Goal: Task Accomplishment & Management: Complete application form

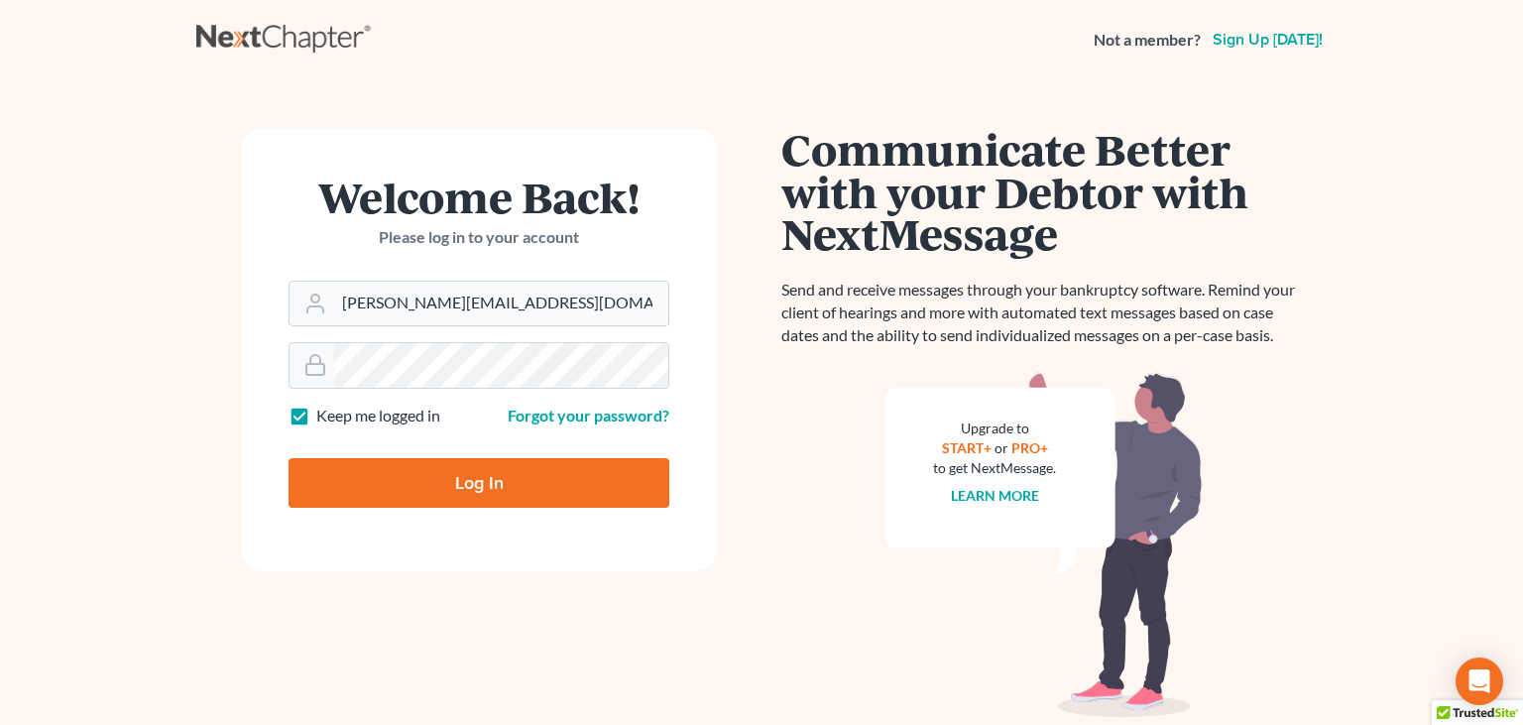
click at [494, 482] on input "Log In" at bounding box center [479, 483] width 381 height 50
type input "Thinking..."
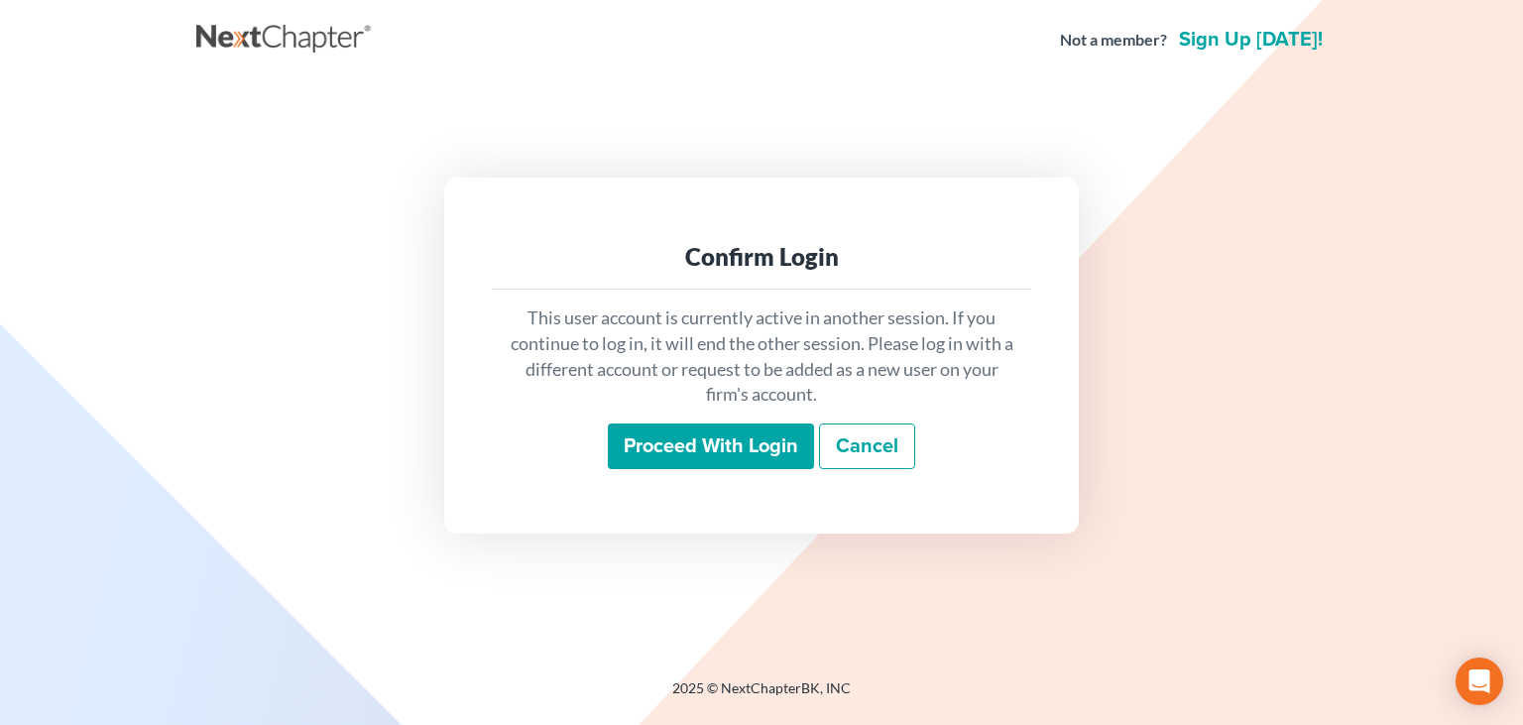
click at [664, 453] on input "Proceed with login" at bounding box center [711, 447] width 206 height 46
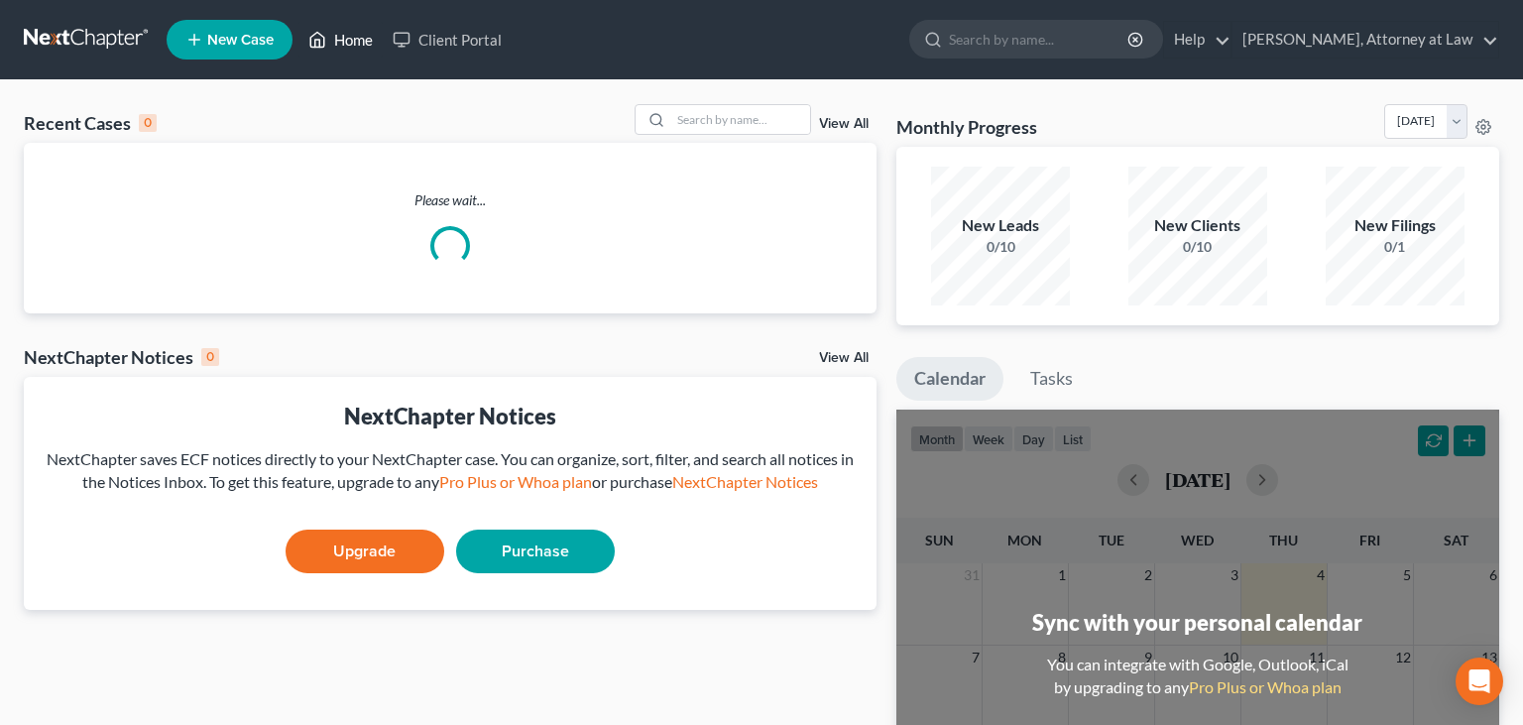
click at [356, 38] on link "Home" at bounding box center [341, 40] width 84 height 36
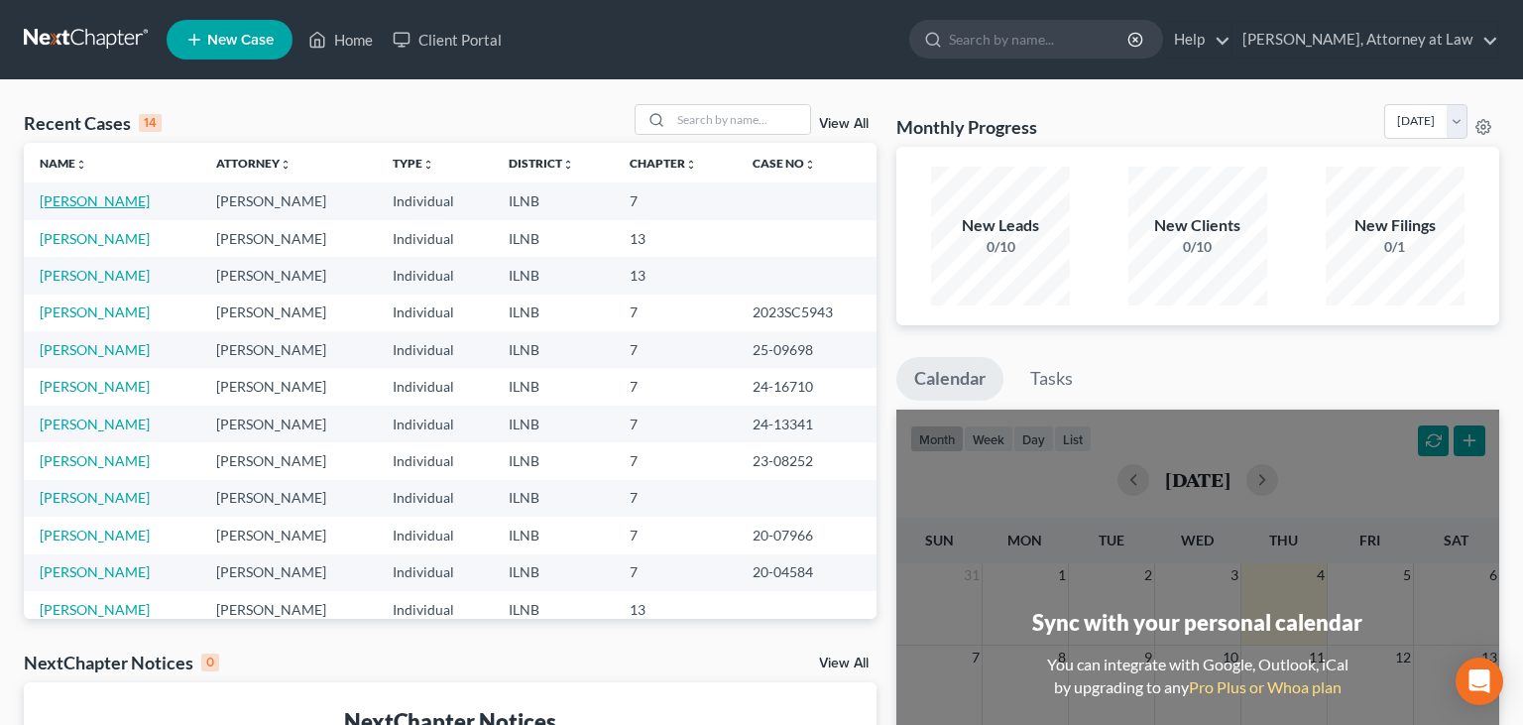
click at [136, 199] on link "Alexander, Jennifer" at bounding box center [95, 200] width 110 height 17
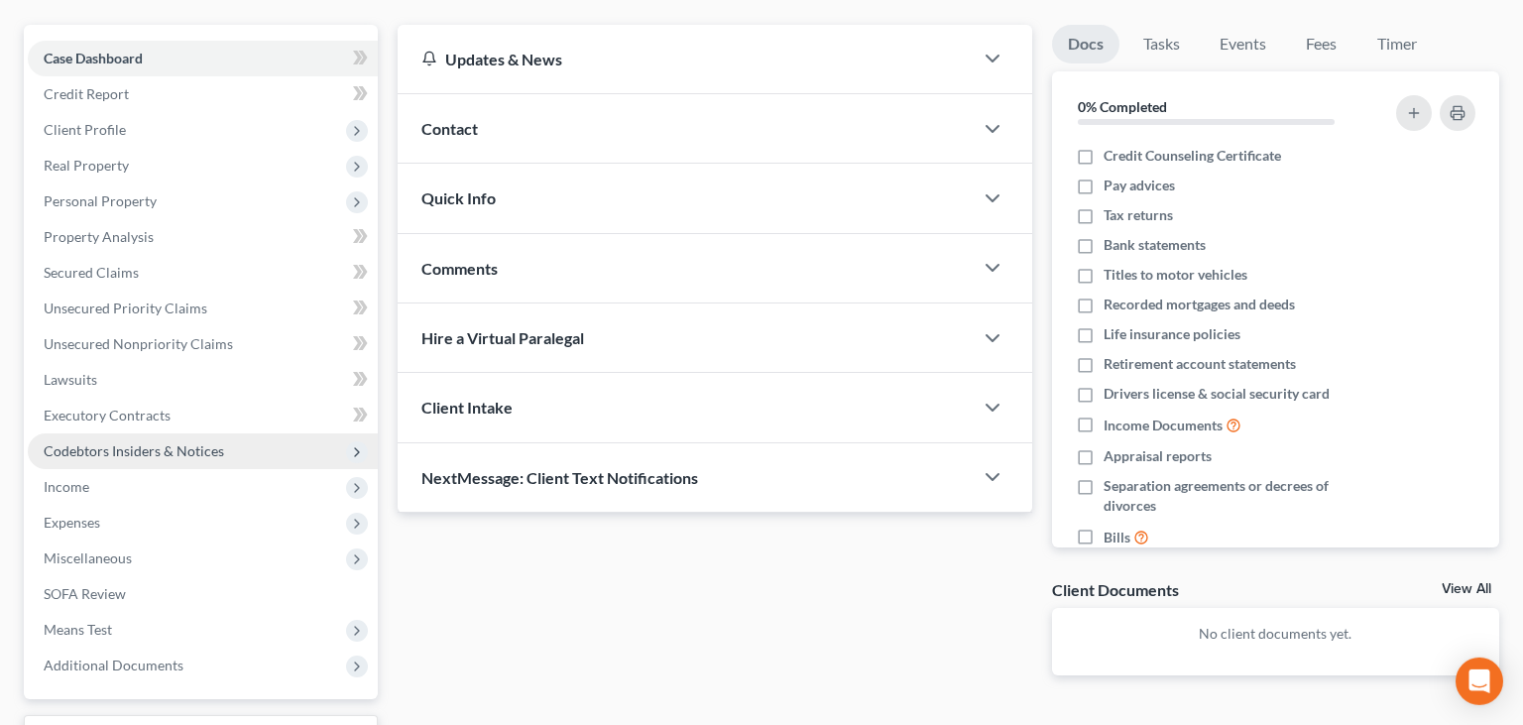
scroll to position [209, 0]
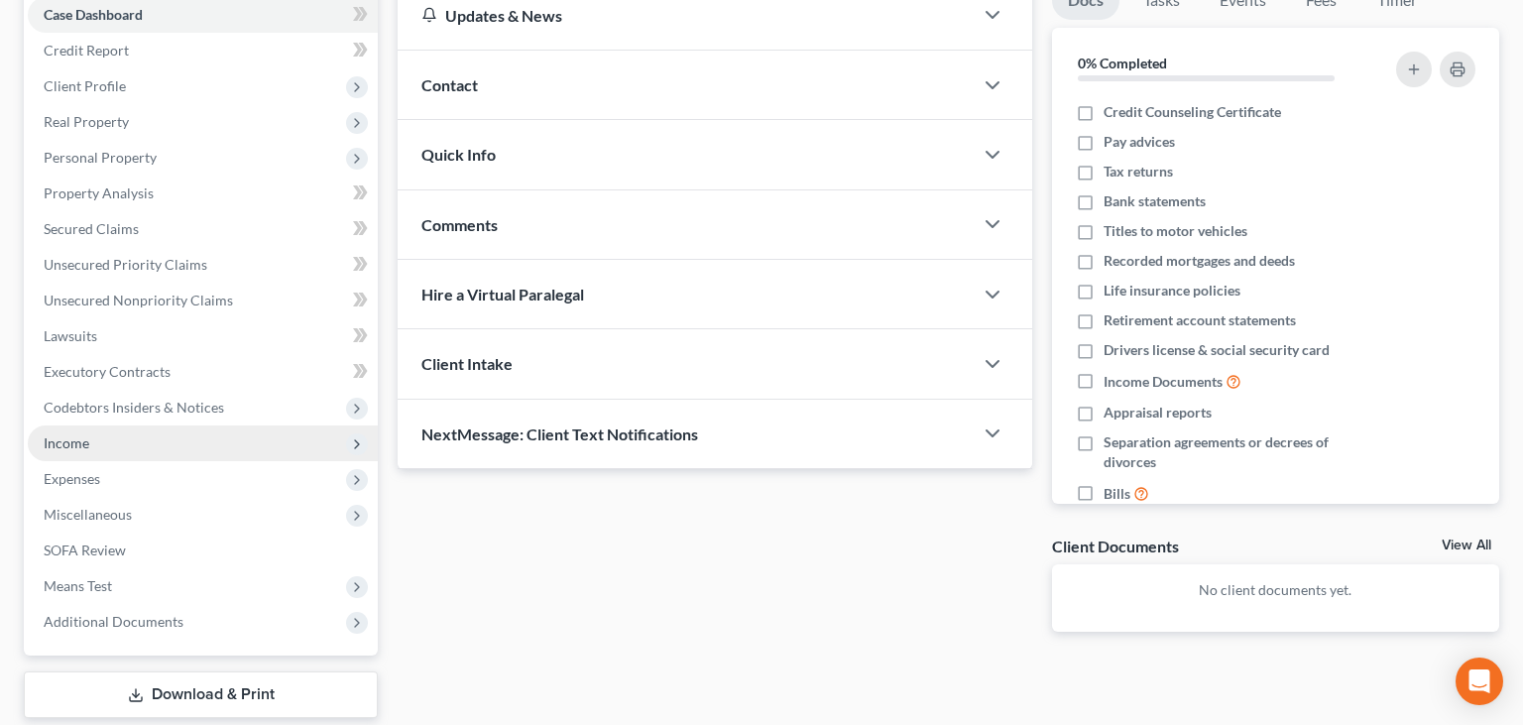
click at [130, 445] on span "Income" at bounding box center [203, 444] width 350 height 36
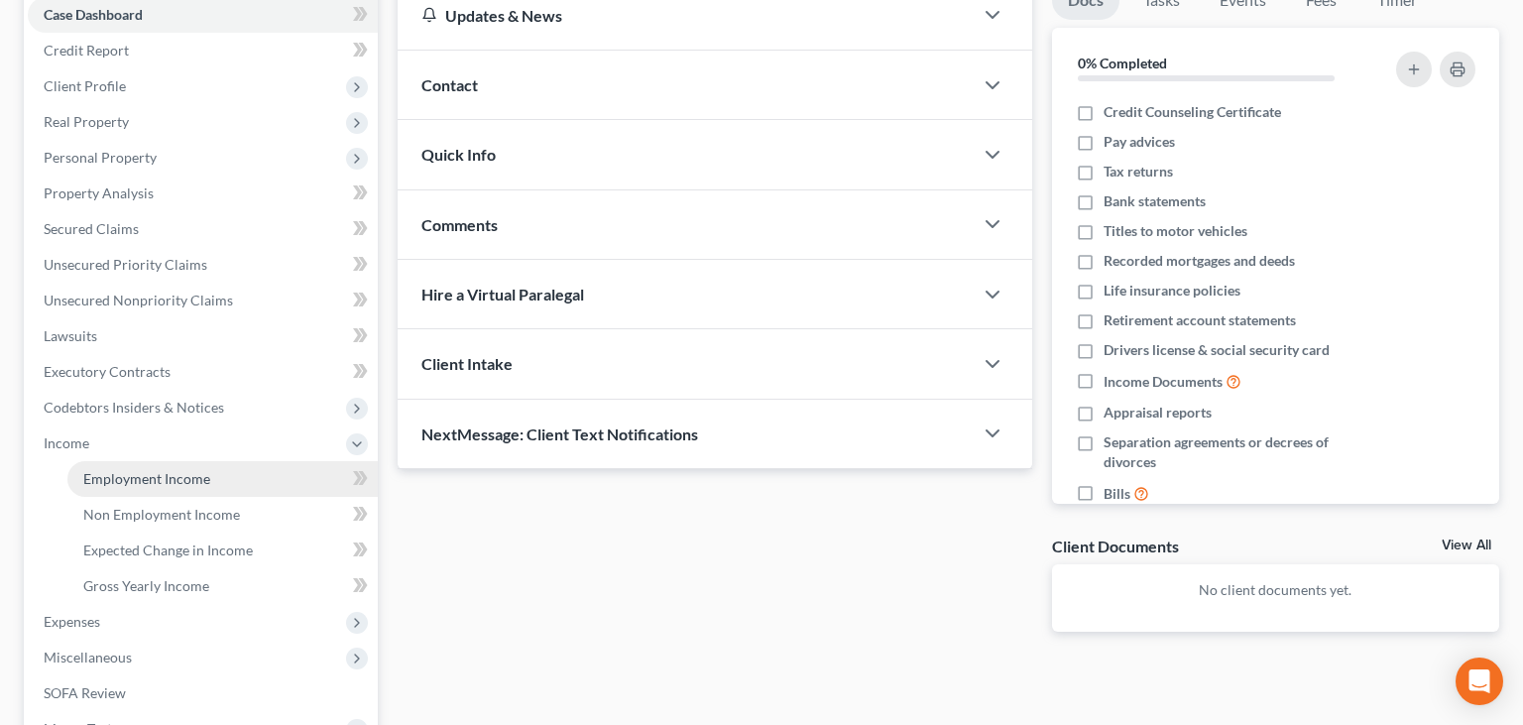
click at [134, 482] on span "Employment Income" at bounding box center [146, 478] width 127 height 17
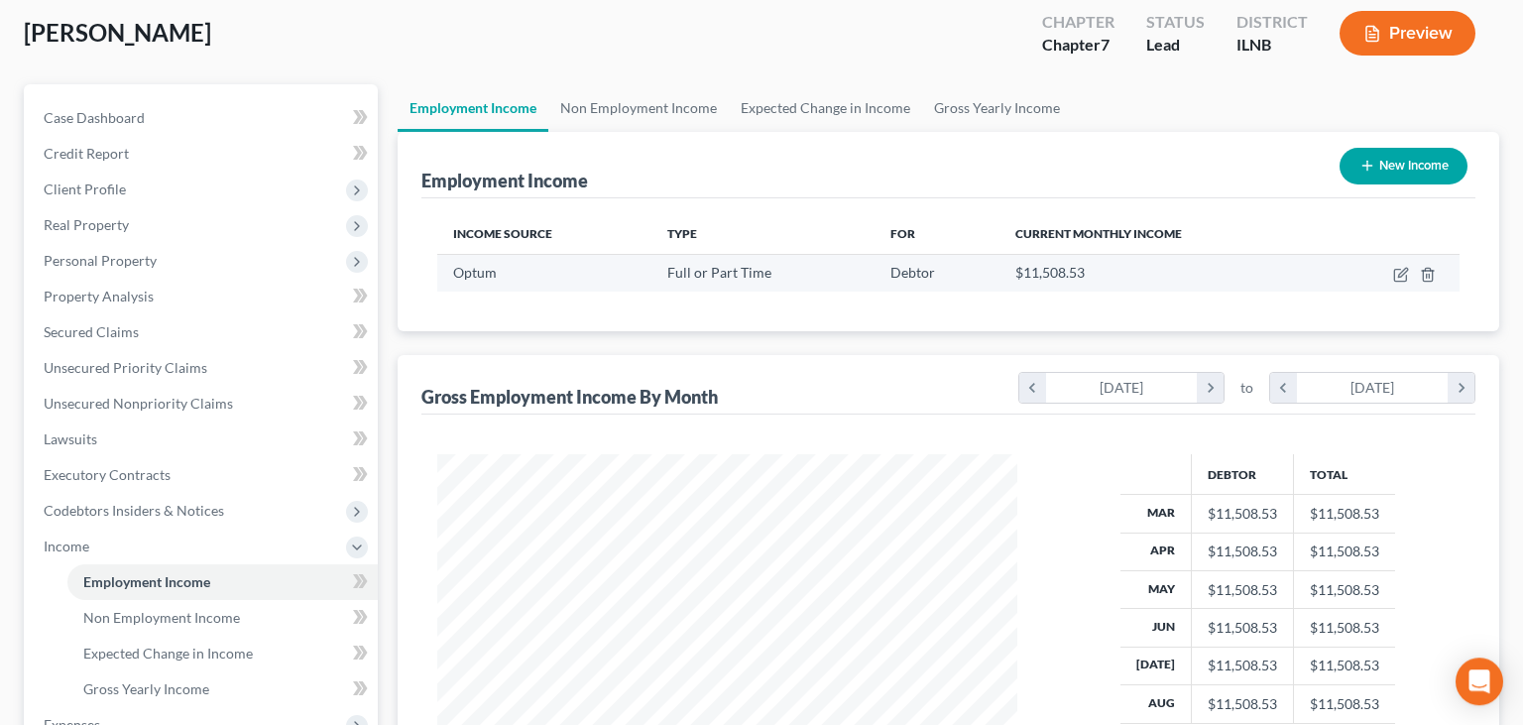
scroll to position [104, 0]
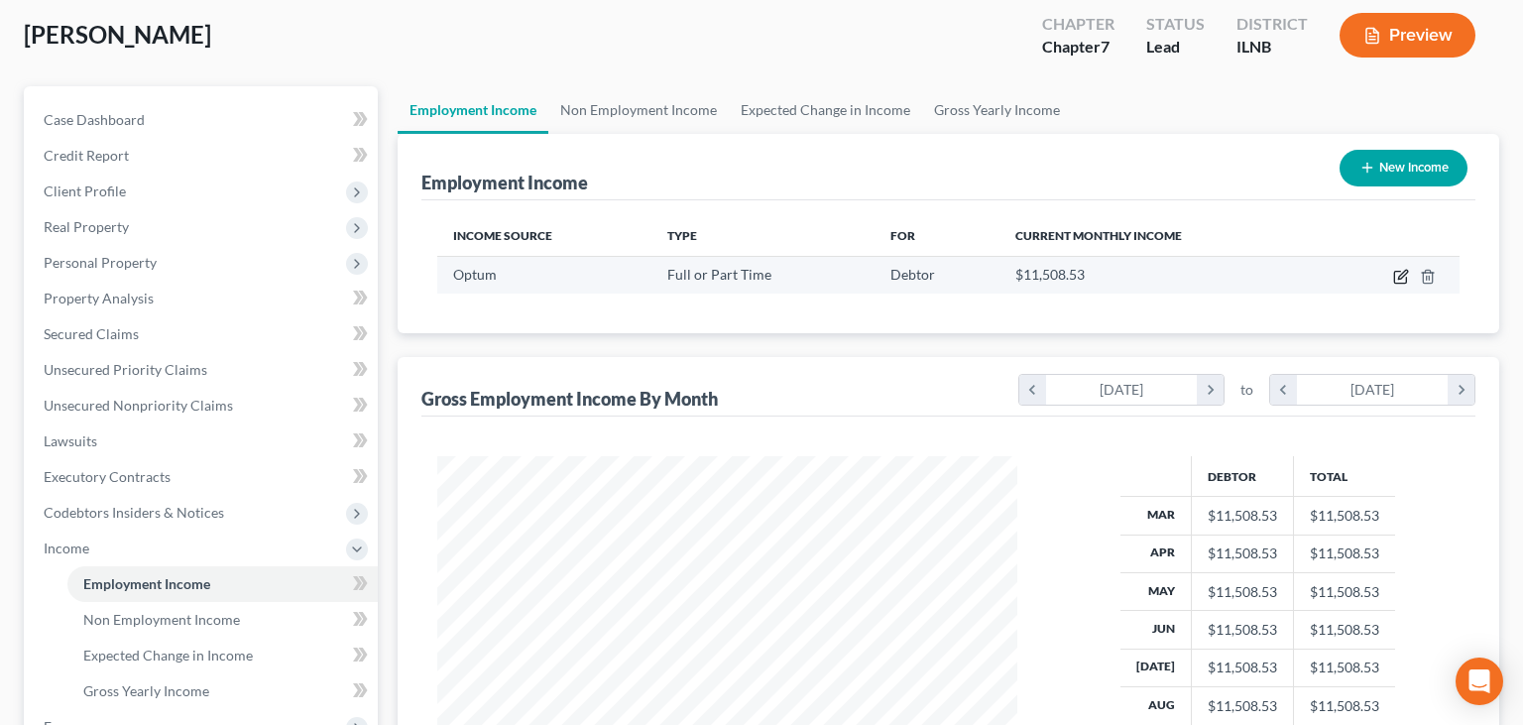
click at [1399, 277] on icon "button" at bounding box center [1402, 277] width 16 height 16
select select "0"
select select "24"
select select "2"
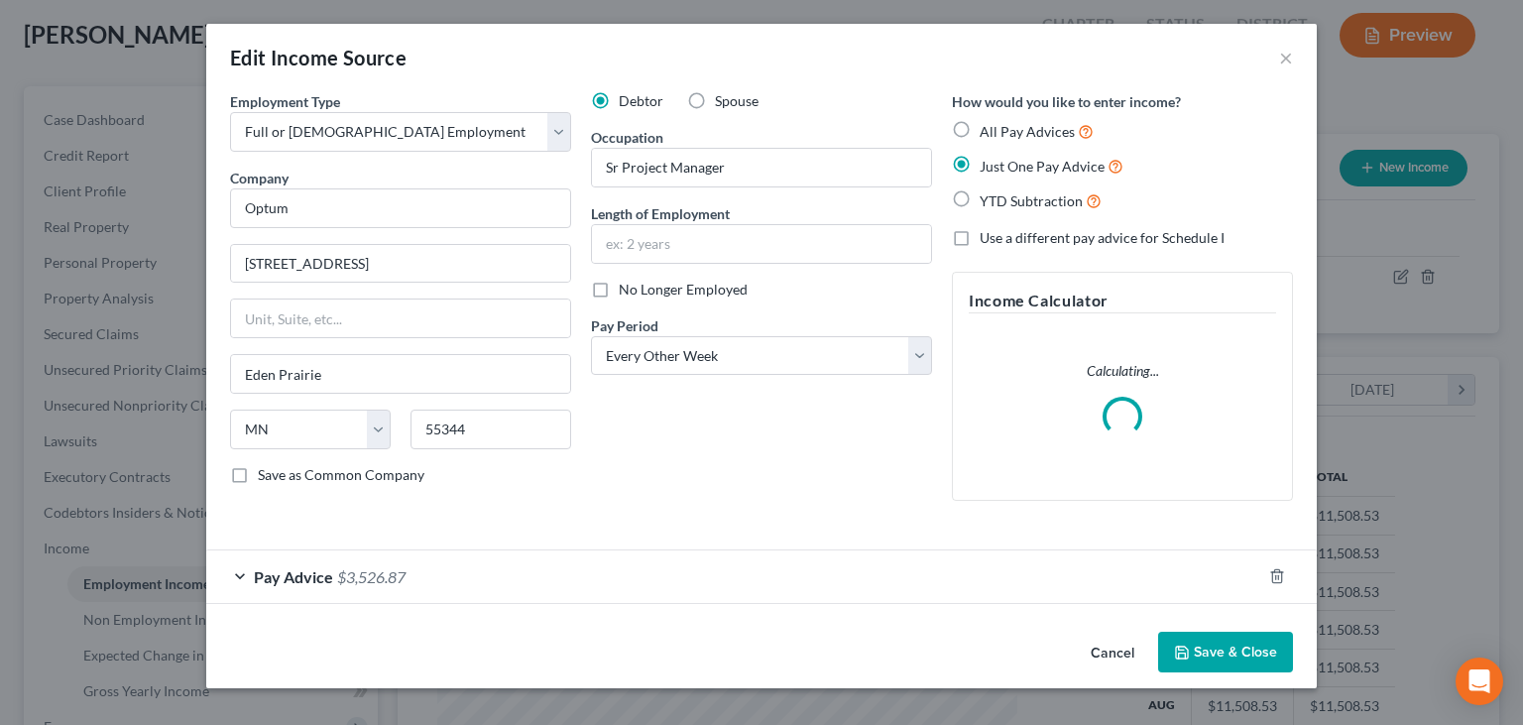
click at [319, 586] on div "Pay Advice $3,526.87" at bounding box center [733, 576] width 1055 height 53
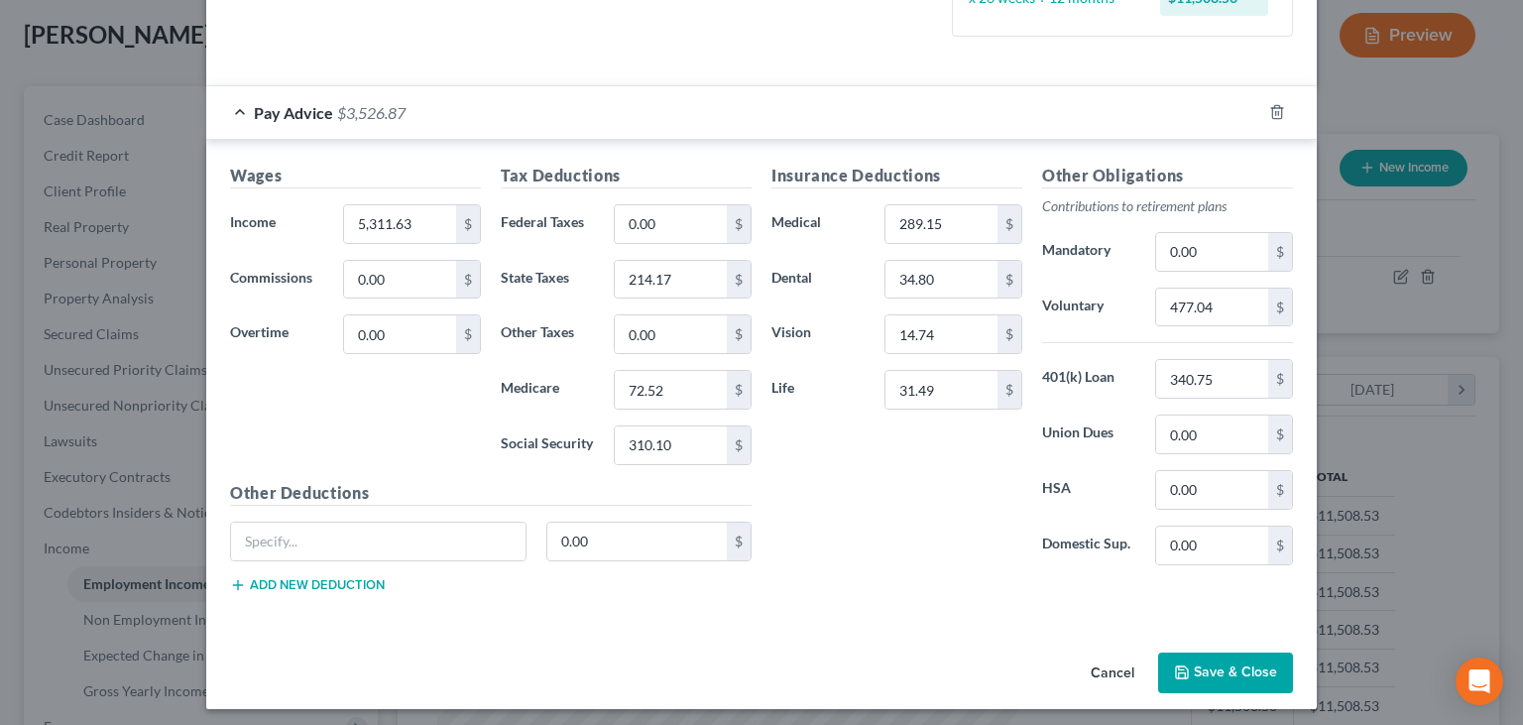
scroll to position [536, 0]
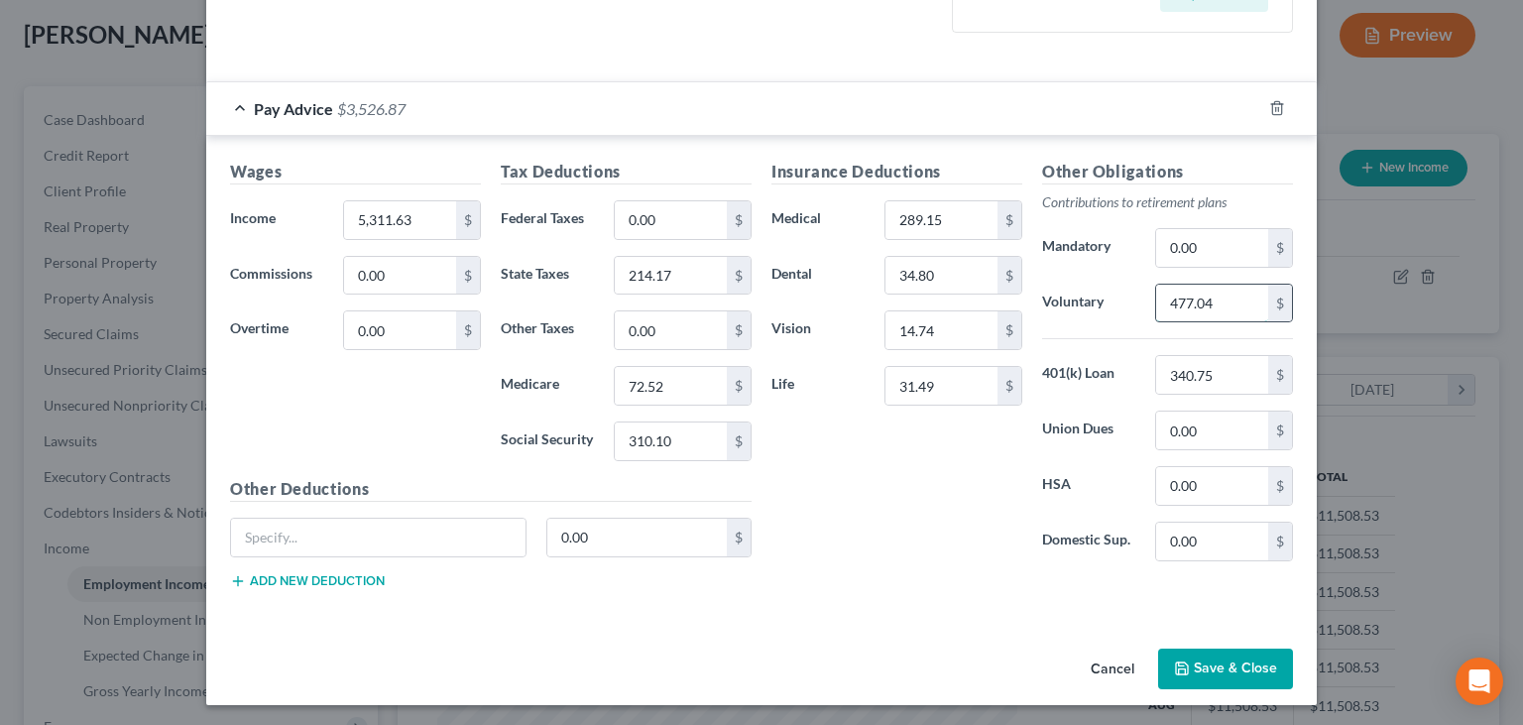
drag, startPoint x: 1234, startPoint y: 306, endPoint x: 1176, endPoint y: 311, distance: 57.7
click at [1177, 311] on input "477.04" at bounding box center [1212, 304] width 112 height 38
type input "7"
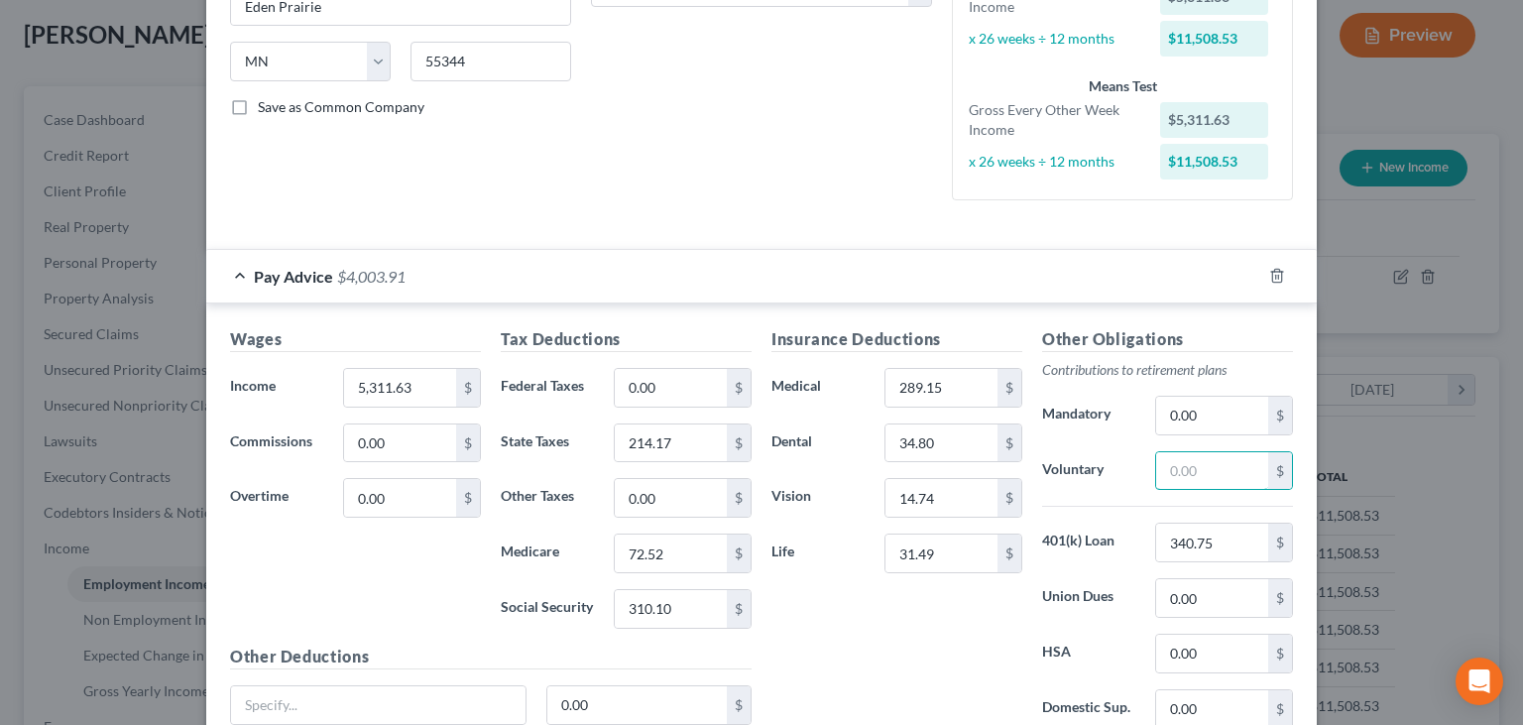
scroll to position [335, 0]
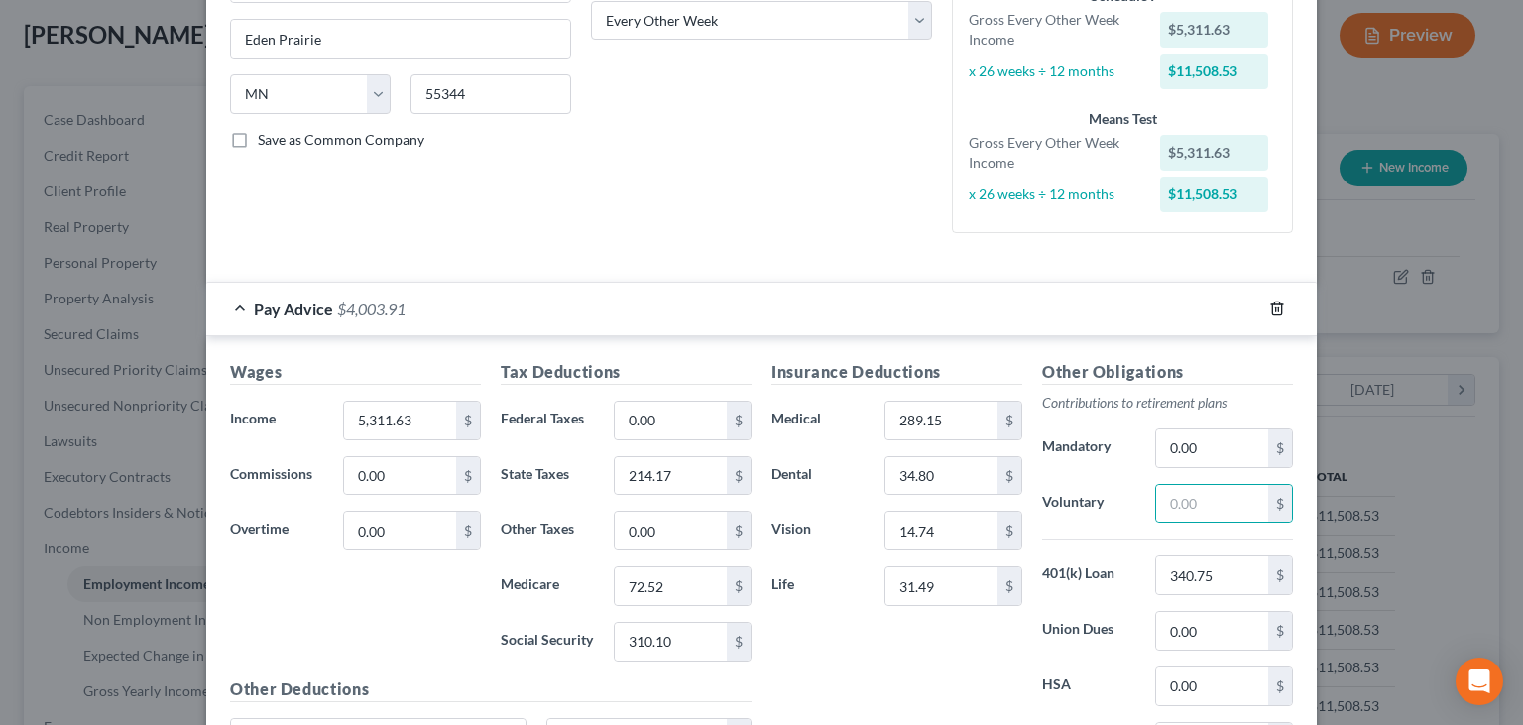
click at [1278, 311] on line "button" at bounding box center [1278, 310] width 0 height 4
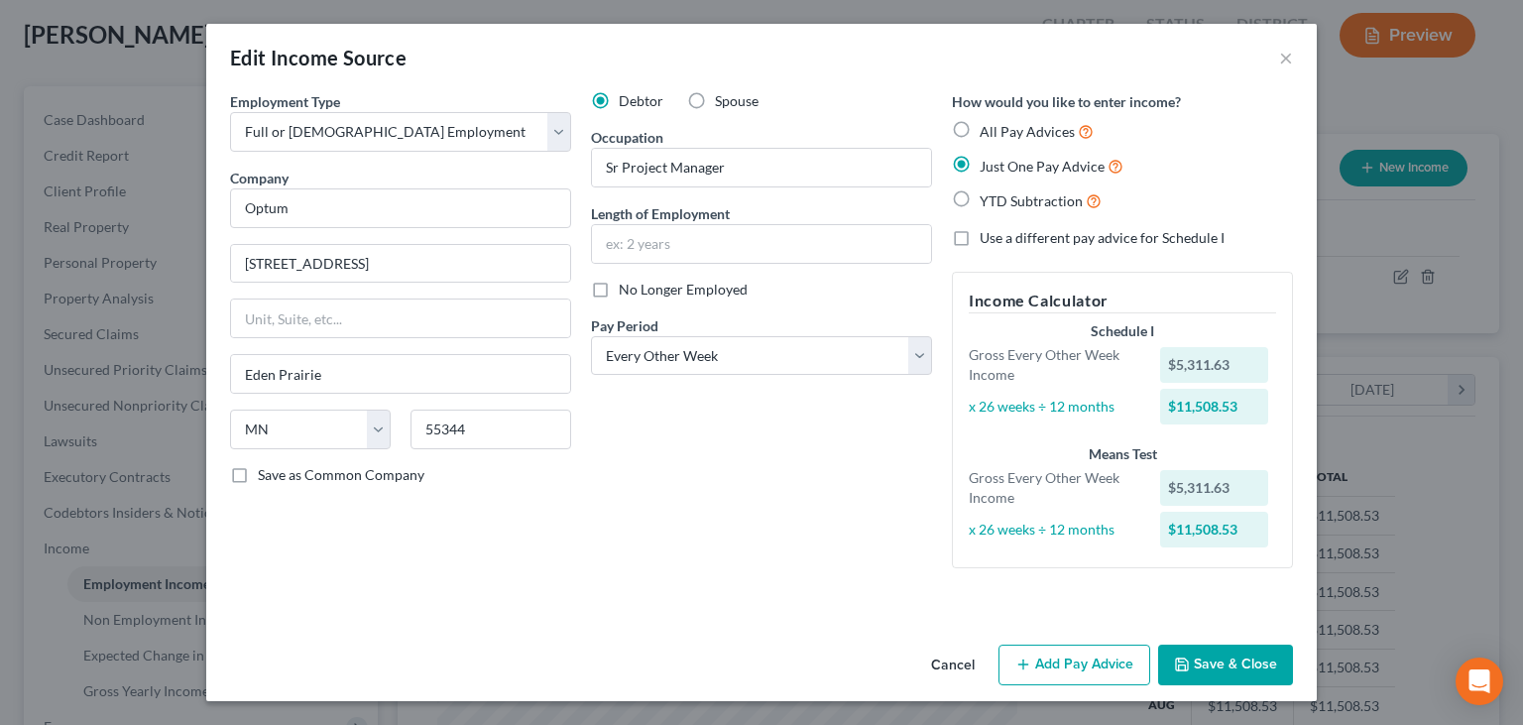
scroll to position [0, 0]
click at [1052, 669] on button "Add Pay Advice" at bounding box center [1075, 666] width 152 height 42
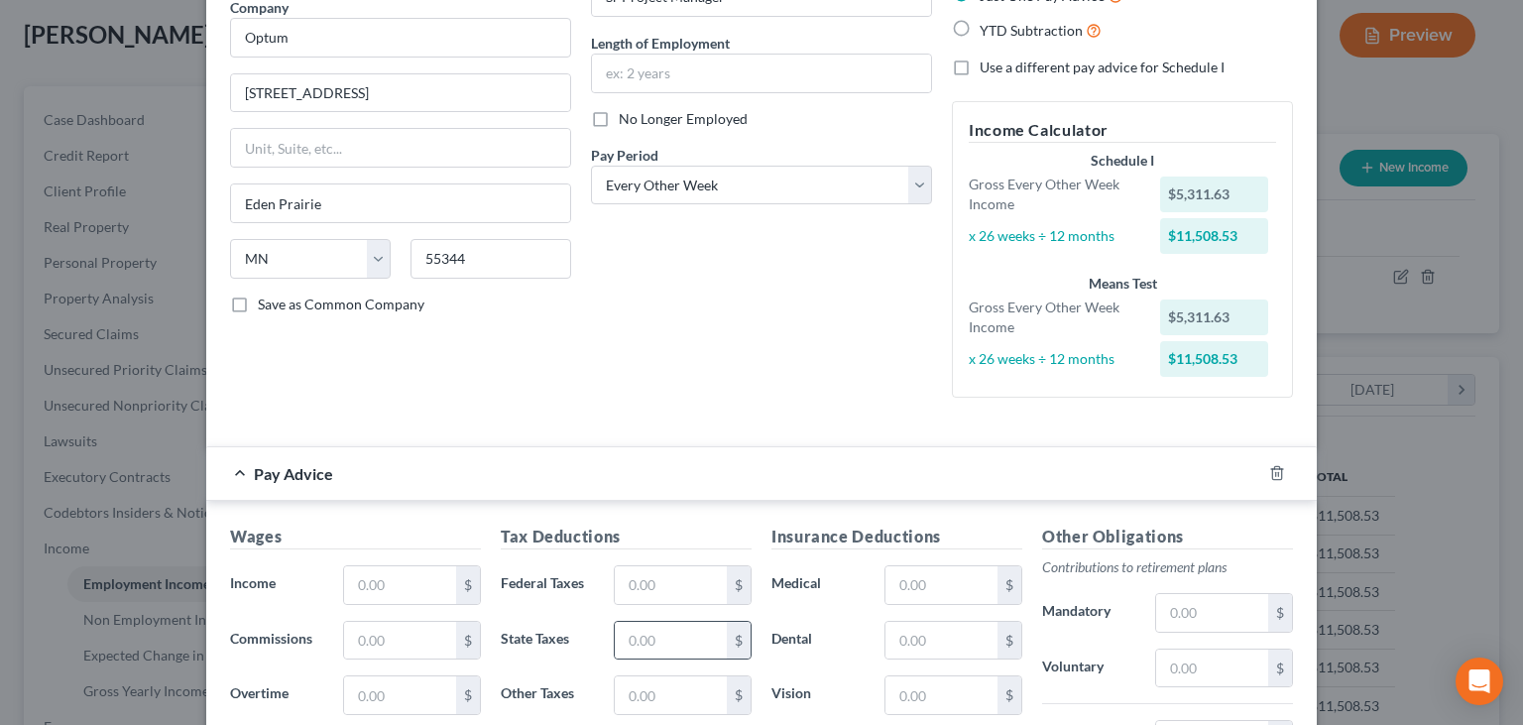
scroll to position [400, 0]
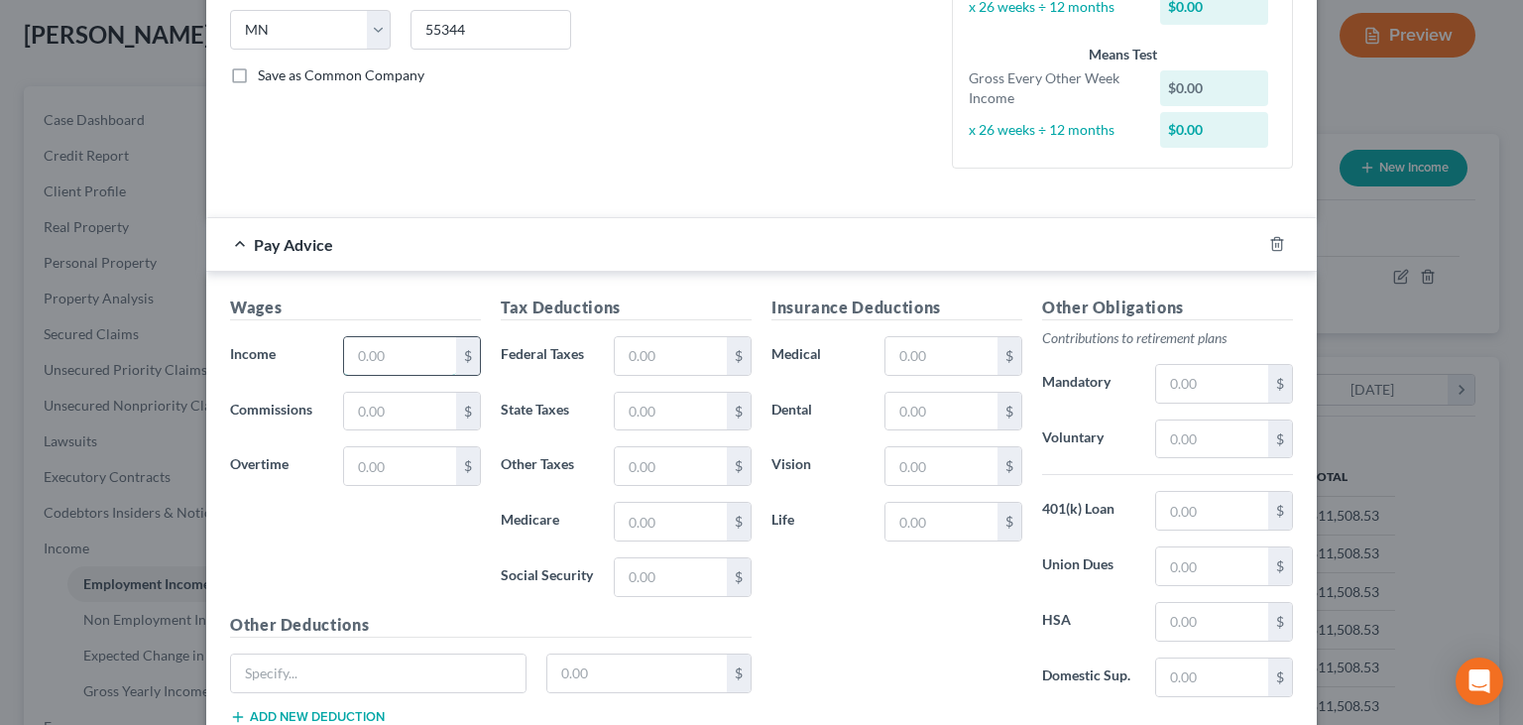
click at [395, 373] on input "text" at bounding box center [400, 356] width 112 height 38
type input "5,311.63"
click at [669, 411] on input "text" at bounding box center [671, 412] width 112 height 38
click at [949, 409] on input "text" at bounding box center [942, 412] width 112 height 38
type input "34.80"
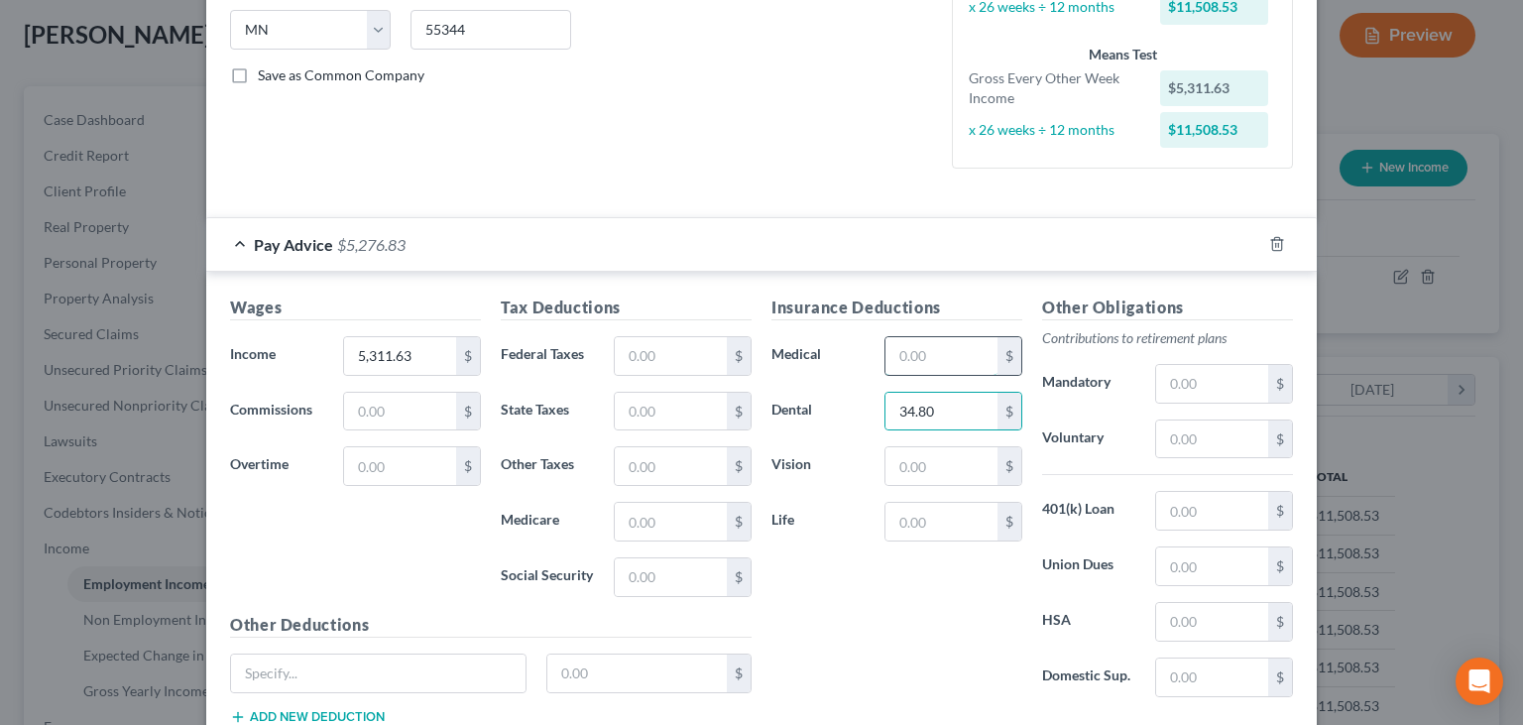
click at [915, 348] on input "text" at bounding box center [942, 356] width 112 height 38
type input "289.15"
click at [962, 462] on input "text" at bounding box center [942, 466] width 112 height 38
type input "14.74"
click at [642, 582] on input "text" at bounding box center [671, 577] width 112 height 38
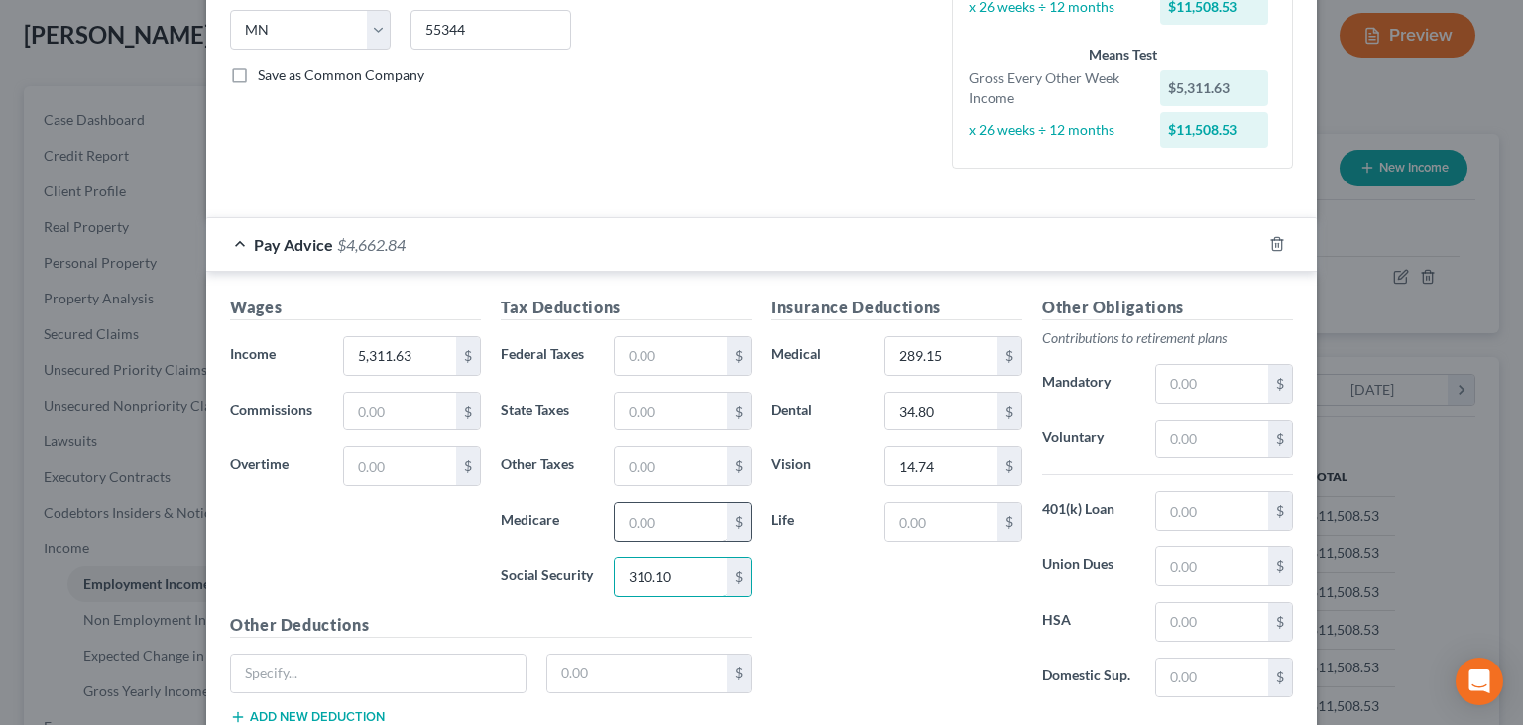
type input "310.10"
click at [667, 503] on input "text" at bounding box center [671, 522] width 112 height 38
type input "72.52"
click at [669, 405] on input "text" at bounding box center [671, 412] width 112 height 38
type input "214.17"
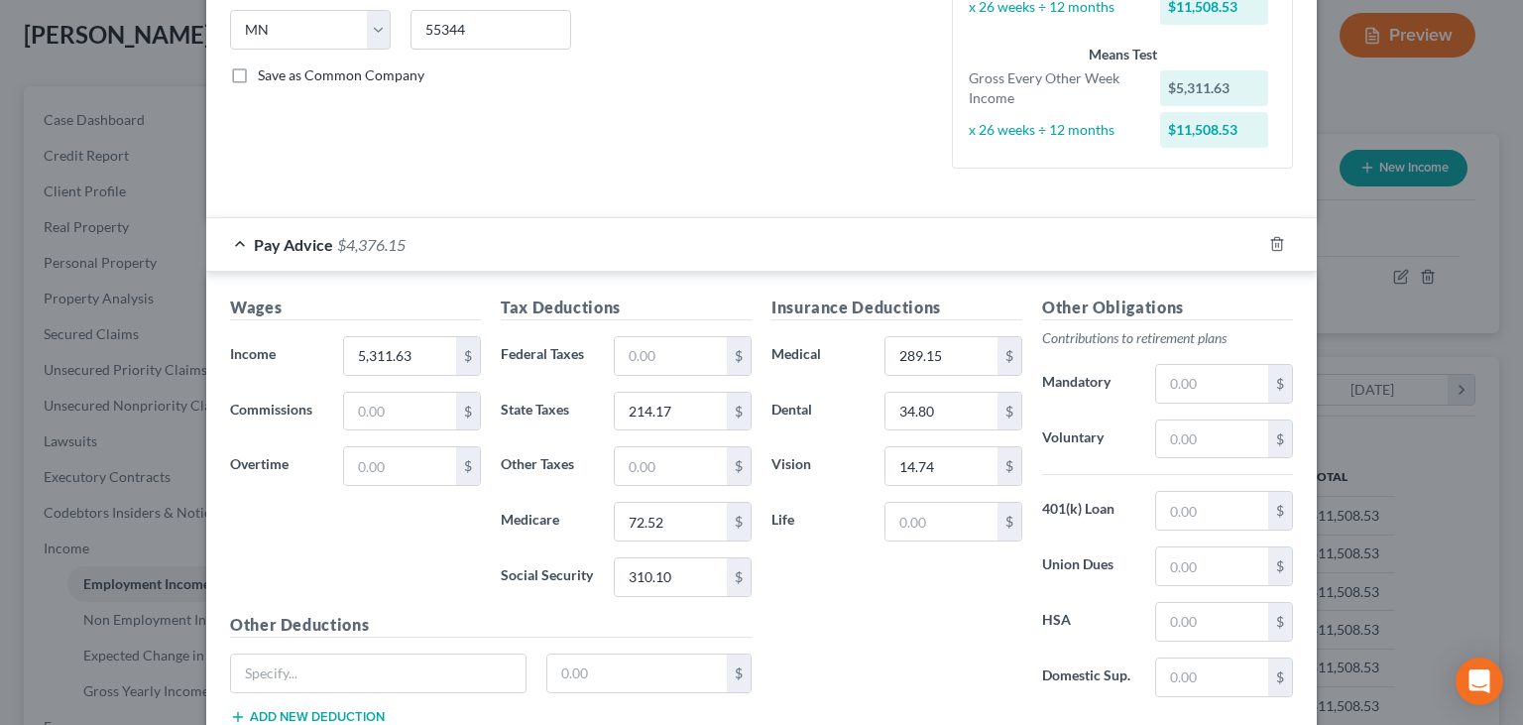
click at [797, 655] on div "Insurance Deductions Medical 289.15 $ Dental 34.80 $ Vision 14.74 $ Life $" at bounding box center [897, 505] width 271 height 418
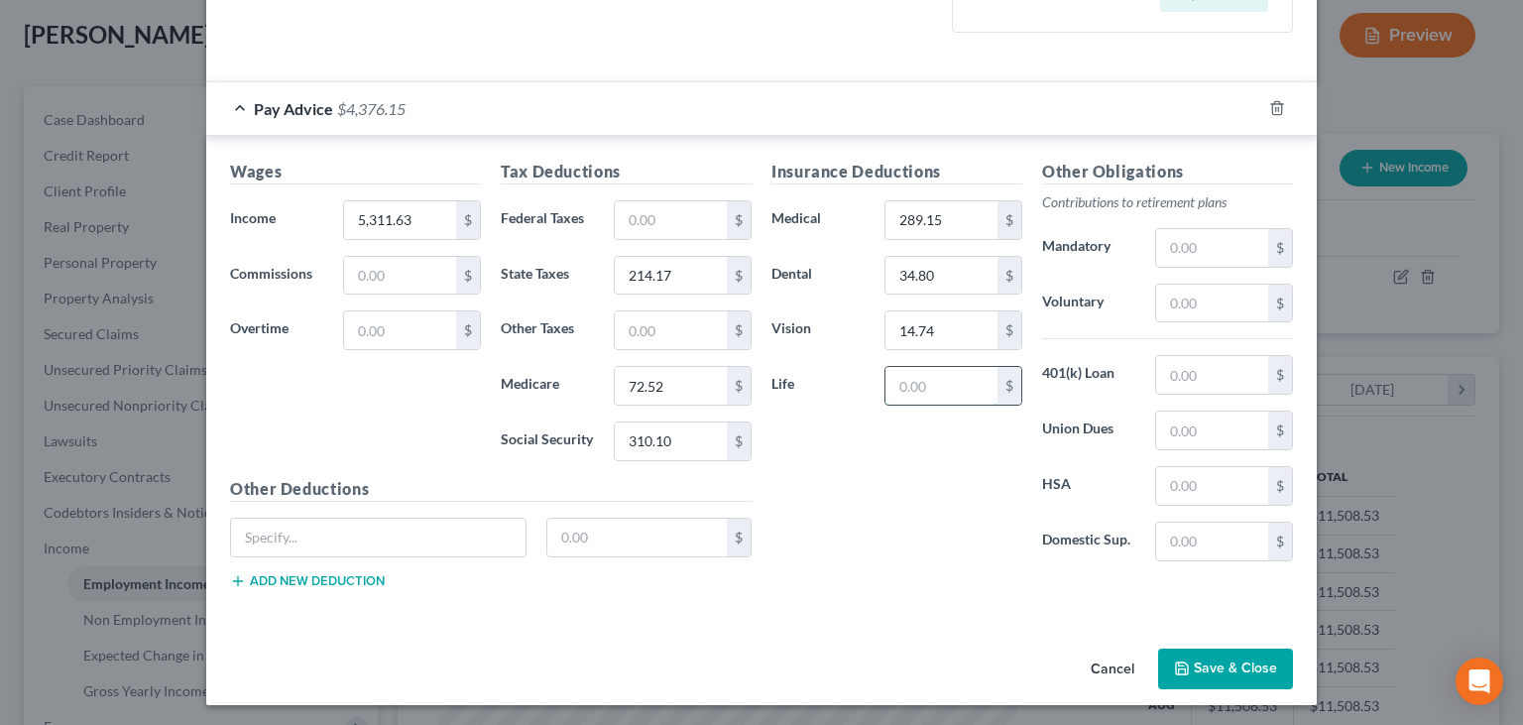
click at [943, 388] on input "text" at bounding box center [942, 386] width 112 height 38
type input "31.49"
click at [610, 536] on input "text" at bounding box center [638, 538] width 181 height 38
type input "446.90"
click at [813, 507] on div "Insurance Deductions Medical 289.15 $ Dental 34.80 $ Vision 14.74 $ Life 31.49 $" at bounding box center [897, 369] width 271 height 418
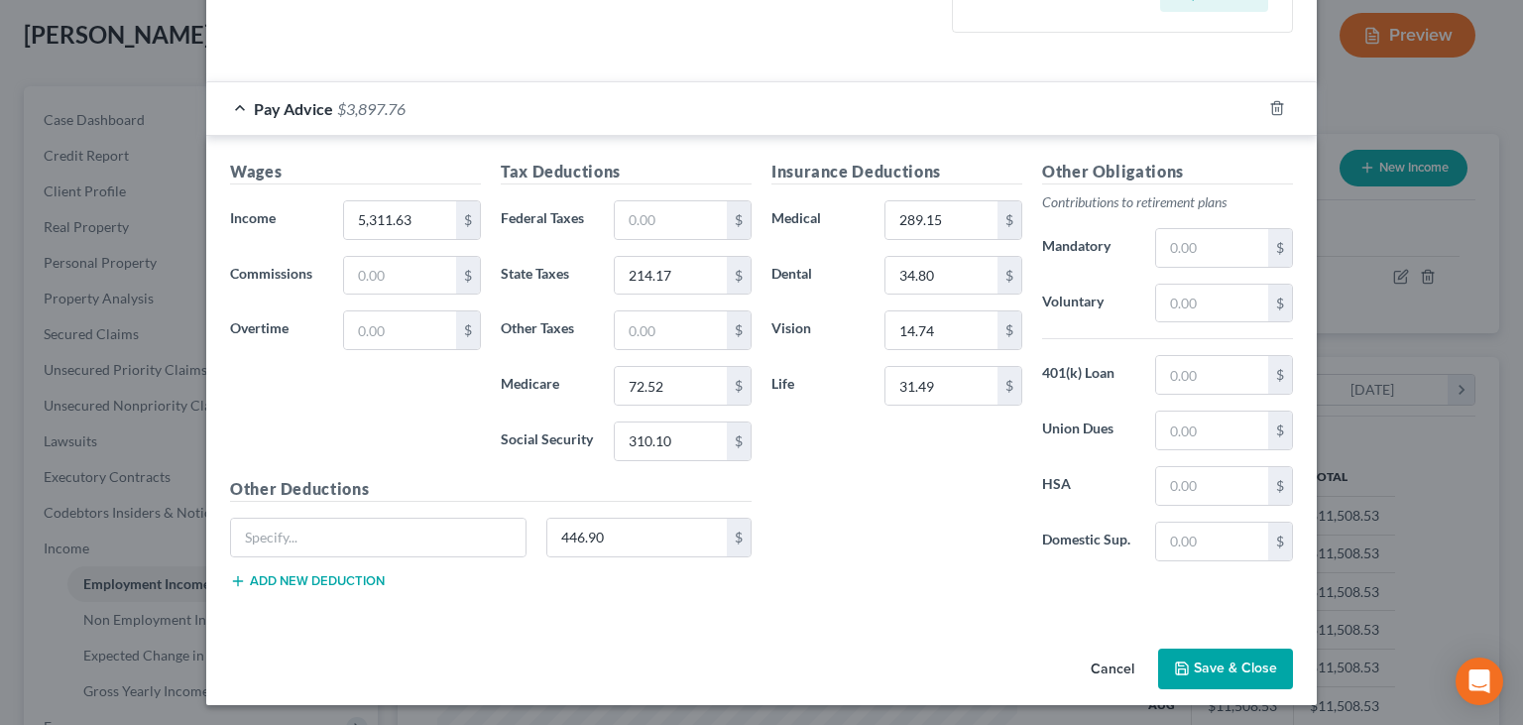
click at [340, 582] on button "Add new deduction" at bounding box center [307, 581] width 155 height 16
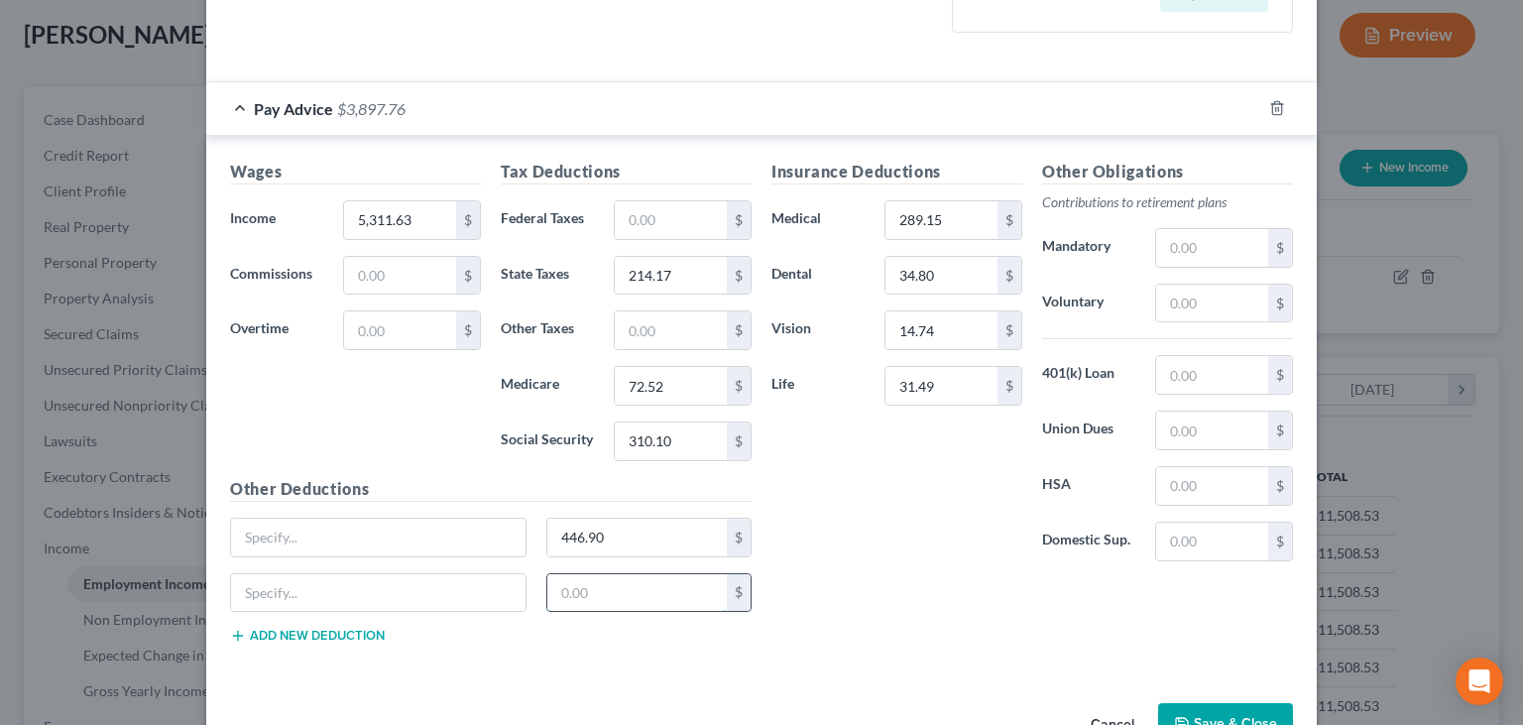
click at [613, 589] on input "text" at bounding box center [638, 593] width 181 height 38
type input "2"
click at [1216, 246] on input "text" at bounding box center [1212, 248] width 112 height 38
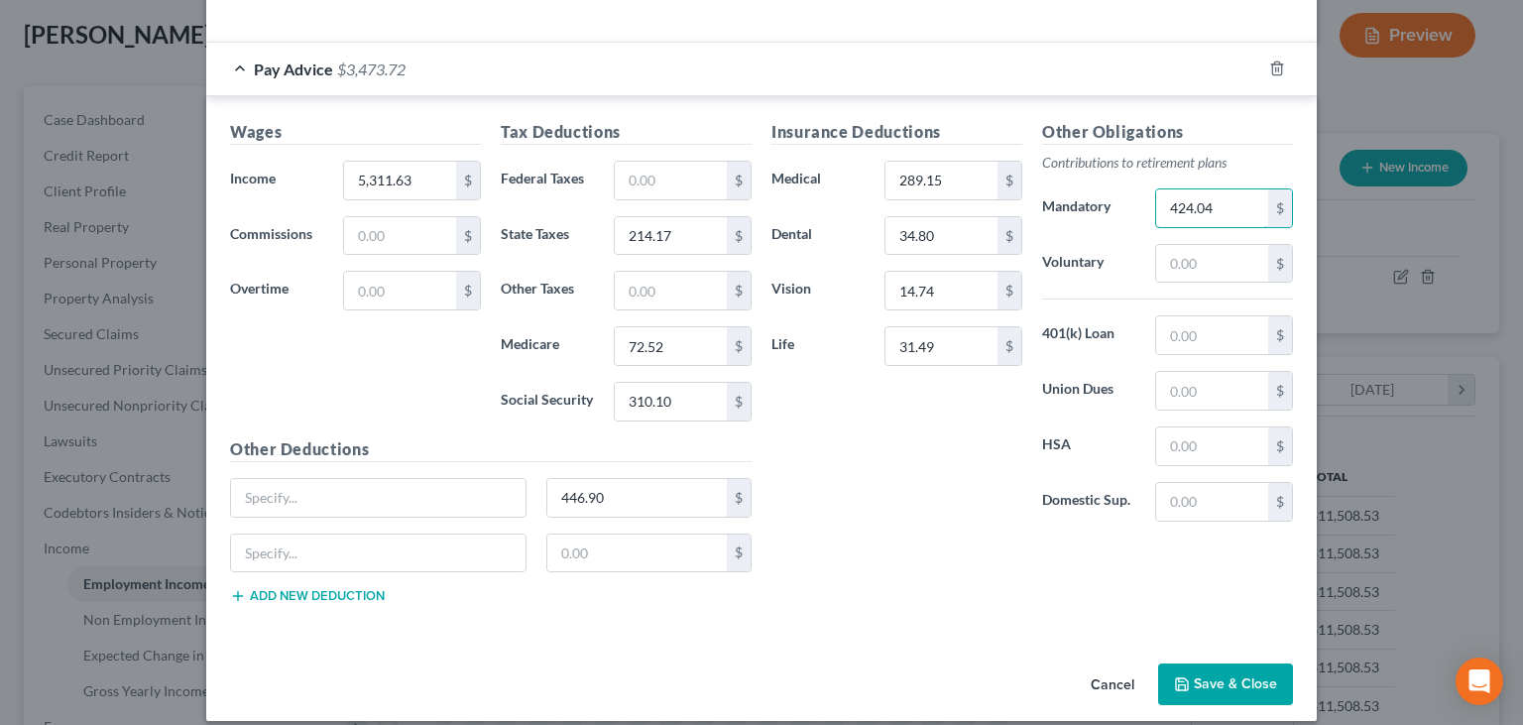
scroll to position [591, 0]
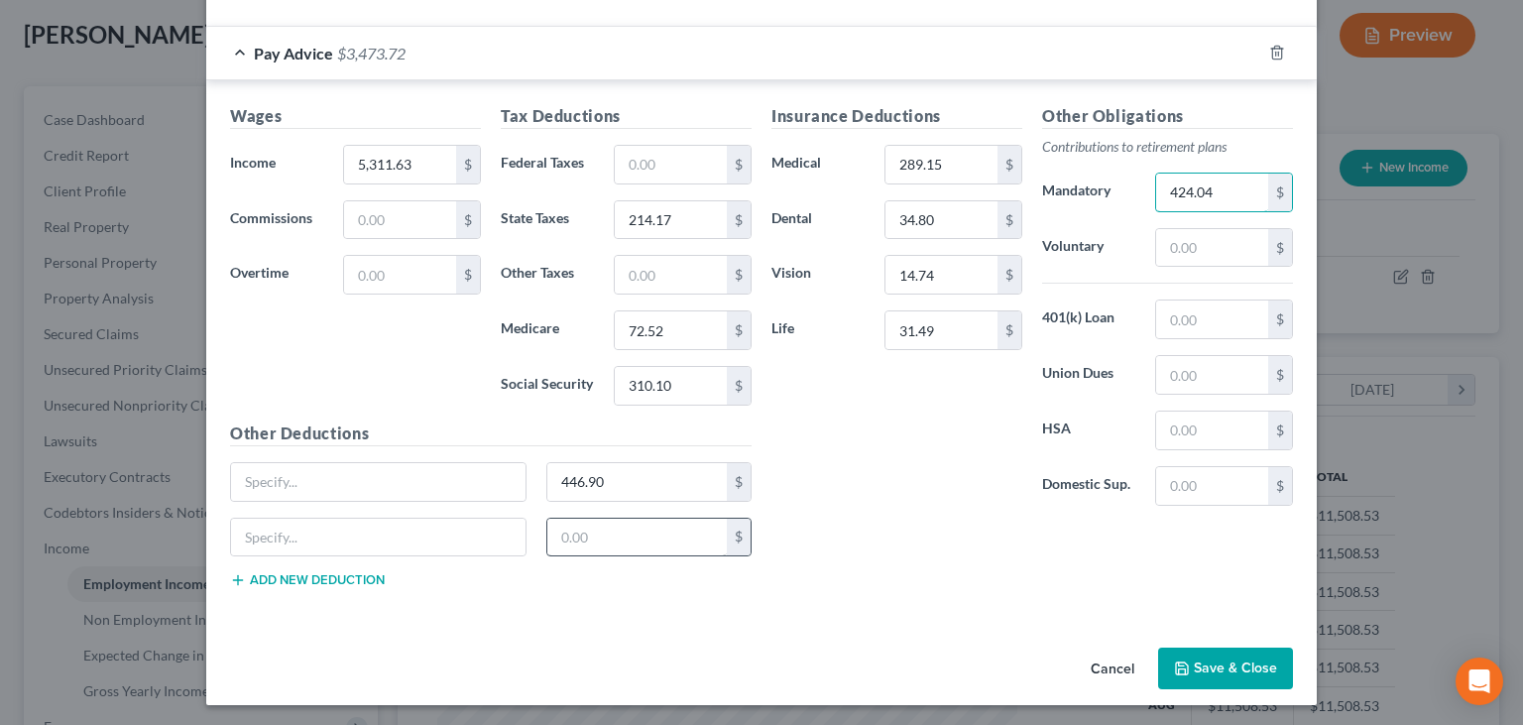
type input "424.04"
click at [680, 537] on input "text" at bounding box center [638, 538] width 181 height 38
type input "2"
drag, startPoint x: 383, startPoint y: 161, endPoint x: 395, endPoint y: 160, distance: 11.9
click at [383, 160] on input "5,311.63" at bounding box center [400, 165] width 112 height 38
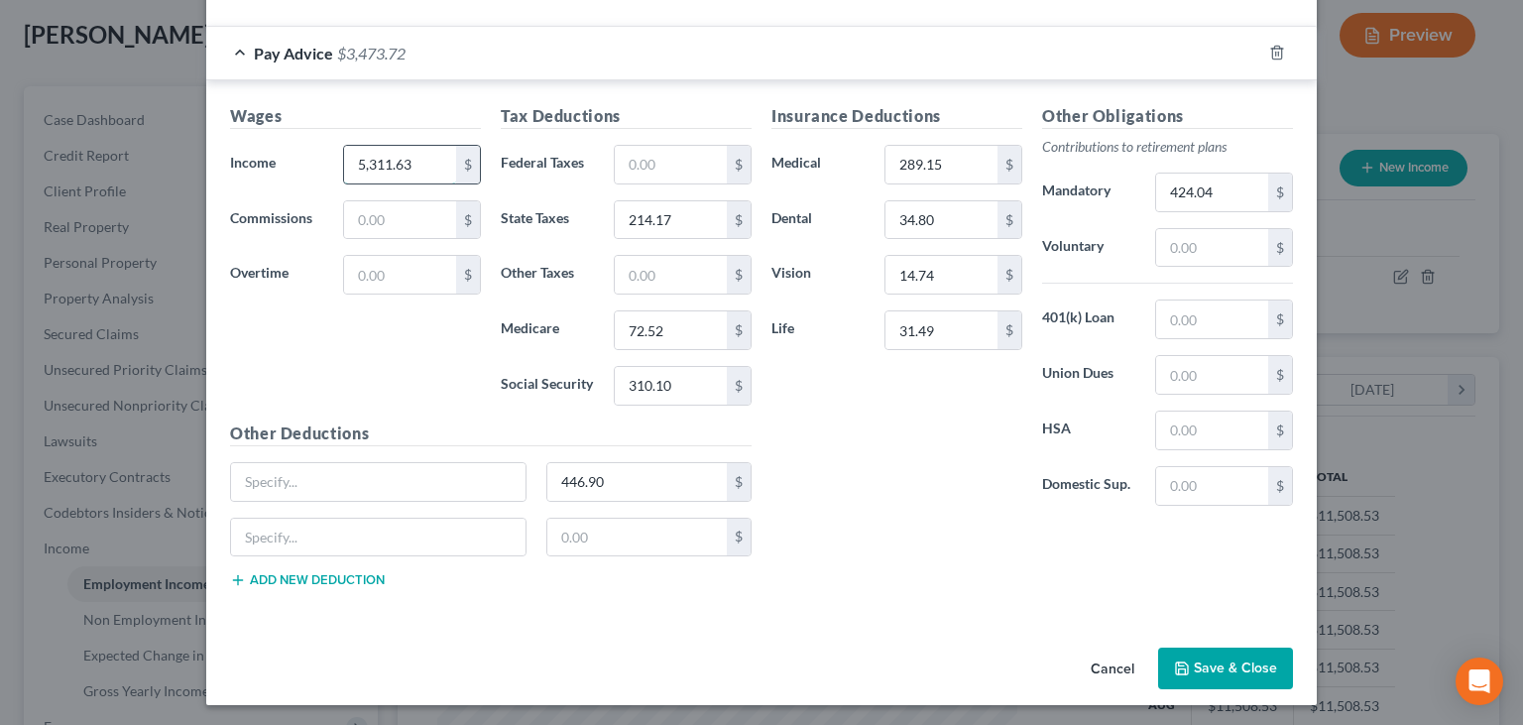
click at [423, 163] on input "5,311.63" at bounding box center [400, 165] width 112 height 38
type input "5,311.63"
click at [742, 281] on div "$" at bounding box center [739, 275] width 24 height 38
click at [642, 279] on input "text" at bounding box center [671, 275] width 112 height 38
type input "0"
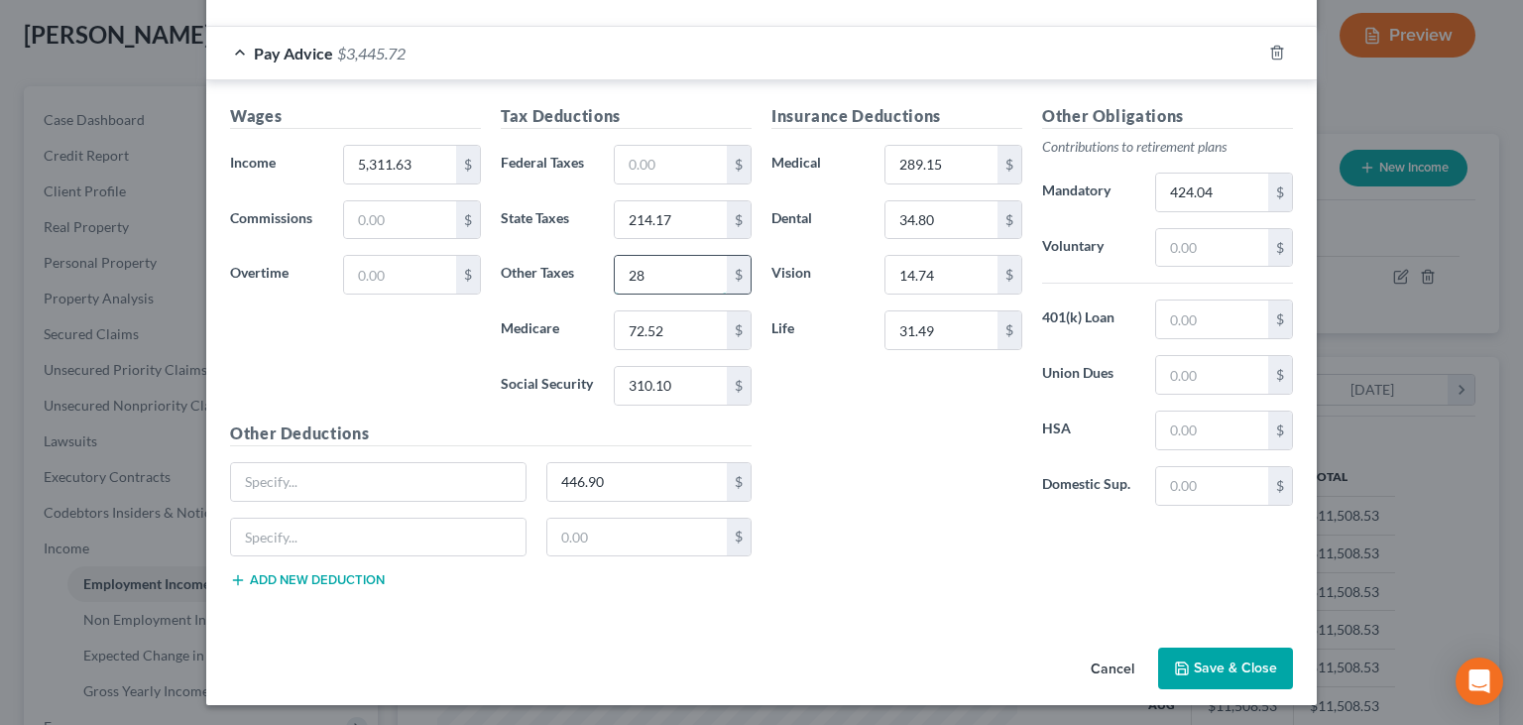
type input "2"
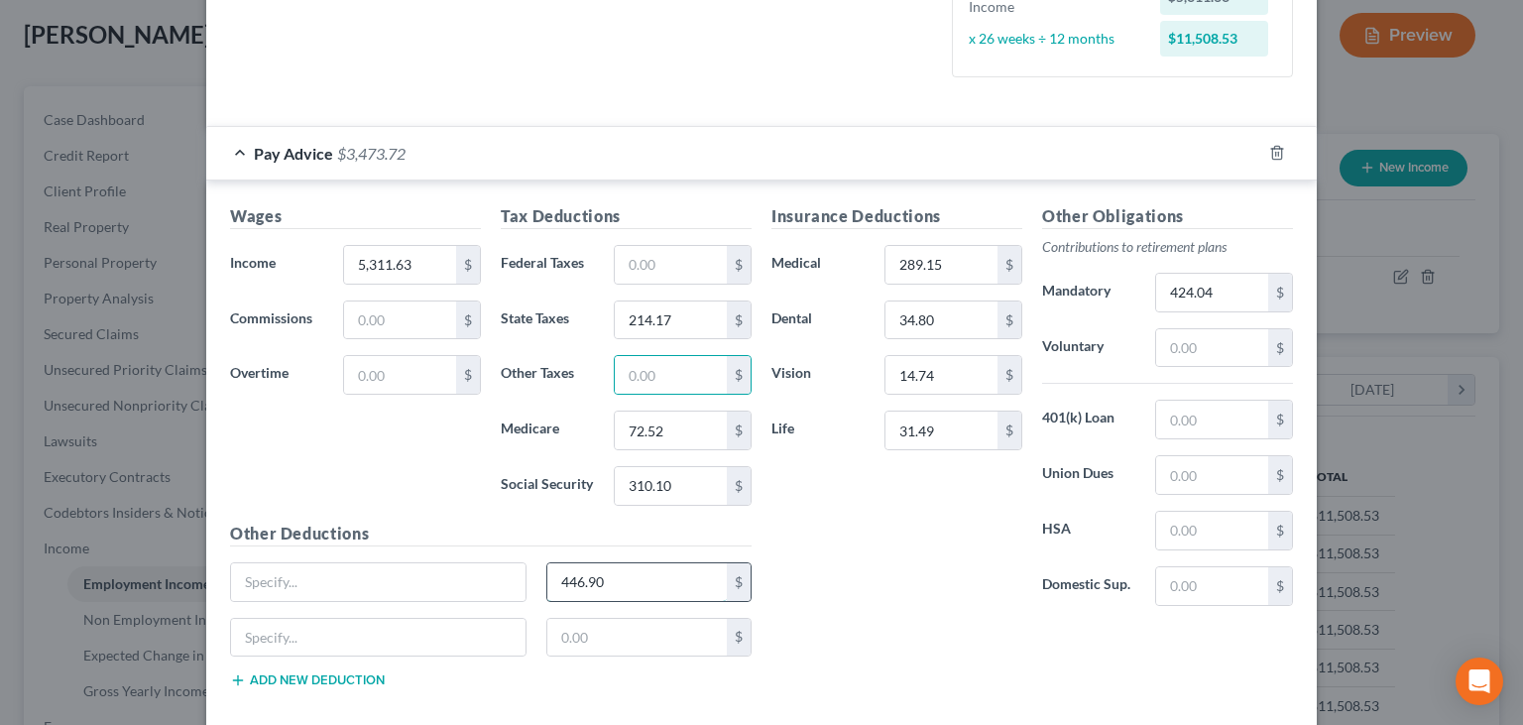
drag, startPoint x: 438, startPoint y: 582, endPoint x: 423, endPoint y: 582, distance: 15.9
click at [548, 582] on input "446.90" at bounding box center [638, 582] width 181 height 38
type input "4"
type input "446.90"
click at [806, 563] on div "Insurance Deductions Medical 289.15 $ Dental 34.80 $ Vision 14.74 $ Life 31.49 $" at bounding box center [897, 413] width 271 height 418
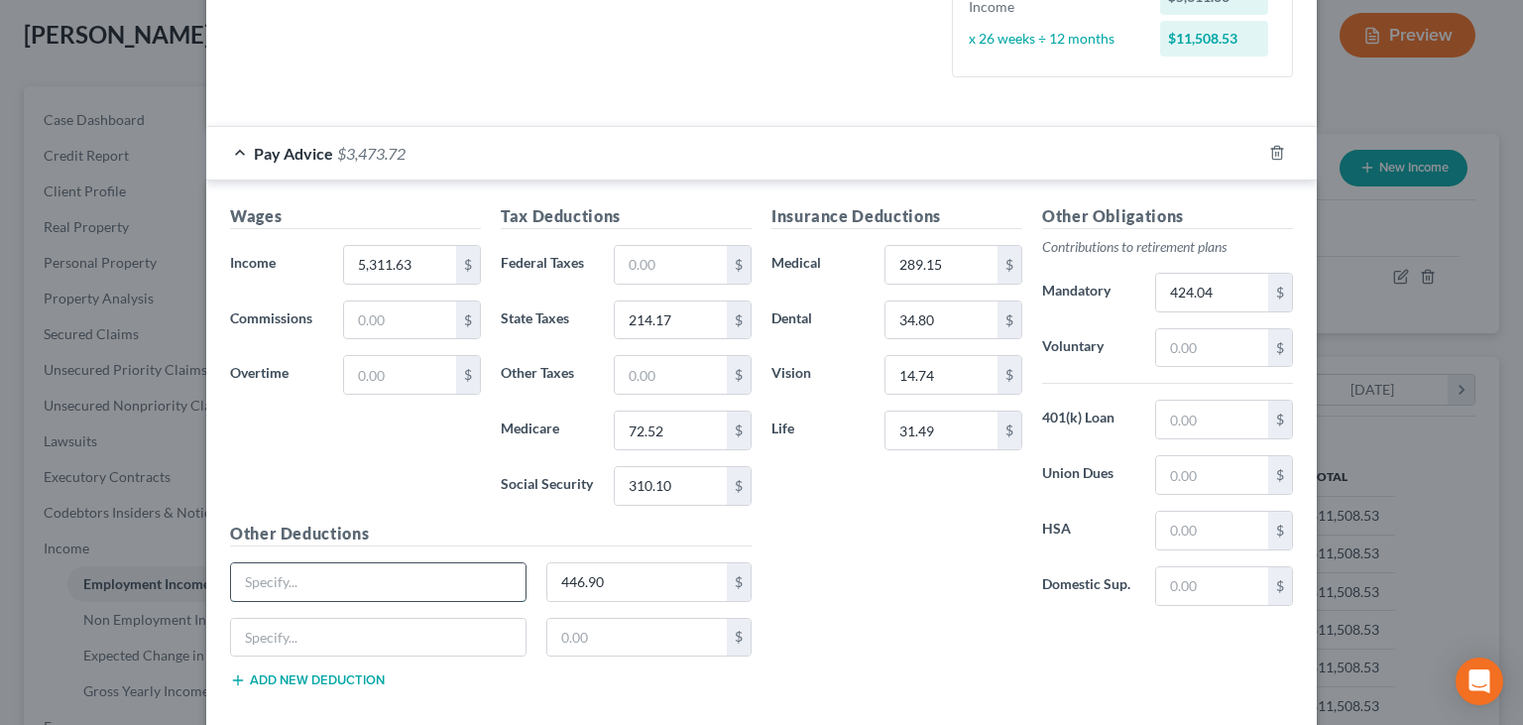
click at [365, 578] on input "text" at bounding box center [378, 582] width 295 height 38
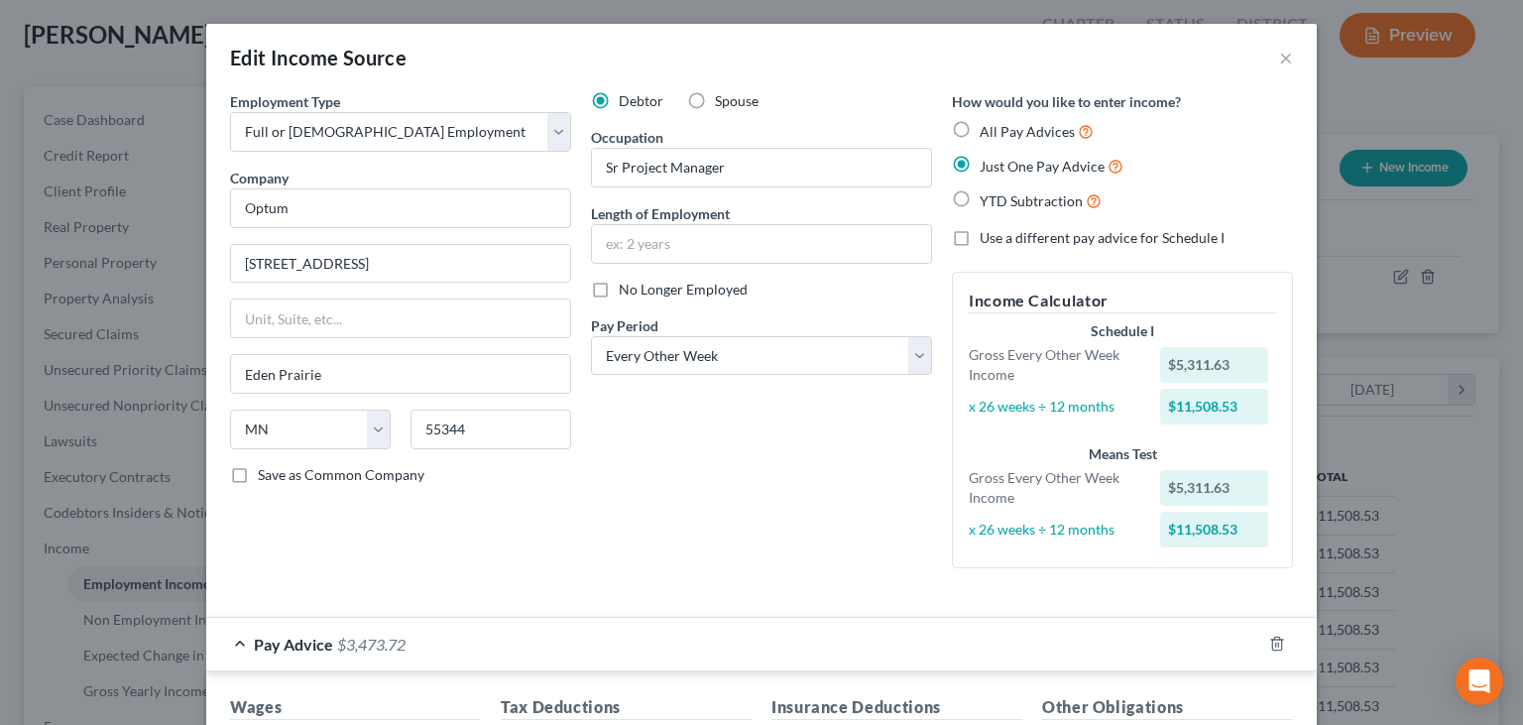
scroll to position [591, 0]
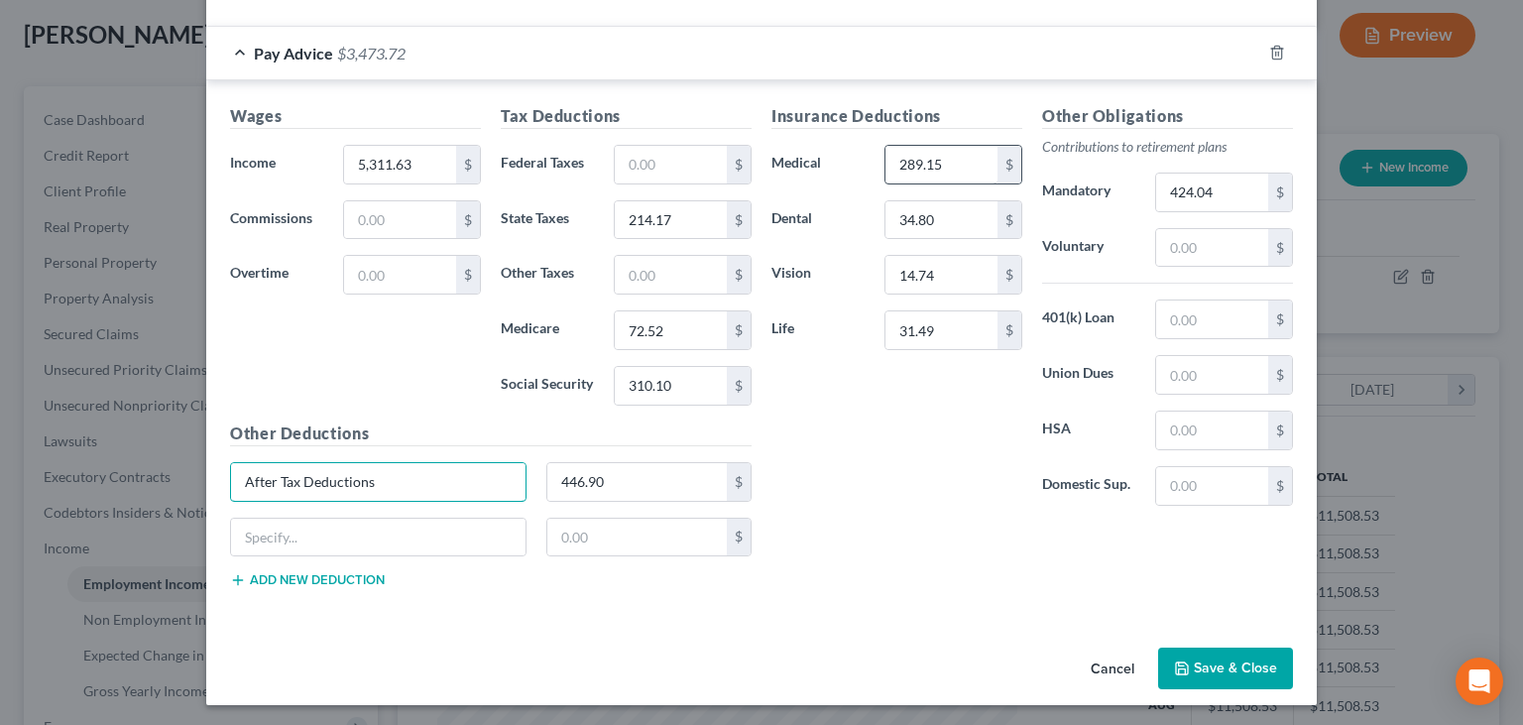
type input "After Tax Deductions"
click at [948, 167] on input "289.15" at bounding box center [942, 165] width 112 height 38
type input "289.15"
click at [966, 276] on input "14.74" at bounding box center [942, 275] width 112 height 38
type input "14.74"
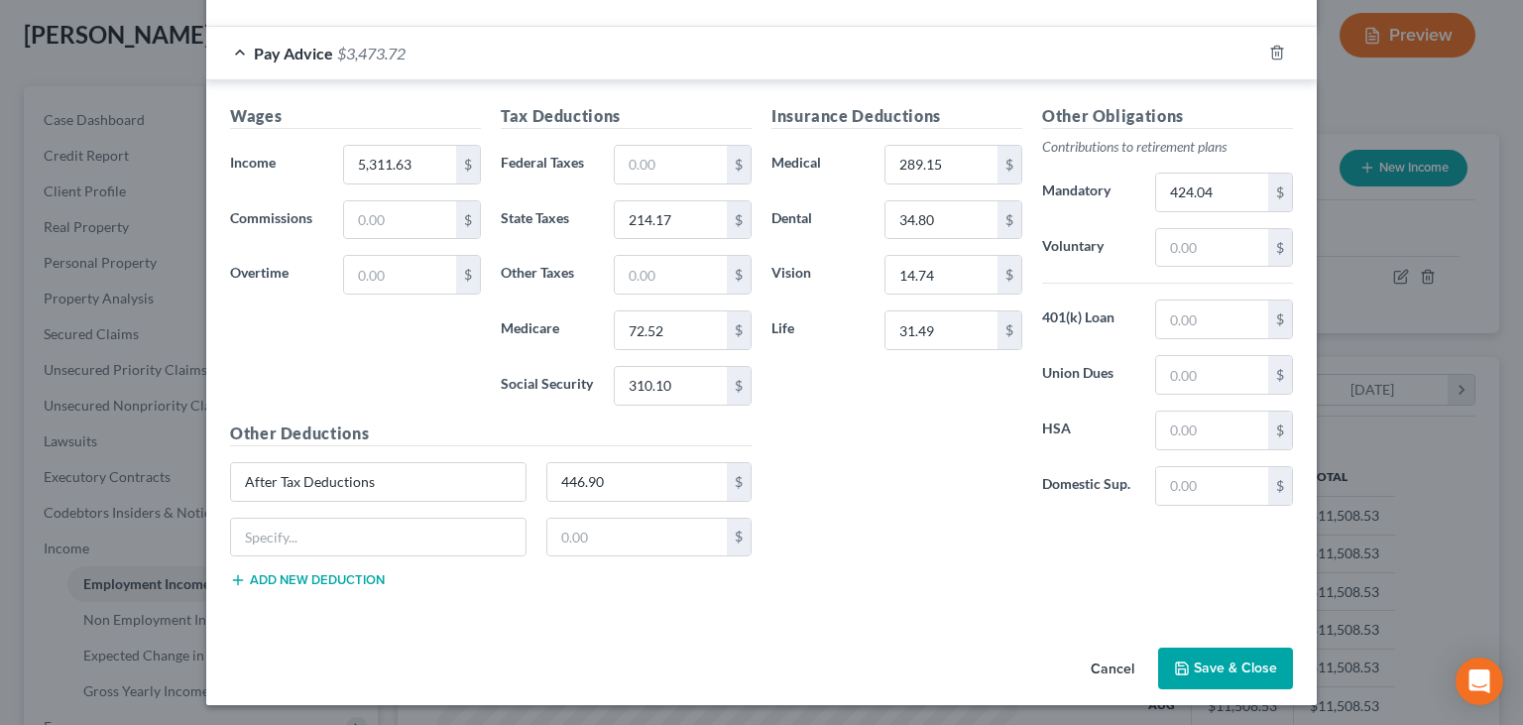
click at [847, 502] on div "Insurance Deductions Medical 289.15 $ Dental 34.80 $ Vision 14.74 $ Life 31.49 $" at bounding box center [897, 313] width 271 height 418
click at [420, 167] on input "5,311.63" at bounding box center [400, 165] width 112 height 38
click at [429, 160] on input "5,311.63" at bounding box center [400, 165] width 112 height 38
type input "5,300.46"
click at [964, 155] on input "289.15" at bounding box center [942, 165] width 112 height 38
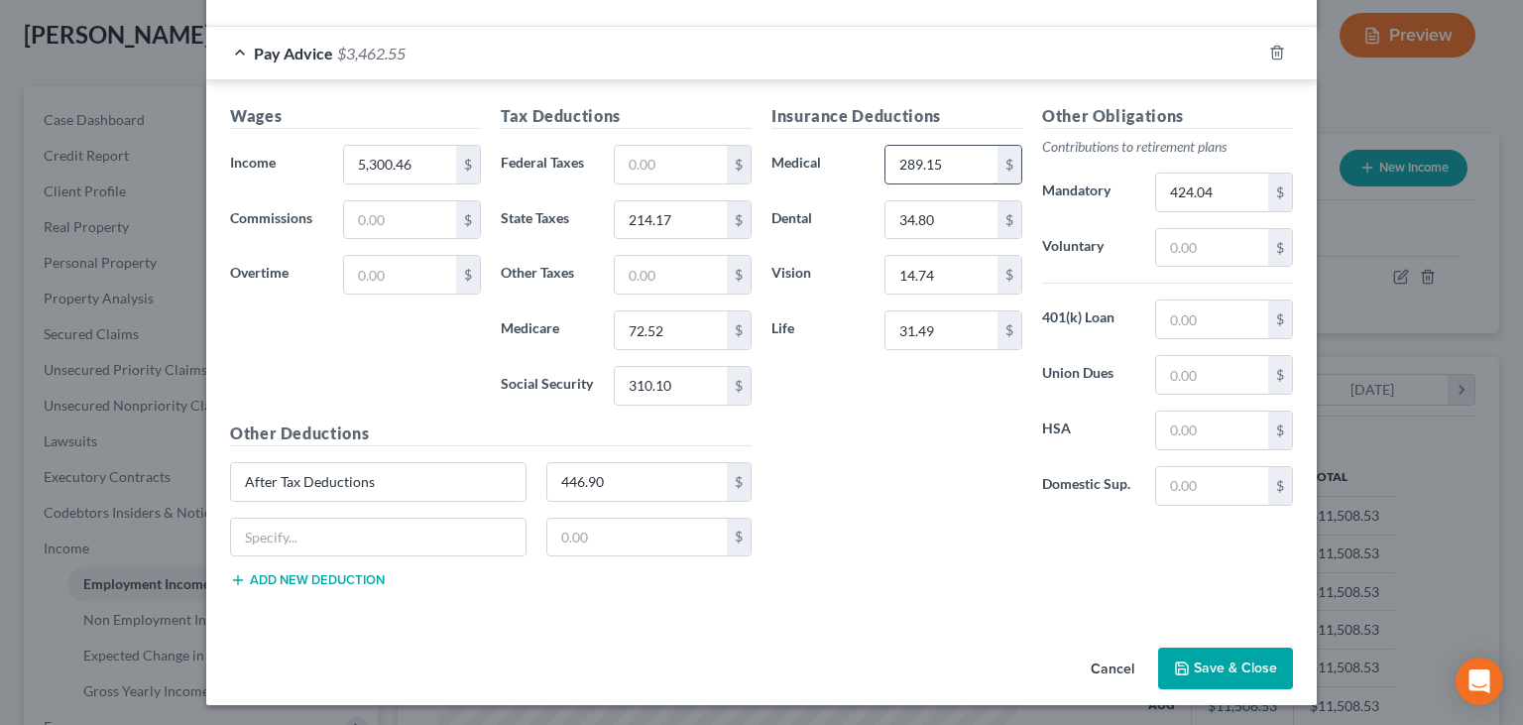
click at [962, 166] on input "289.15" at bounding box center [942, 165] width 112 height 38
drag, startPoint x: 966, startPoint y: 171, endPoint x: 882, endPoint y: 170, distance: 84.3
click at [886, 170] on input "289.15" at bounding box center [942, 165] width 112 height 38
type input "289.15"
click at [391, 160] on input "5,300.46" at bounding box center [400, 165] width 112 height 38
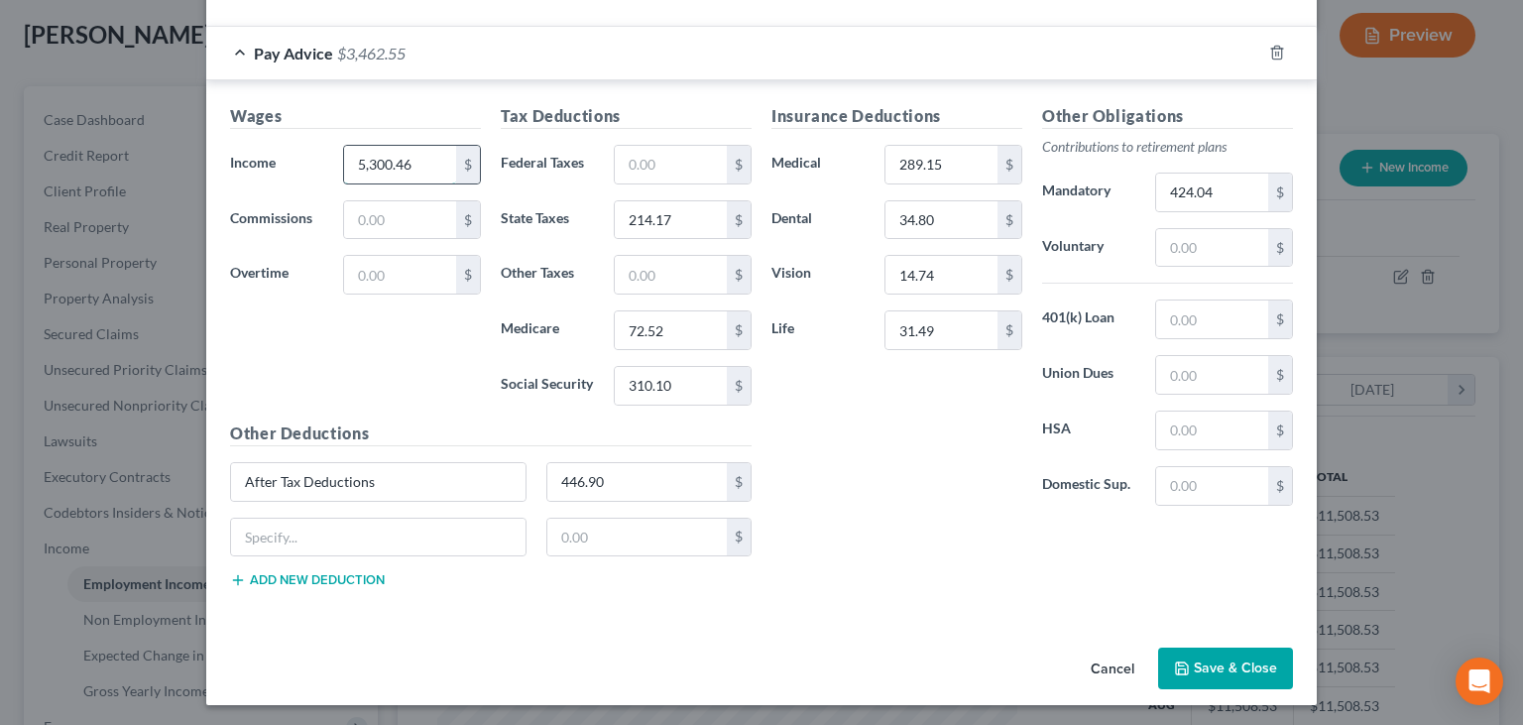
click at [391, 164] on input "5,300.46" at bounding box center [400, 165] width 112 height 38
type input "5,300.46"
click at [376, 212] on input "text" at bounding box center [400, 220] width 112 height 38
type input "28.57"
click at [853, 456] on div "Insurance Deductions Medical 289.15 $ Dental 34.80 $ Vision 14.74 $ Life 31.49 $" at bounding box center [897, 313] width 271 height 418
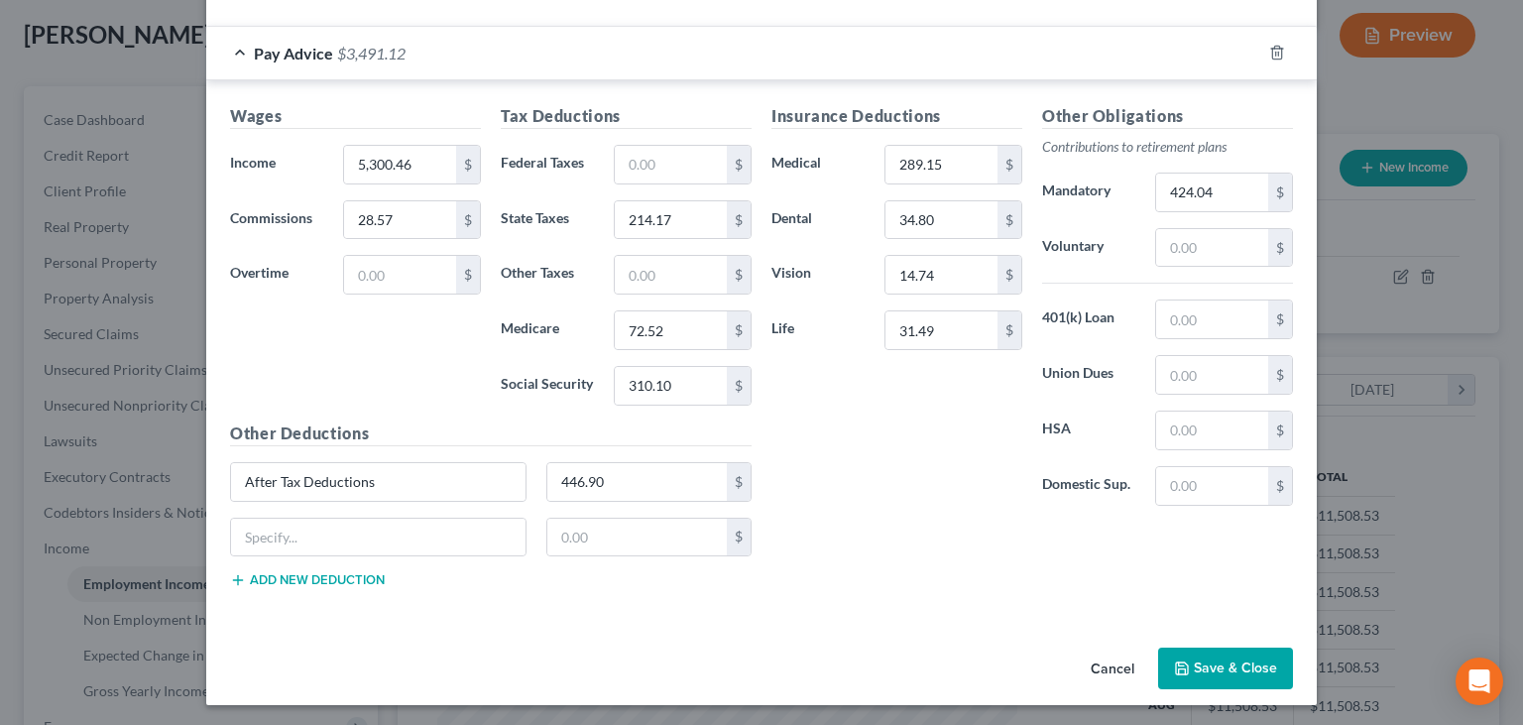
click at [1228, 665] on button "Save & Close" at bounding box center [1225, 669] width 135 height 42
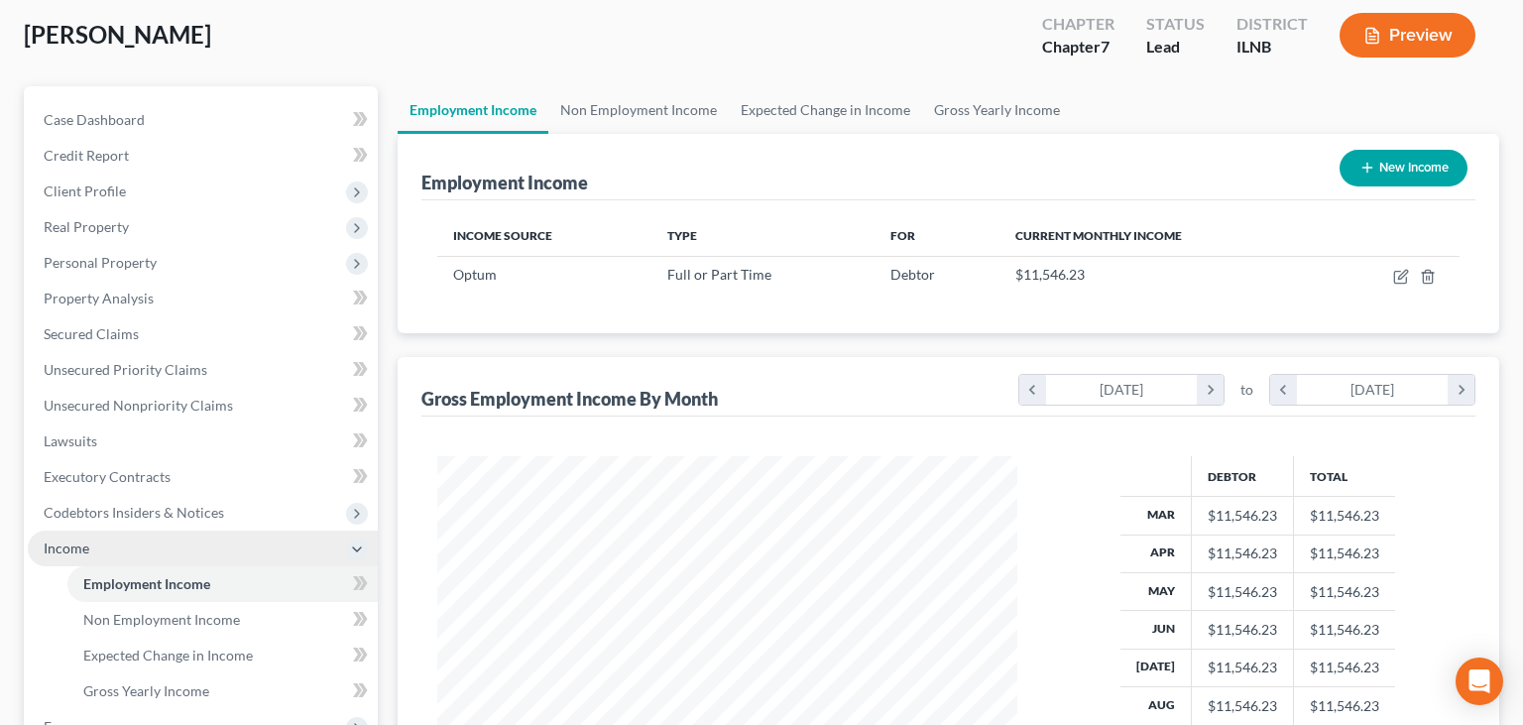
click at [113, 536] on span "Income" at bounding box center [203, 549] width 350 height 36
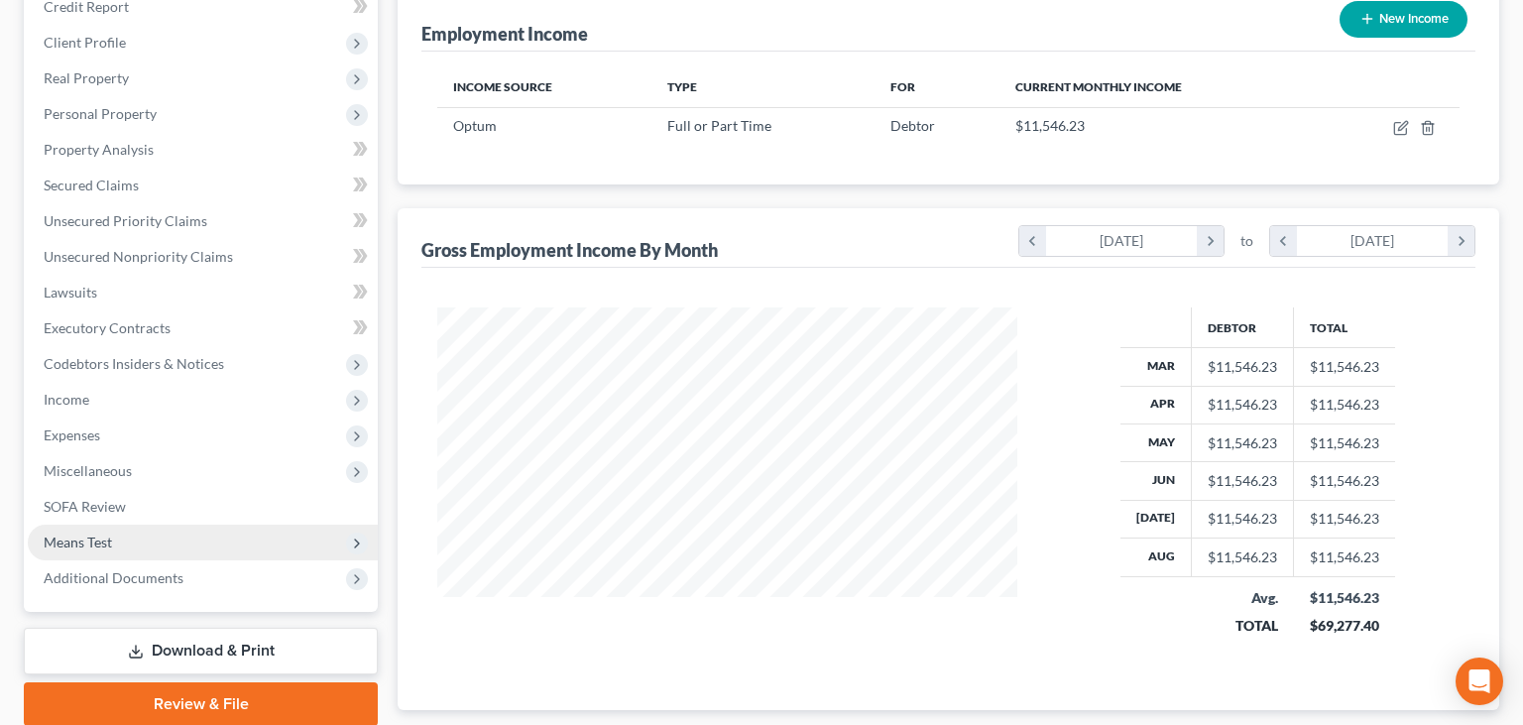
scroll to position [313, 0]
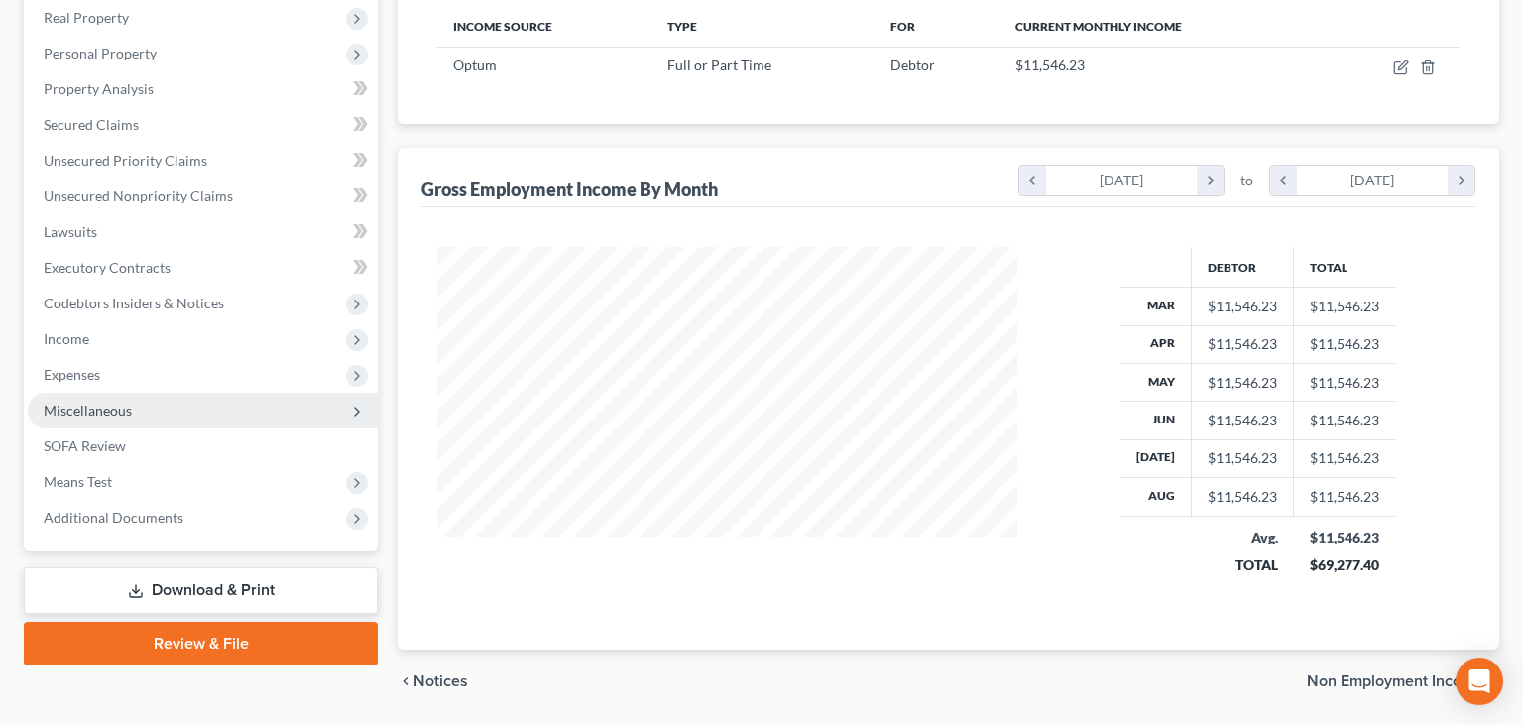
click at [117, 404] on span "Miscellaneous" at bounding box center [88, 410] width 88 height 17
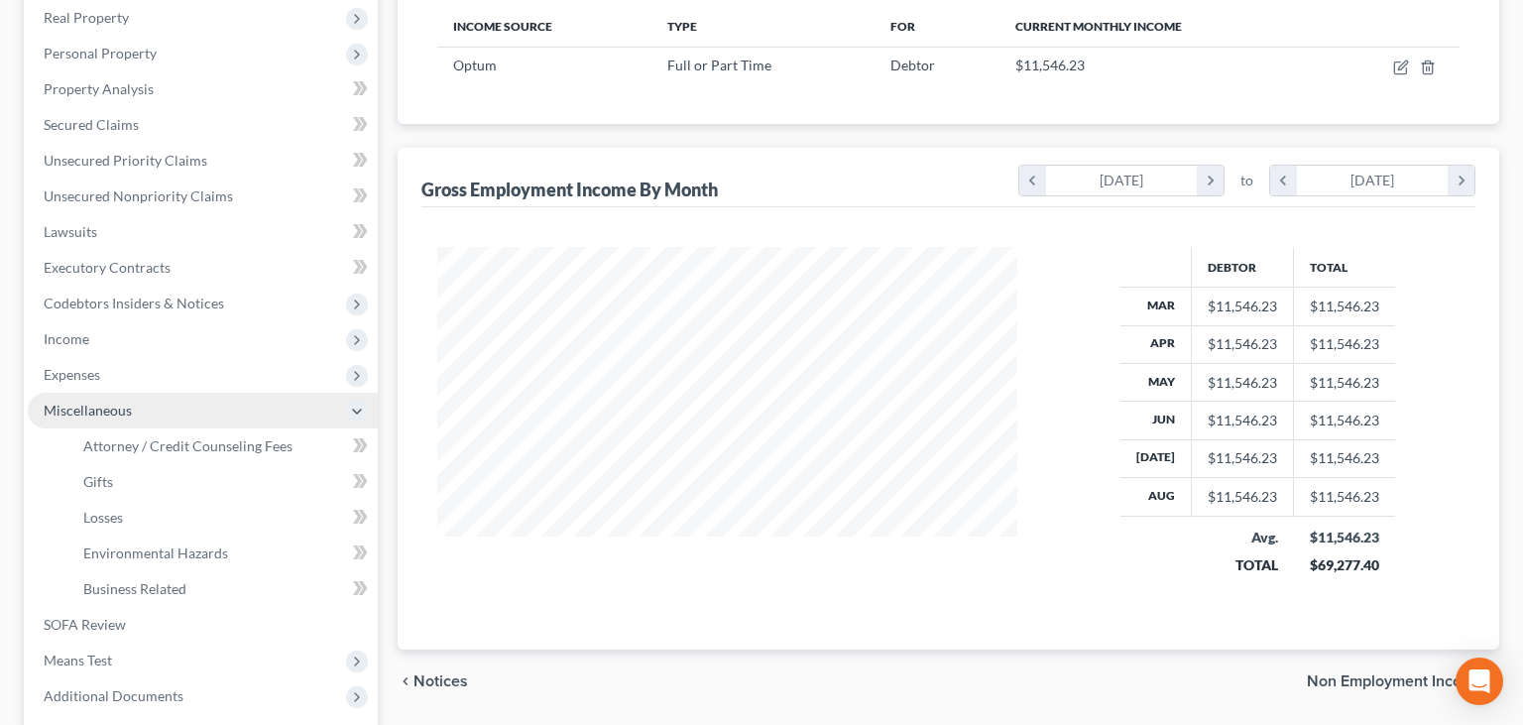
click at [113, 404] on span "Miscellaneous" at bounding box center [88, 410] width 88 height 17
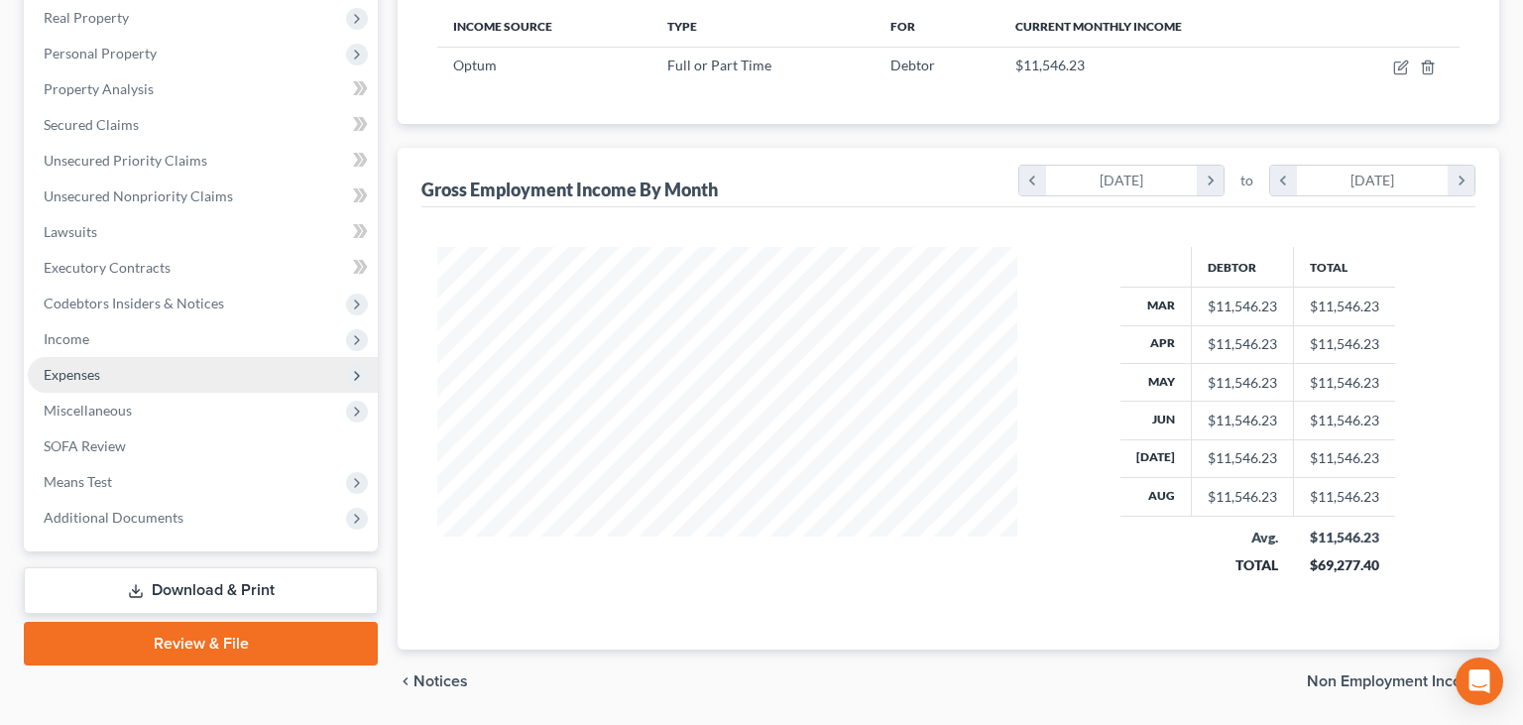
click at [98, 380] on span "Expenses" at bounding box center [72, 374] width 57 height 17
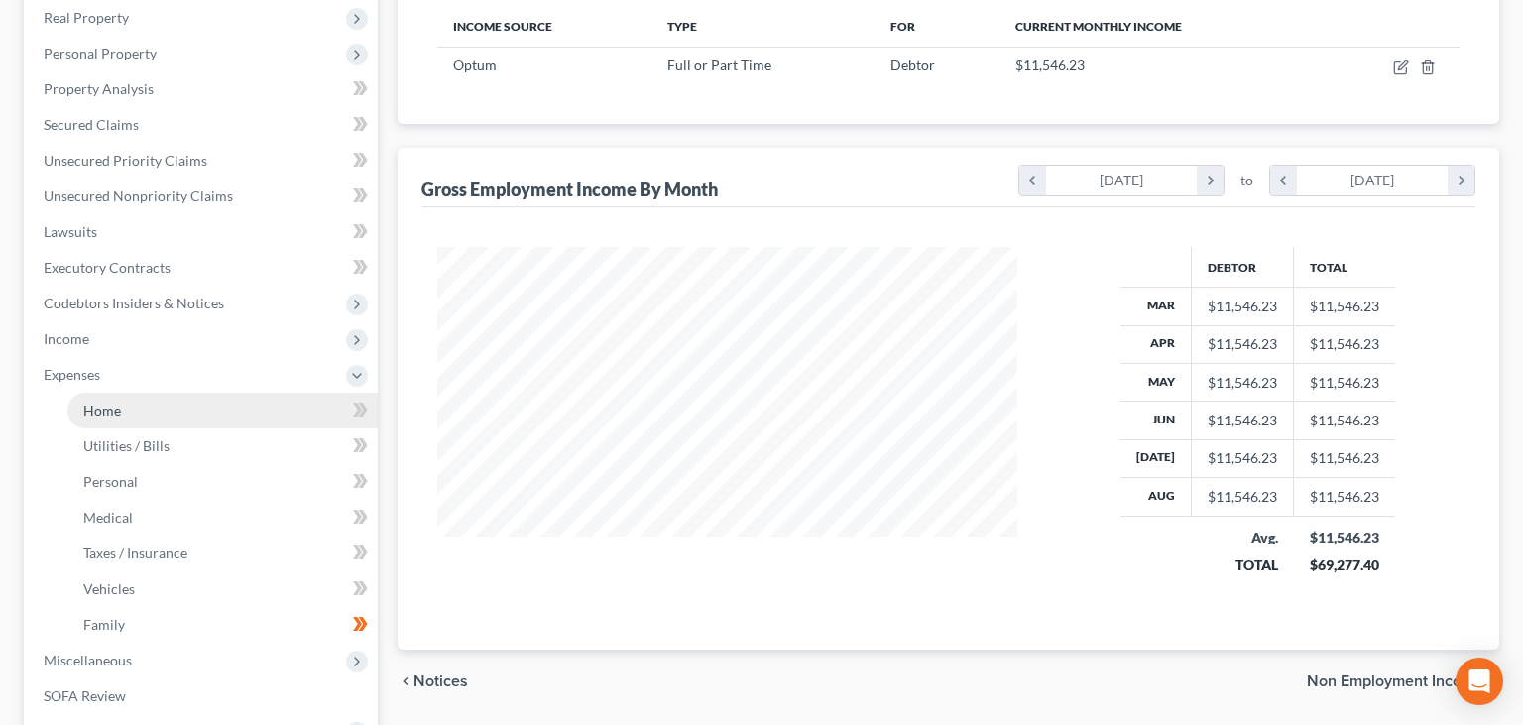
click at [114, 411] on span "Home" at bounding box center [102, 410] width 38 height 17
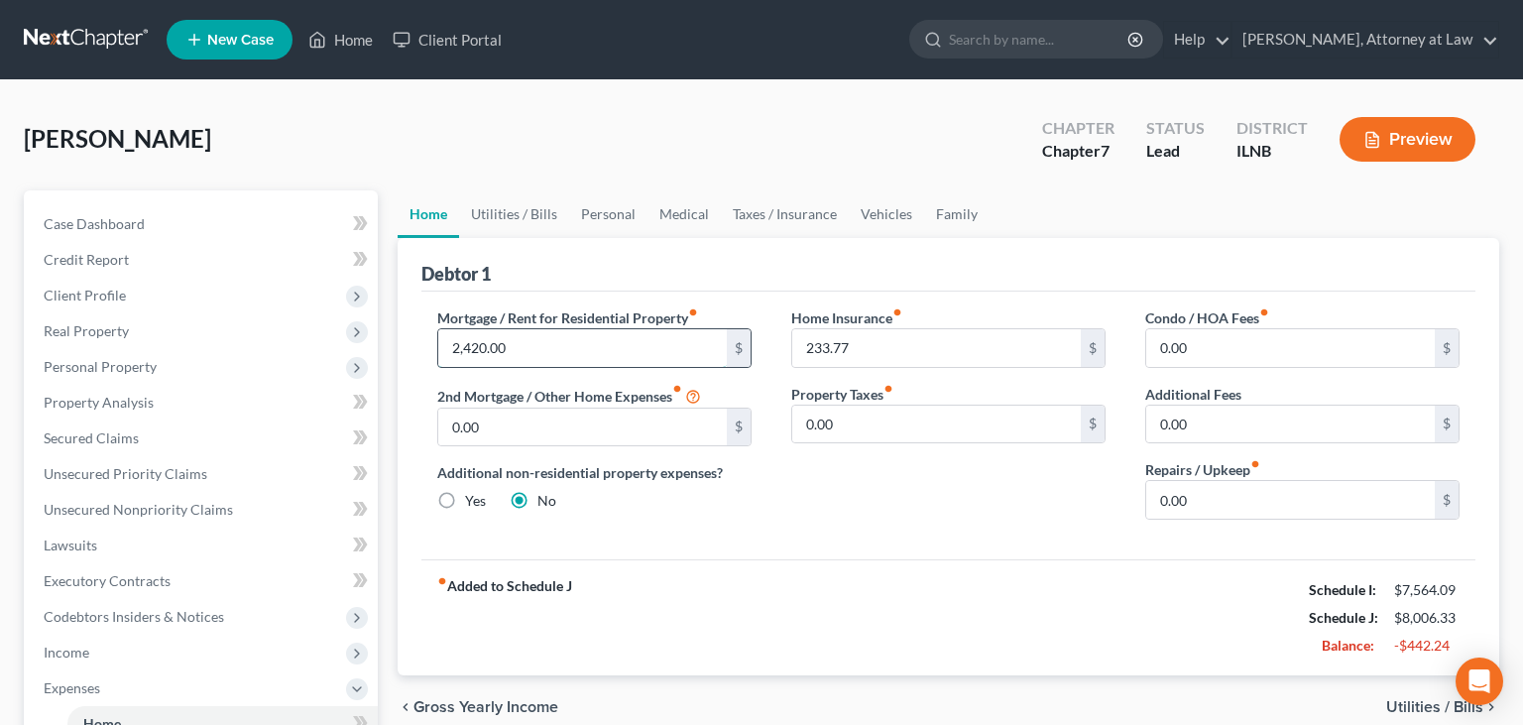
drag, startPoint x: 535, startPoint y: 349, endPoint x: 595, endPoint y: 336, distance: 61.9
click at [595, 336] on input "2,420.00" at bounding box center [582, 348] width 289 height 38
click at [1011, 623] on div "fiber_manual_record Added to Schedule J Schedule I: $7,564.09 Schedule J: $9,04…" at bounding box center [949, 617] width 1054 height 116
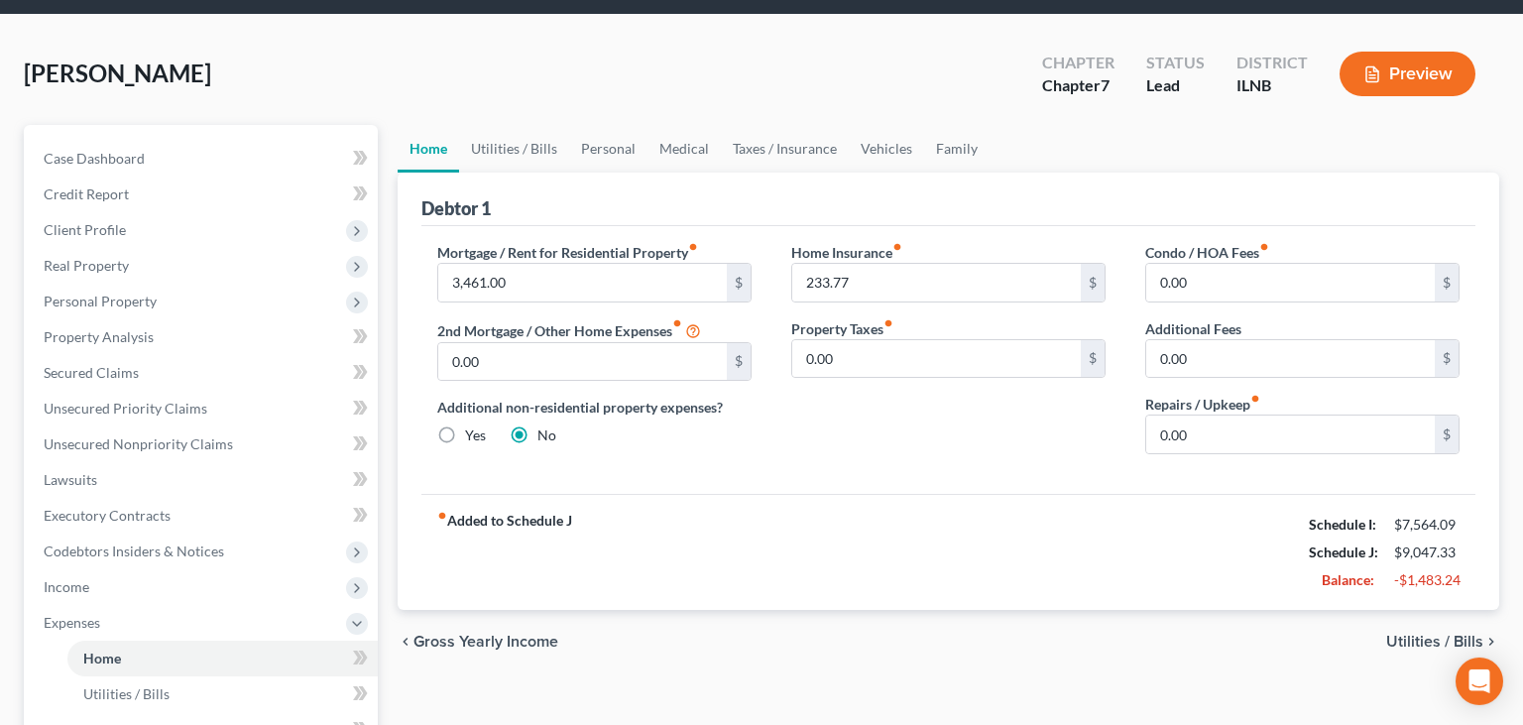
scroll to position [104, 0]
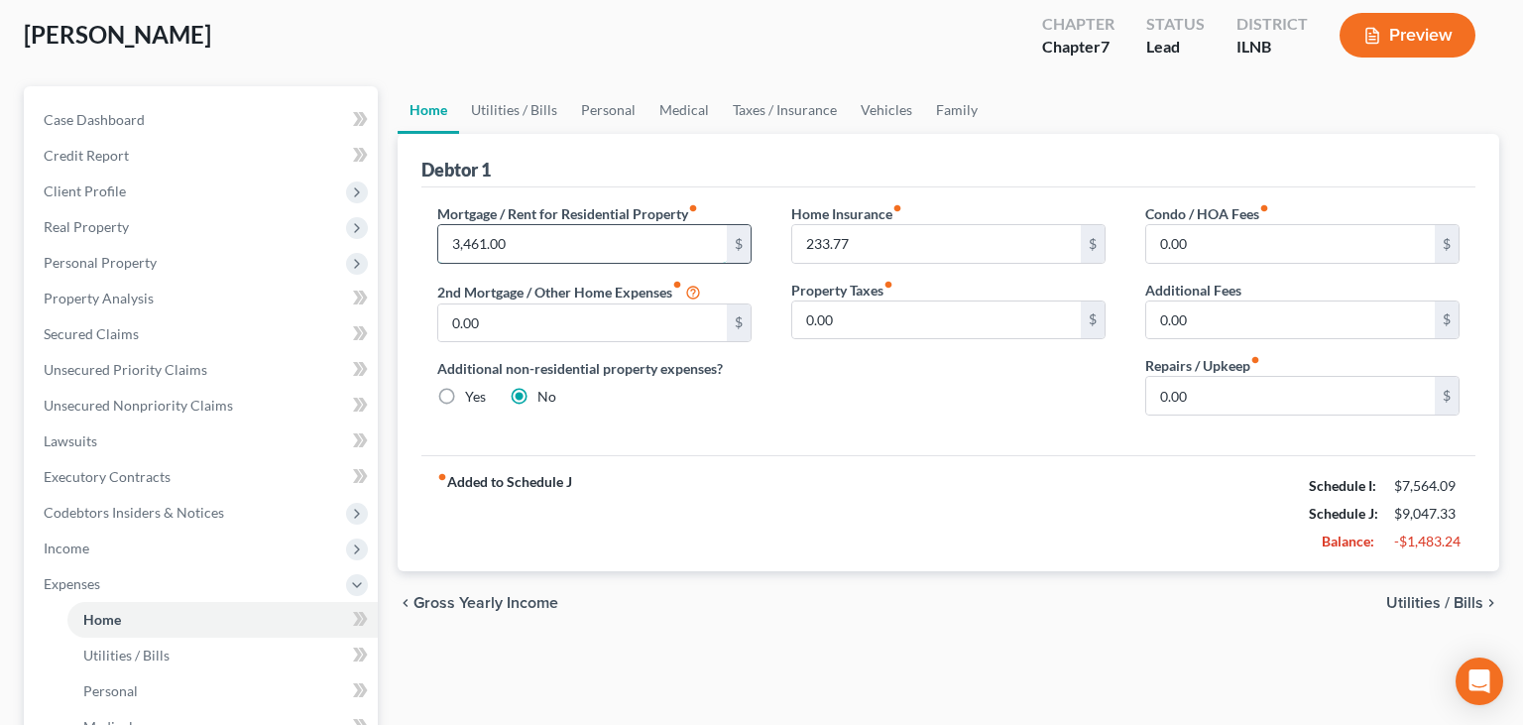
drag, startPoint x: 503, startPoint y: 228, endPoint x: 277, endPoint y: 248, distance: 227.0
click at [438, 248] on input "3,461.00" at bounding box center [582, 244] width 289 height 38
drag, startPoint x: 460, startPoint y: 239, endPoint x: 351, endPoint y: 238, distance: 109.1
click at [438, 238] on input "3,461.00" at bounding box center [582, 244] width 289 height 38
type input "2,400.00"
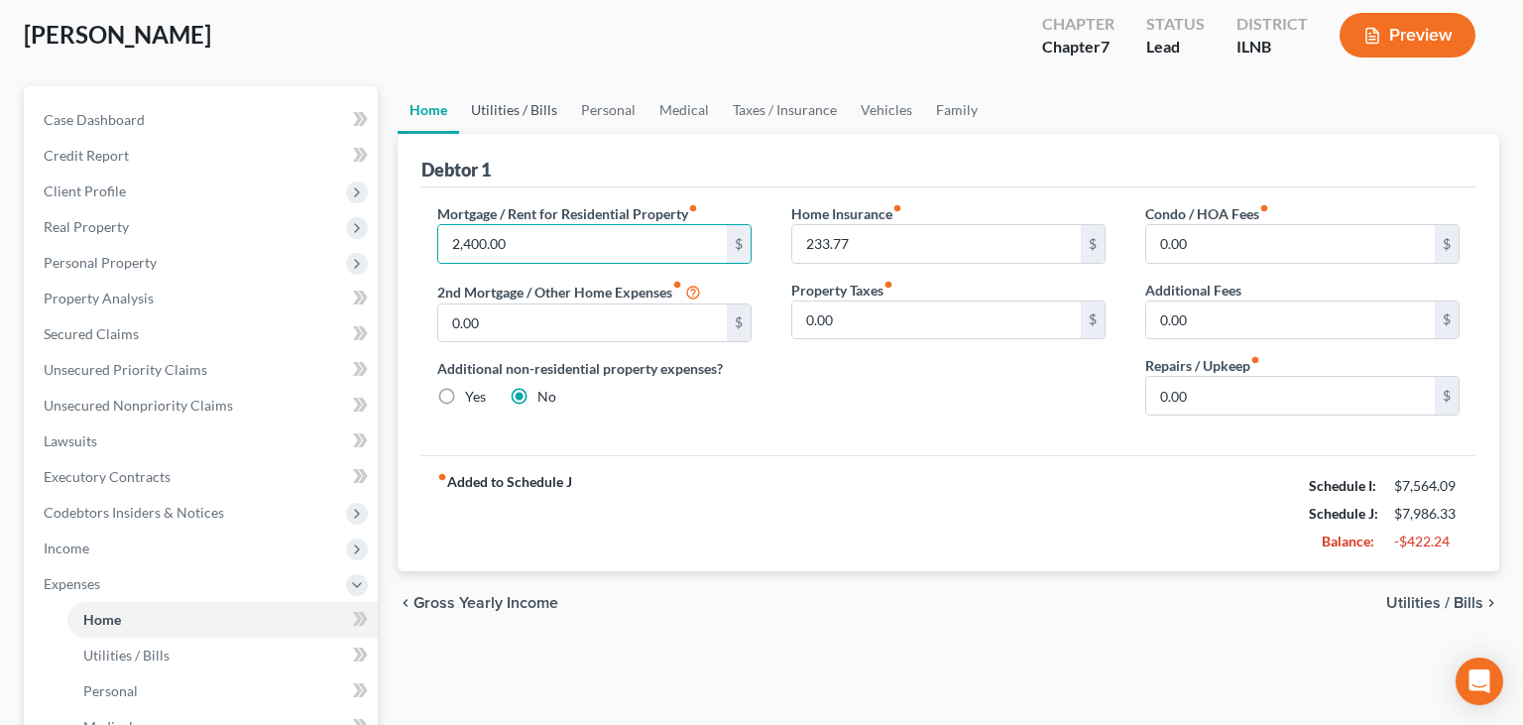
click at [537, 113] on link "Utilities / Bills" at bounding box center [514, 110] width 110 height 48
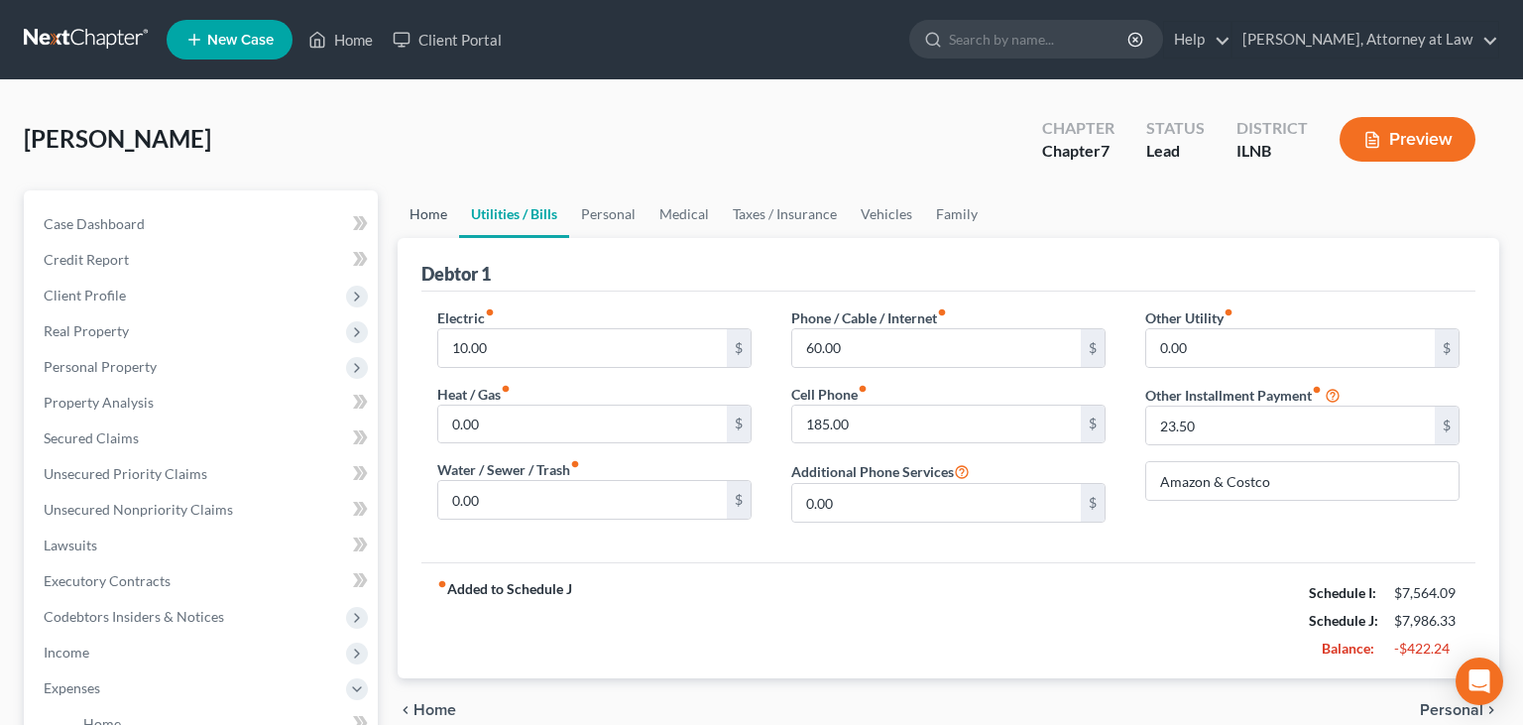
click at [407, 219] on link "Home" at bounding box center [428, 214] width 61 height 48
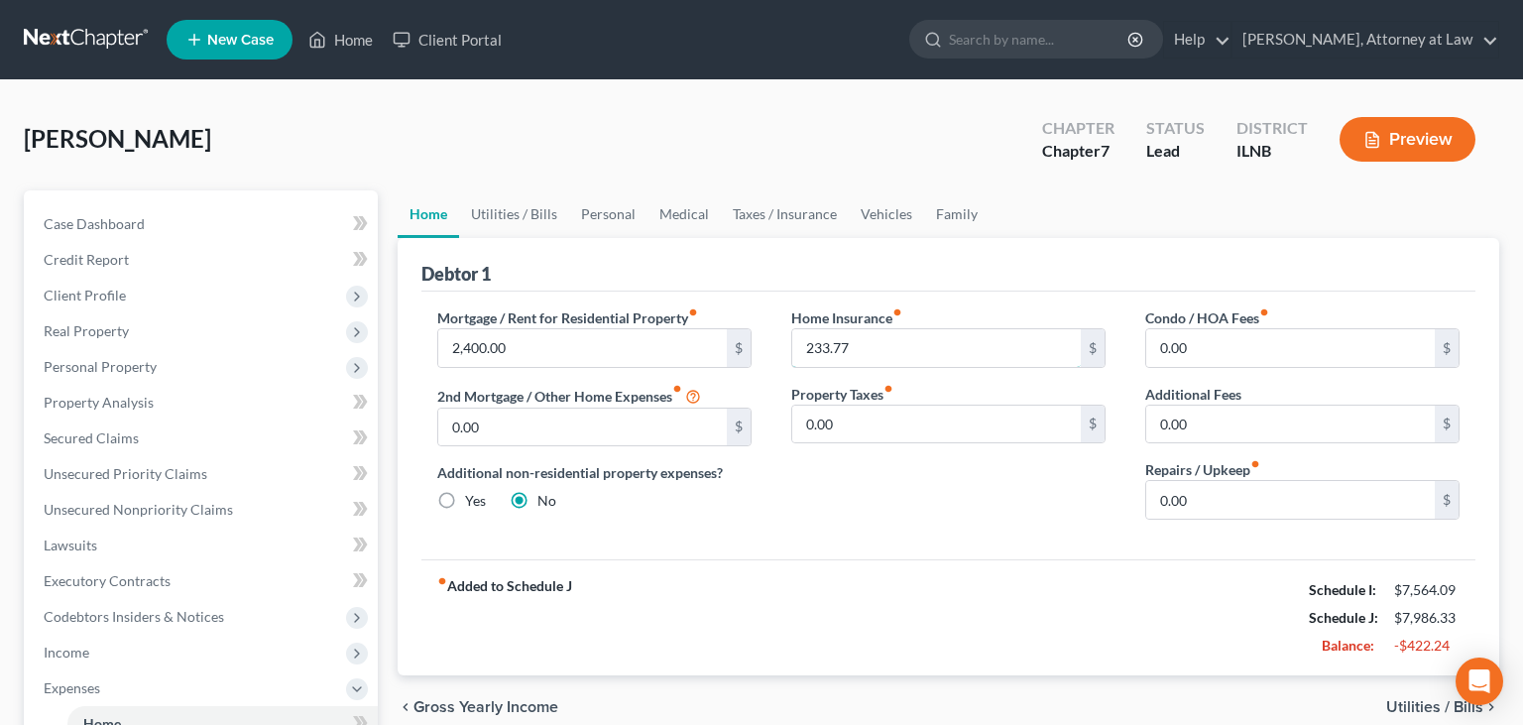
drag, startPoint x: 882, startPoint y: 344, endPoint x: 625, endPoint y: 386, distance: 260.2
click at [792, 367] on input "233.77" at bounding box center [936, 348] width 289 height 38
click at [814, 344] on input "233.77" at bounding box center [936, 348] width 289 height 38
type input "533.77"
click at [536, 204] on link "Utilities / Bills" at bounding box center [514, 214] width 110 height 48
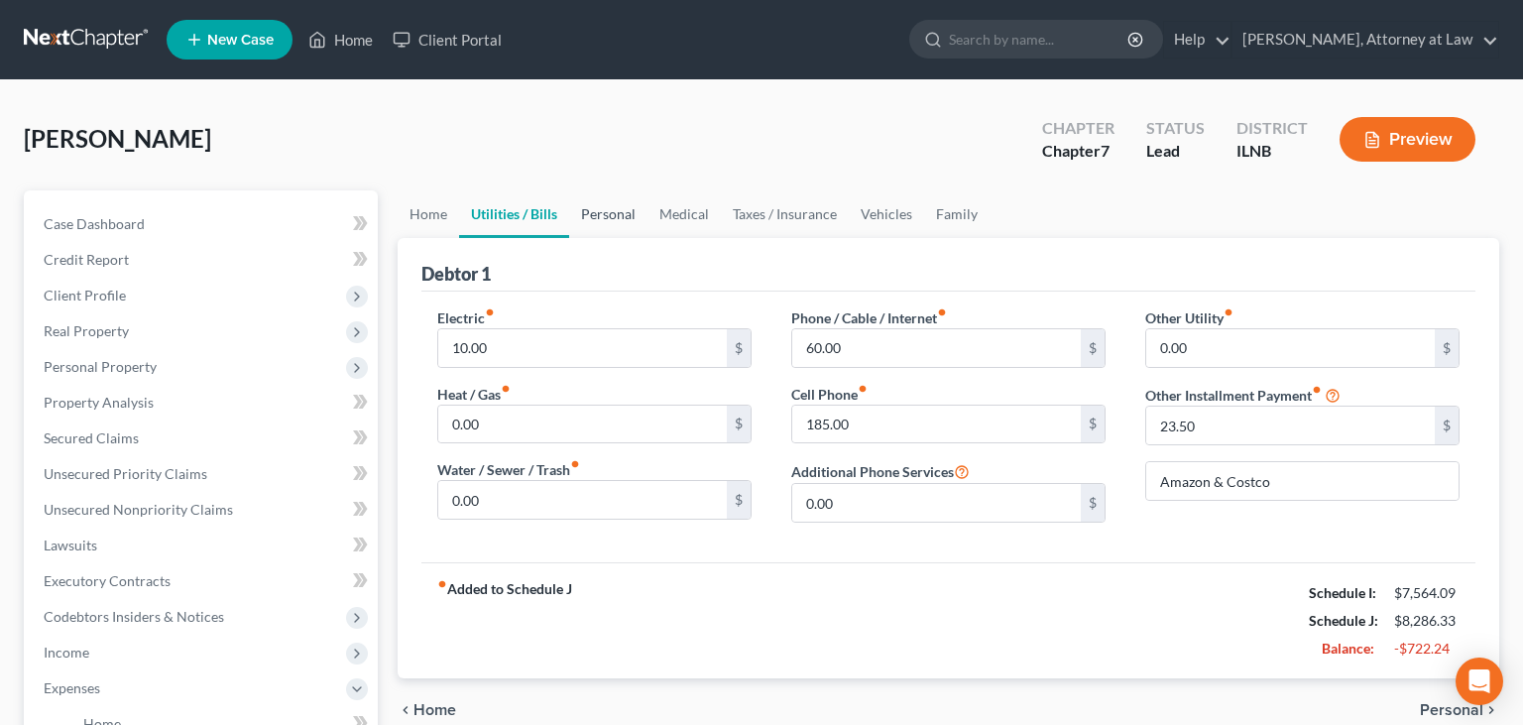
click at [625, 217] on link "Personal" at bounding box center [608, 214] width 78 height 48
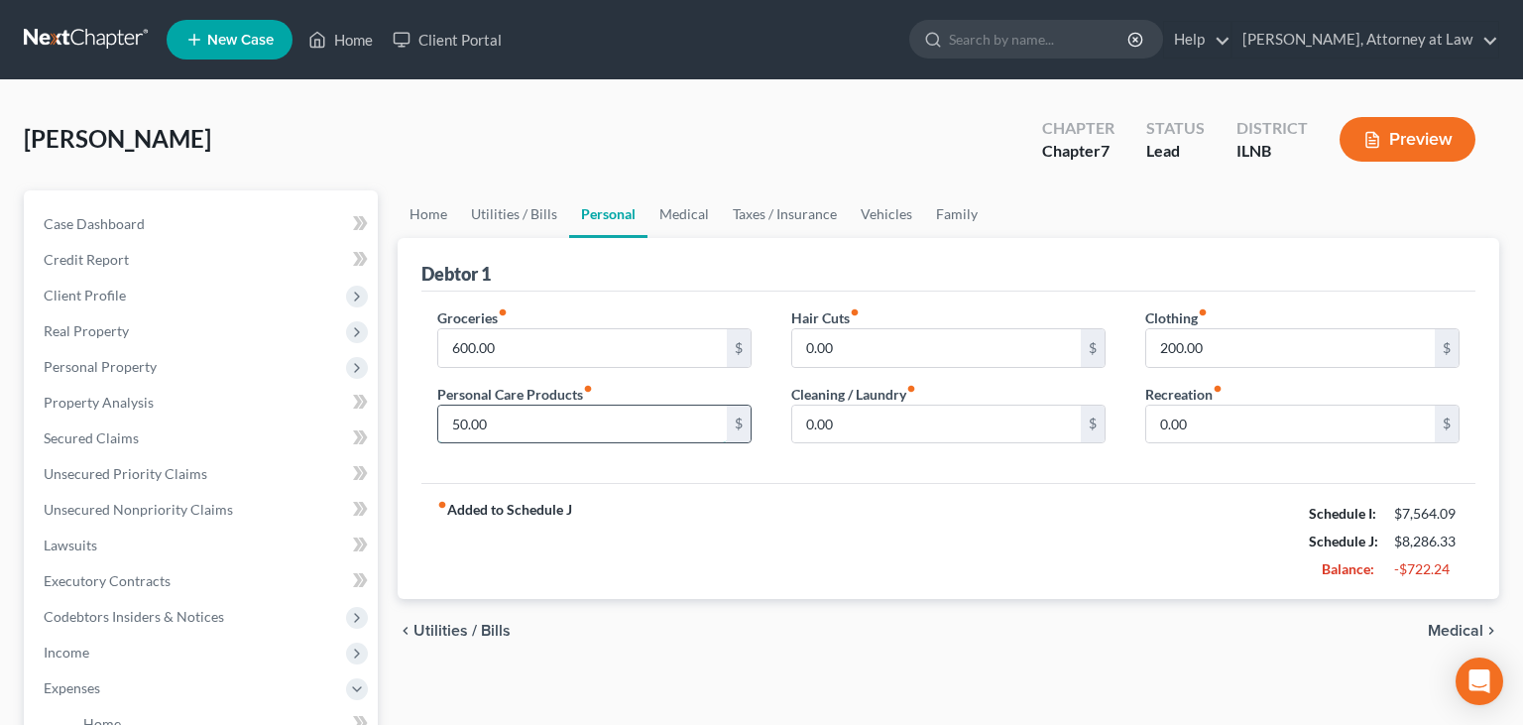
click at [453, 424] on input "50.00" at bounding box center [582, 425] width 289 height 38
type input "150"
click at [755, 555] on div "fiber_manual_record Added to Schedule J Schedule I: $7,564.09 Schedule J: $8,38…" at bounding box center [949, 541] width 1054 height 116
click at [692, 204] on link "Medical" at bounding box center [684, 214] width 73 height 48
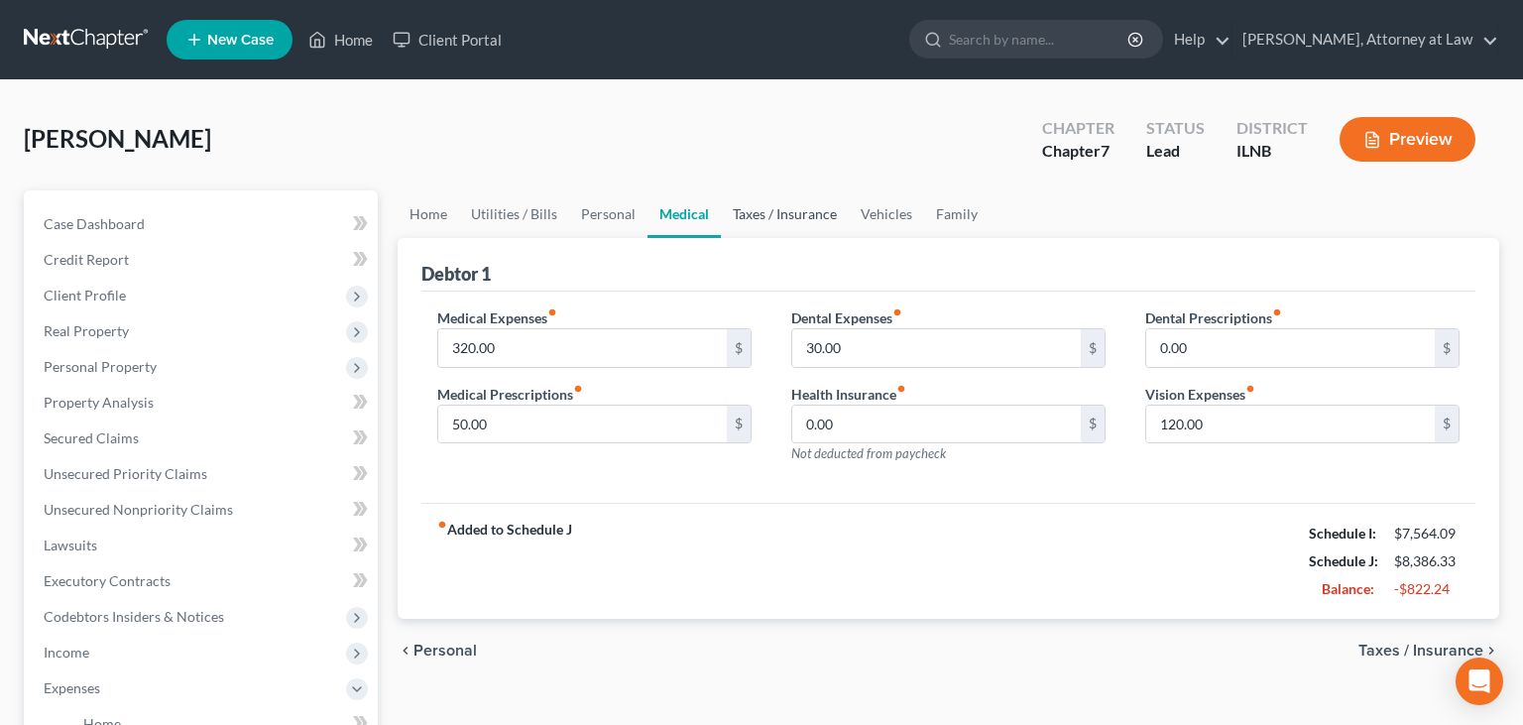
click at [782, 217] on link "Taxes / Insurance" at bounding box center [785, 214] width 128 height 48
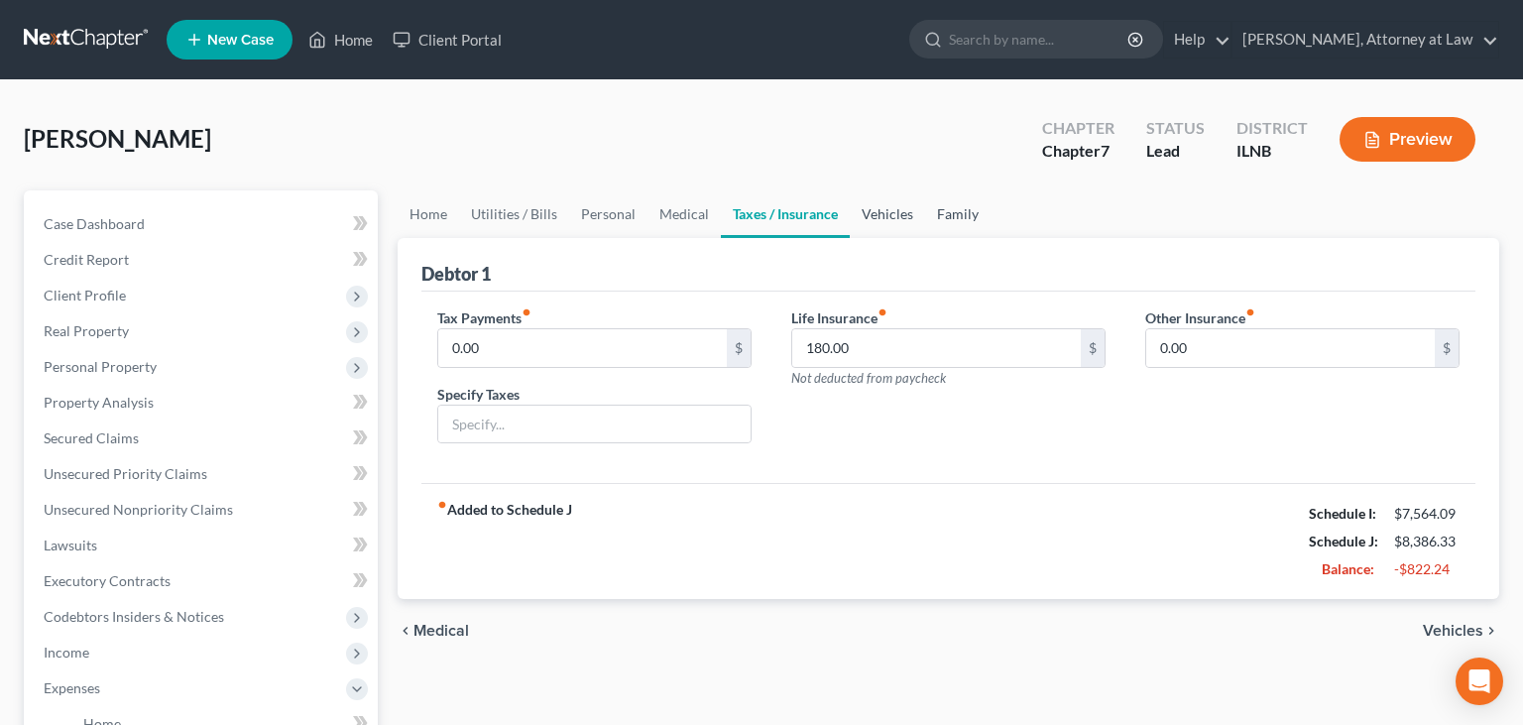
click at [875, 229] on link "Vehicles" at bounding box center [887, 214] width 75 height 48
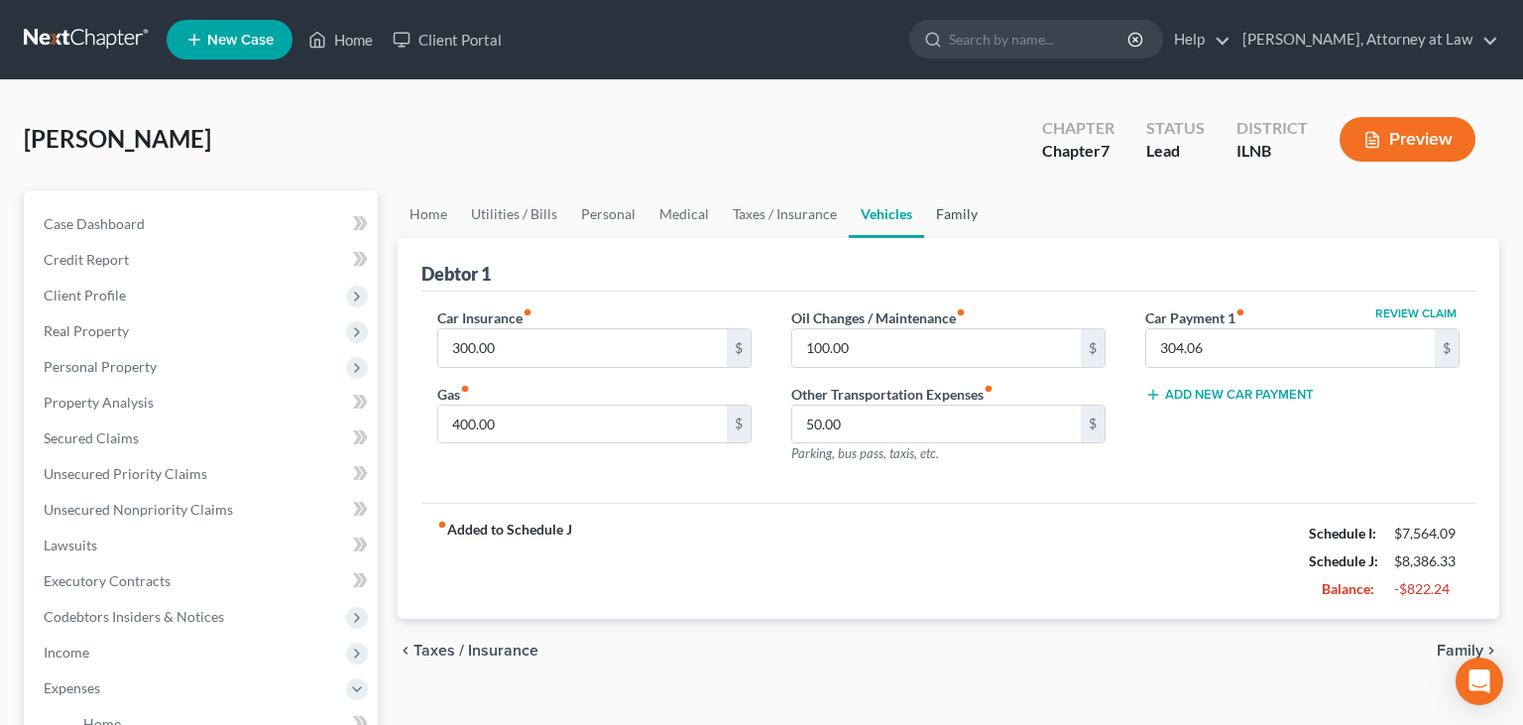
click at [960, 208] on link "Family" at bounding box center [956, 214] width 65 height 48
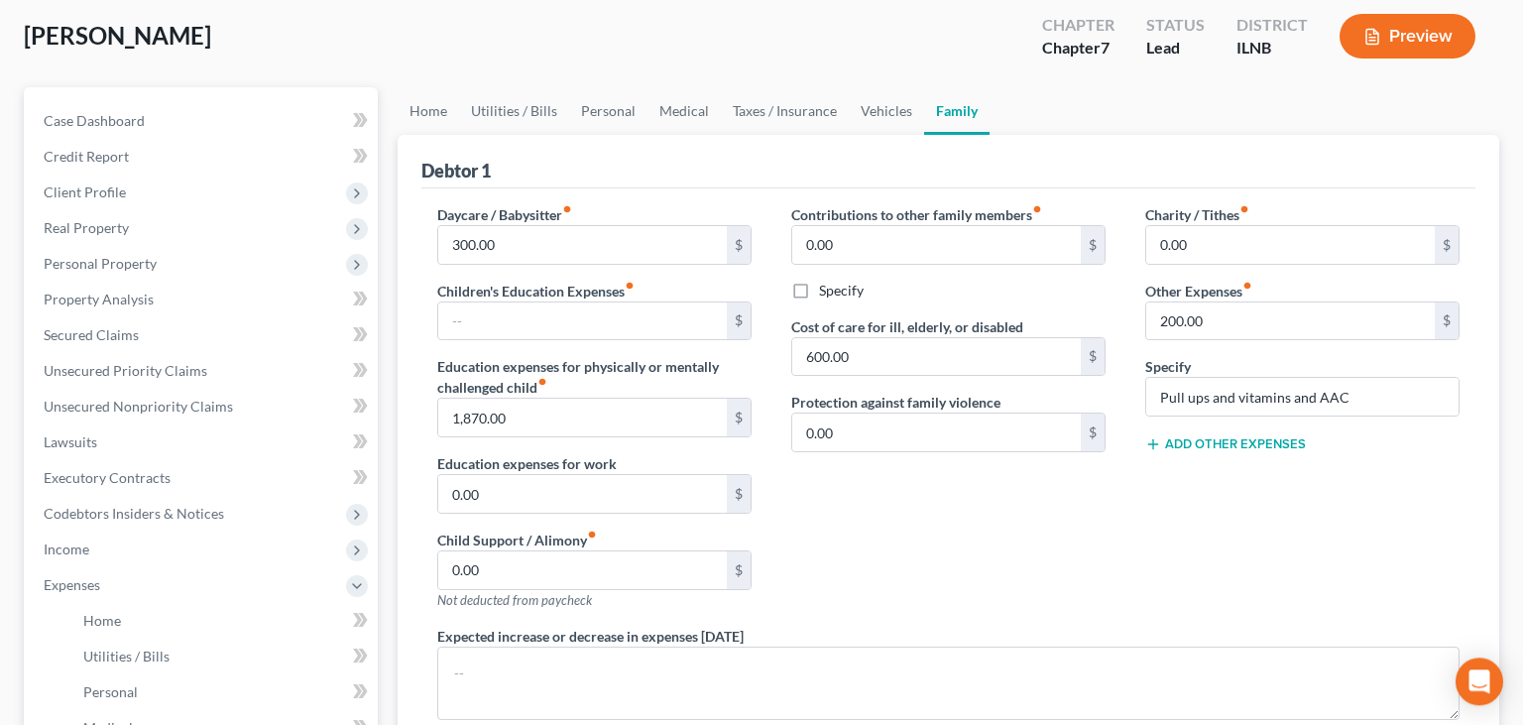
scroll to position [104, 0]
click at [609, 102] on link "Personal" at bounding box center [608, 110] width 78 height 48
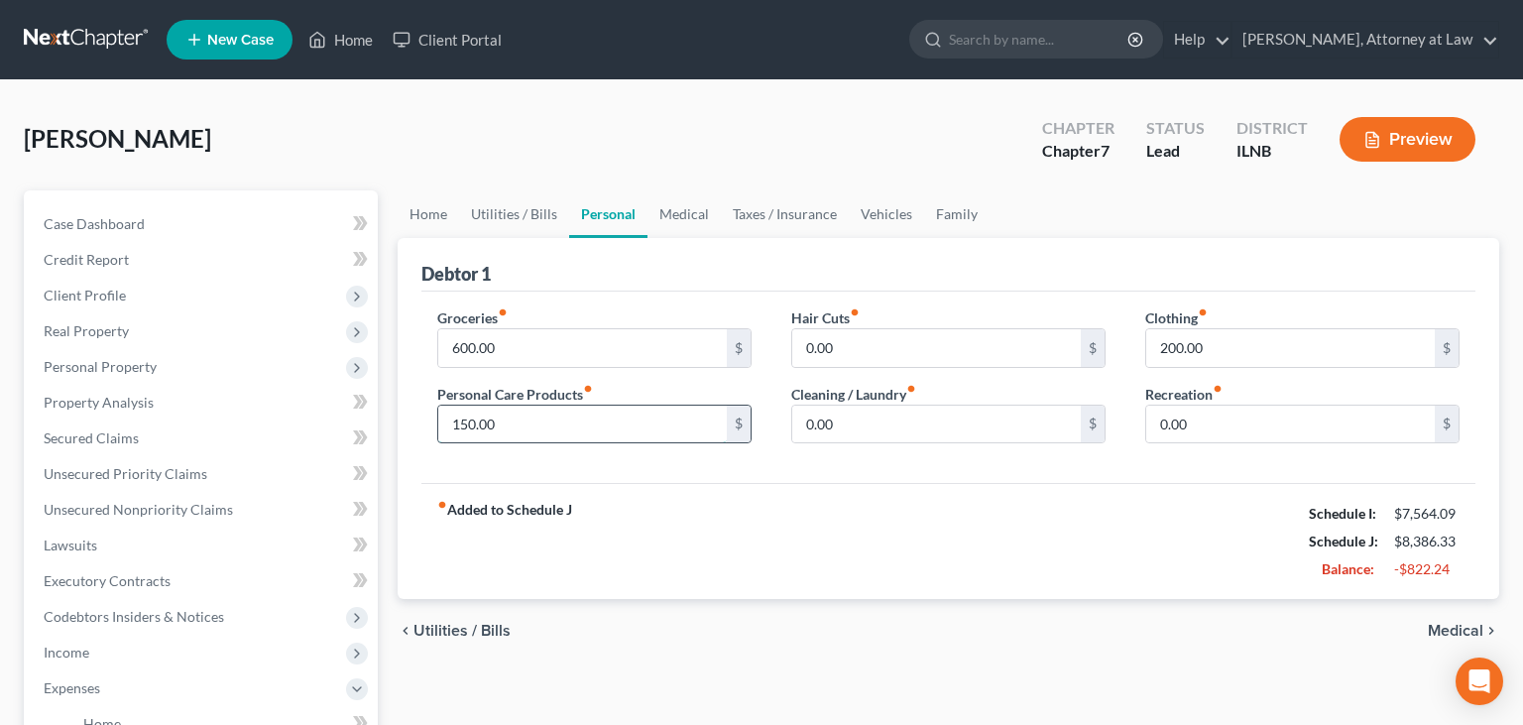
click at [459, 421] on input "150.00" at bounding box center [582, 425] width 289 height 38
type input "50"
click at [692, 575] on div "fiber_manual_record Added to Schedule J Schedule I: $7,564.09 Schedule J: $8,28…" at bounding box center [949, 541] width 1054 height 116
click at [954, 204] on link "Family" at bounding box center [956, 214] width 65 height 48
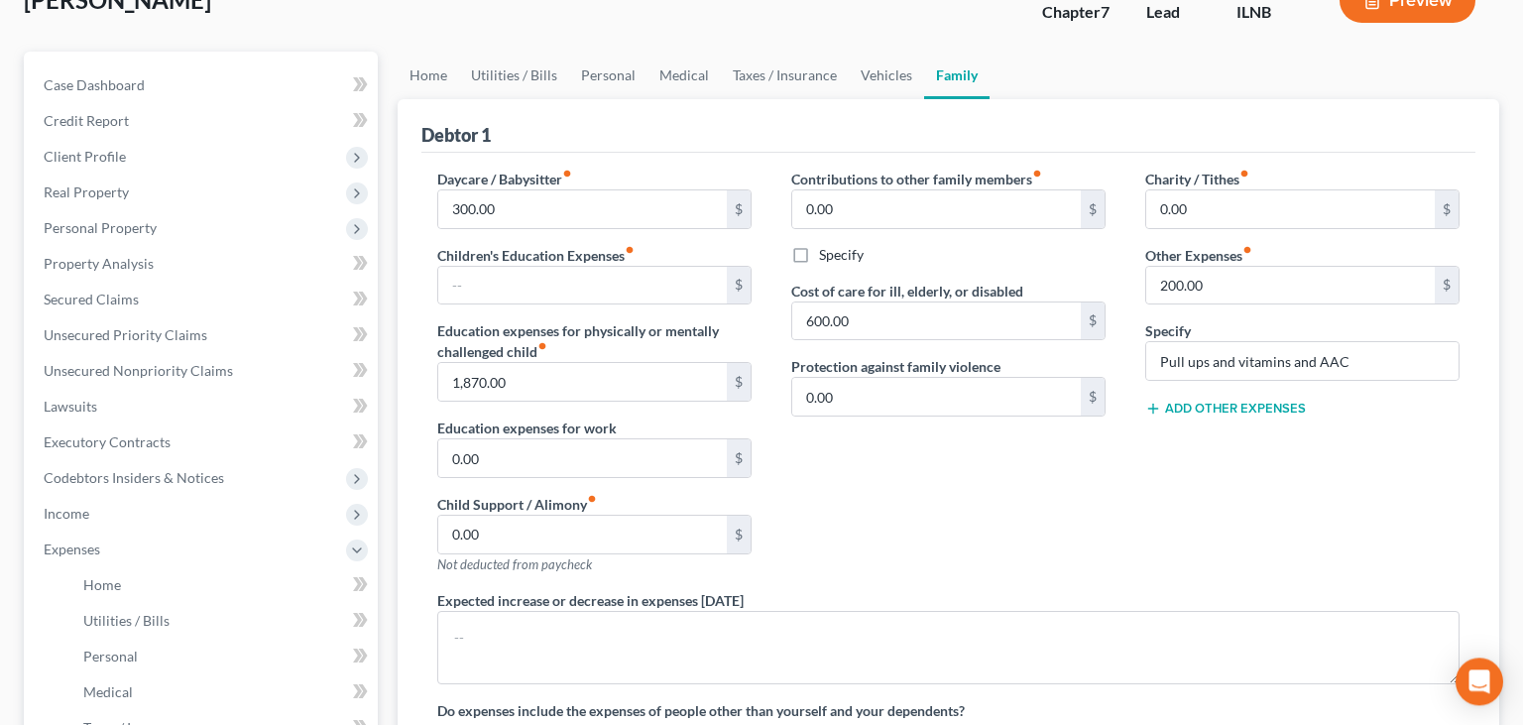
scroll to position [104, 0]
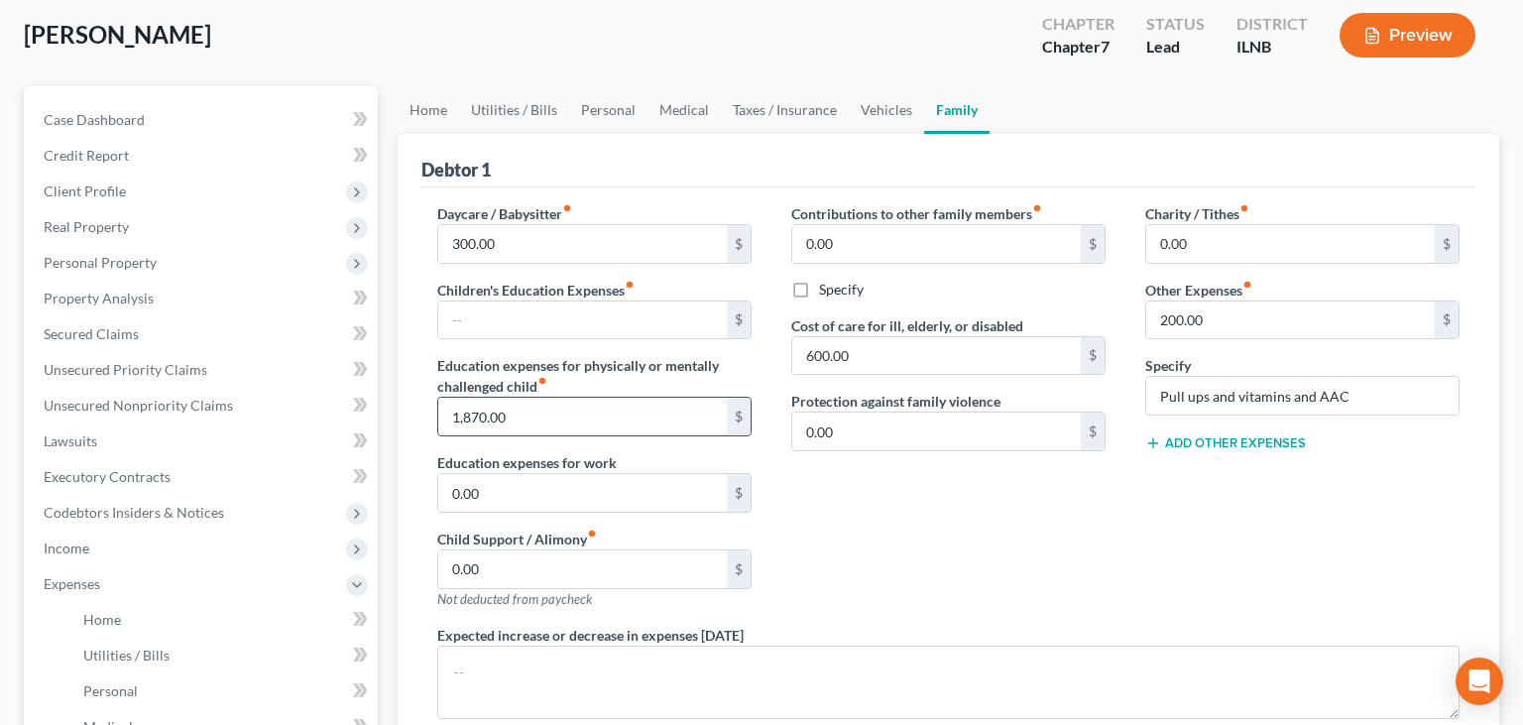
drag, startPoint x: 561, startPoint y: 408, endPoint x: 592, endPoint y: 418, distance: 32.3
click at [589, 419] on input "1,870.00" at bounding box center [582, 417] width 289 height 38
click at [708, 323] on input "text" at bounding box center [582, 321] width 289 height 38
type input "22,445"
drag, startPoint x: 520, startPoint y: 319, endPoint x: 380, endPoint y: 334, distance: 140.6
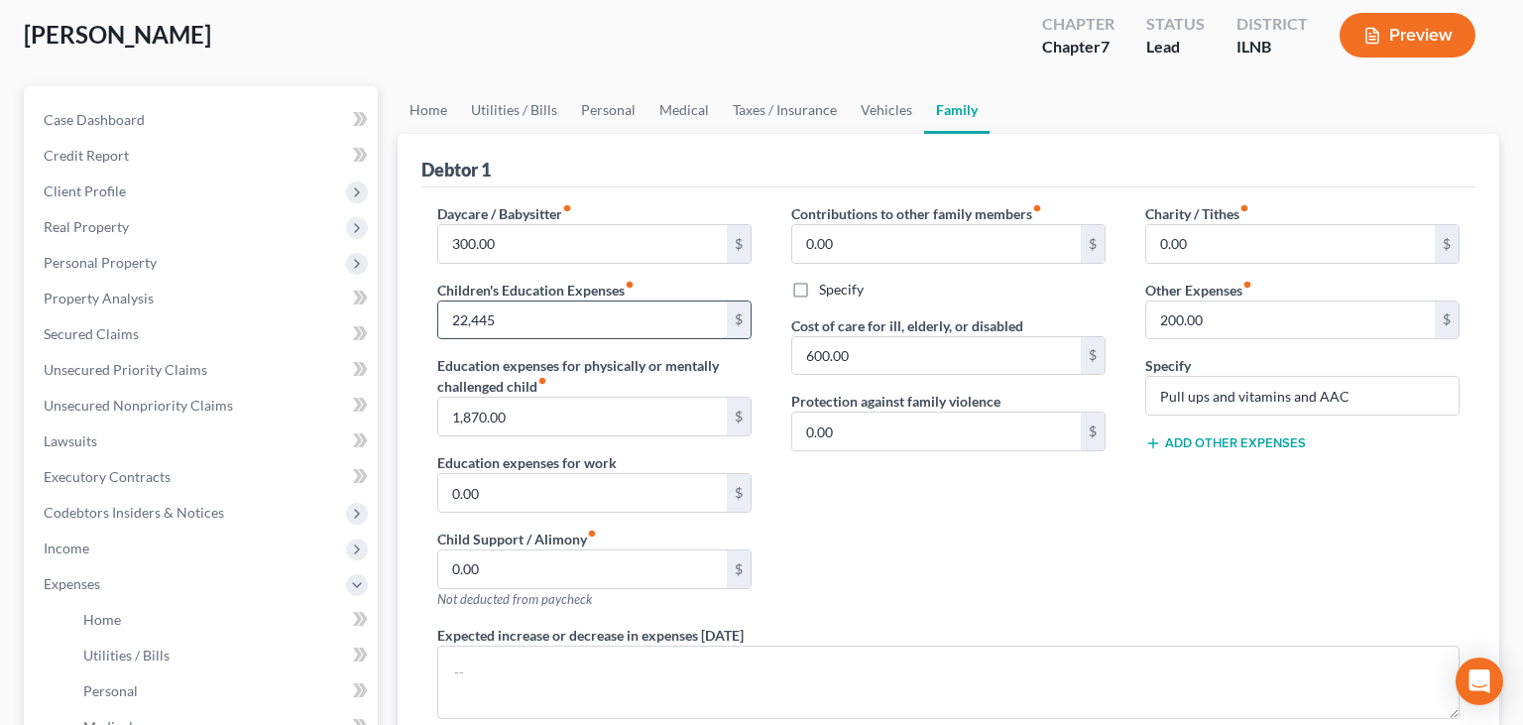
click at [438, 334] on input "22,445" at bounding box center [582, 321] width 289 height 38
drag, startPoint x: 546, startPoint y: 411, endPoint x: 405, endPoint y: 434, distance: 142.8
click at [438, 435] on input "1,870.00" at bounding box center [582, 417] width 289 height 38
drag, startPoint x: 528, startPoint y: 412, endPoint x: 414, endPoint y: 415, distance: 114.1
click at [438, 411] on input "1,870.00" at bounding box center [582, 417] width 289 height 38
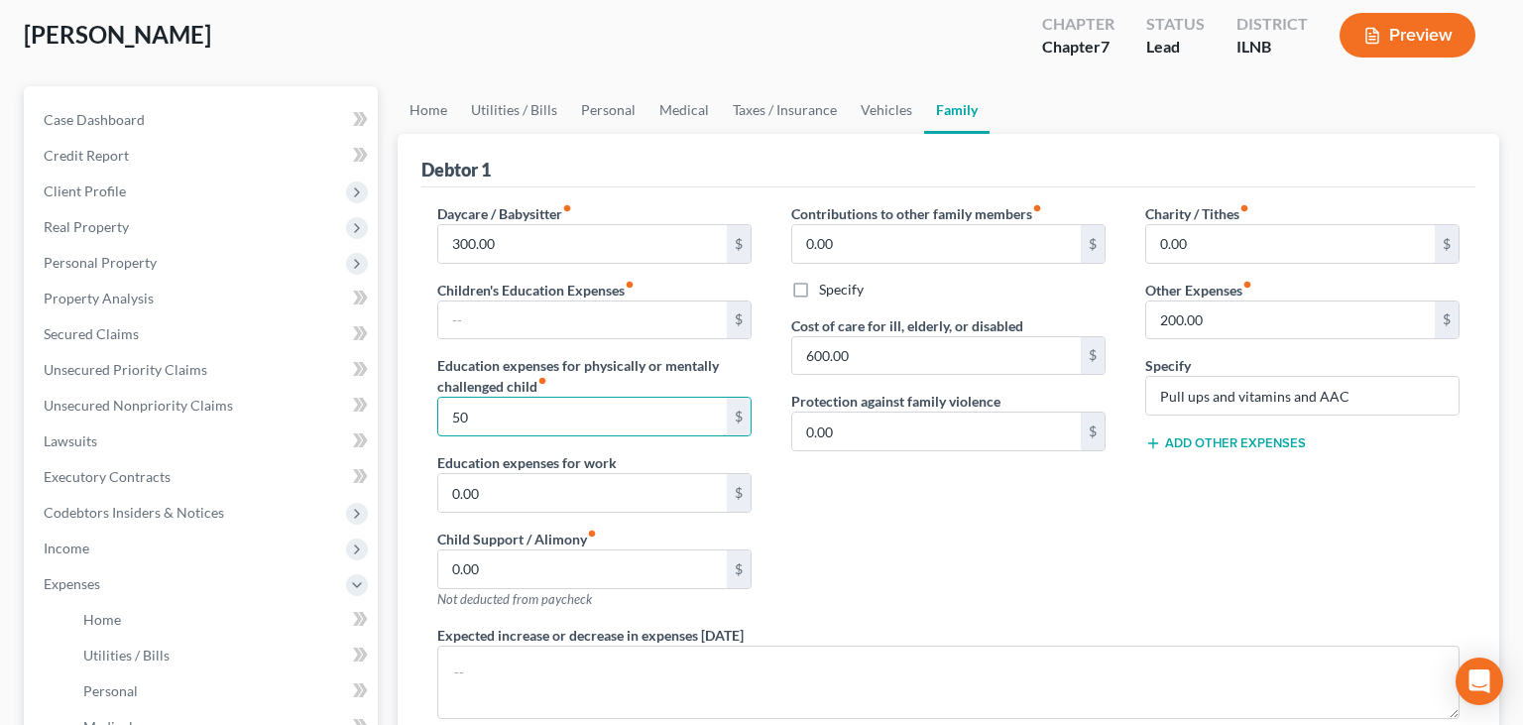
type input "5"
type input "1,363.65"
drag, startPoint x: 1364, startPoint y: 386, endPoint x: 1134, endPoint y: 399, distance: 230.5
click at [1147, 399] on input "Pull ups and vitamins and AAC" at bounding box center [1303, 396] width 312 height 38
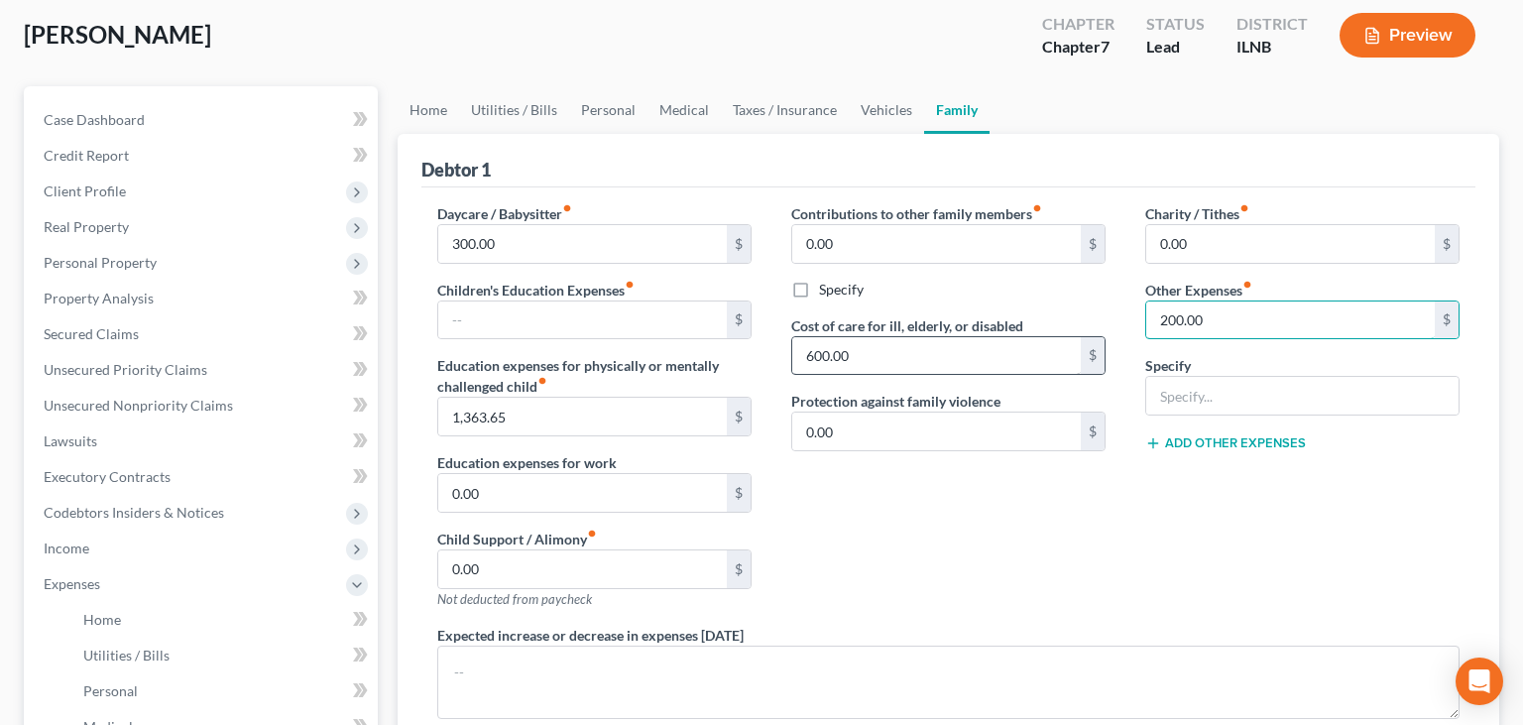
drag, startPoint x: 1276, startPoint y: 316, endPoint x: 1004, endPoint y: 347, distance: 273.5
click at [1147, 339] on input "200.00" at bounding box center [1291, 321] width 289 height 38
click at [1154, 327] on input "200.00" at bounding box center [1291, 321] width 289 height 38
click at [609, 121] on link "Personal" at bounding box center [608, 110] width 78 height 48
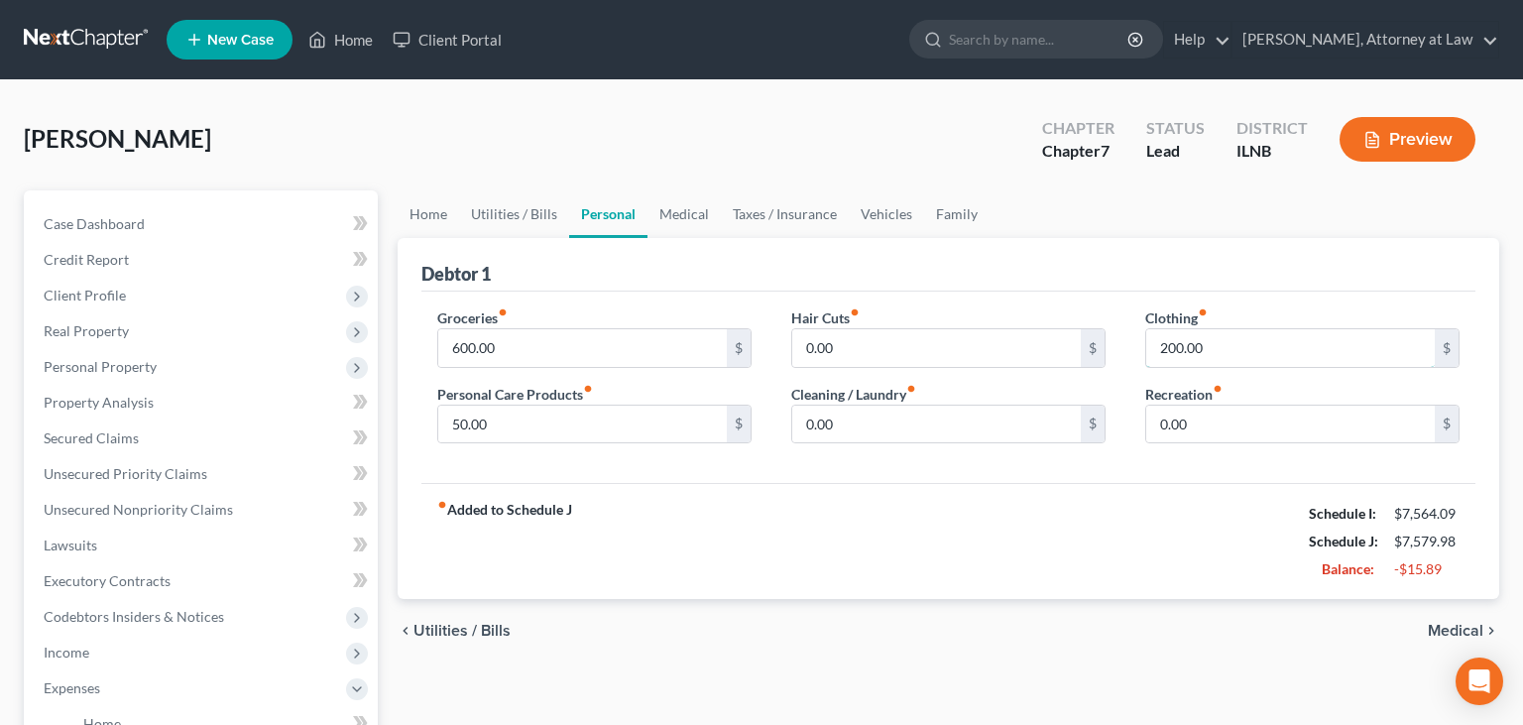
drag, startPoint x: 1201, startPoint y: 351, endPoint x: 1122, endPoint y: 363, distance: 80.2
click at [1147, 363] on input "200.00" at bounding box center [1291, 348] width 289 height 38
drag, startPoint x: 1175, startPoint y: 348, endPoint x: 1117, endPoint y: 358, distance: 59.4
click at [1147, 358] on input "200.00" at bounding box center [1291, 348] width 289 height 38
type input "300"
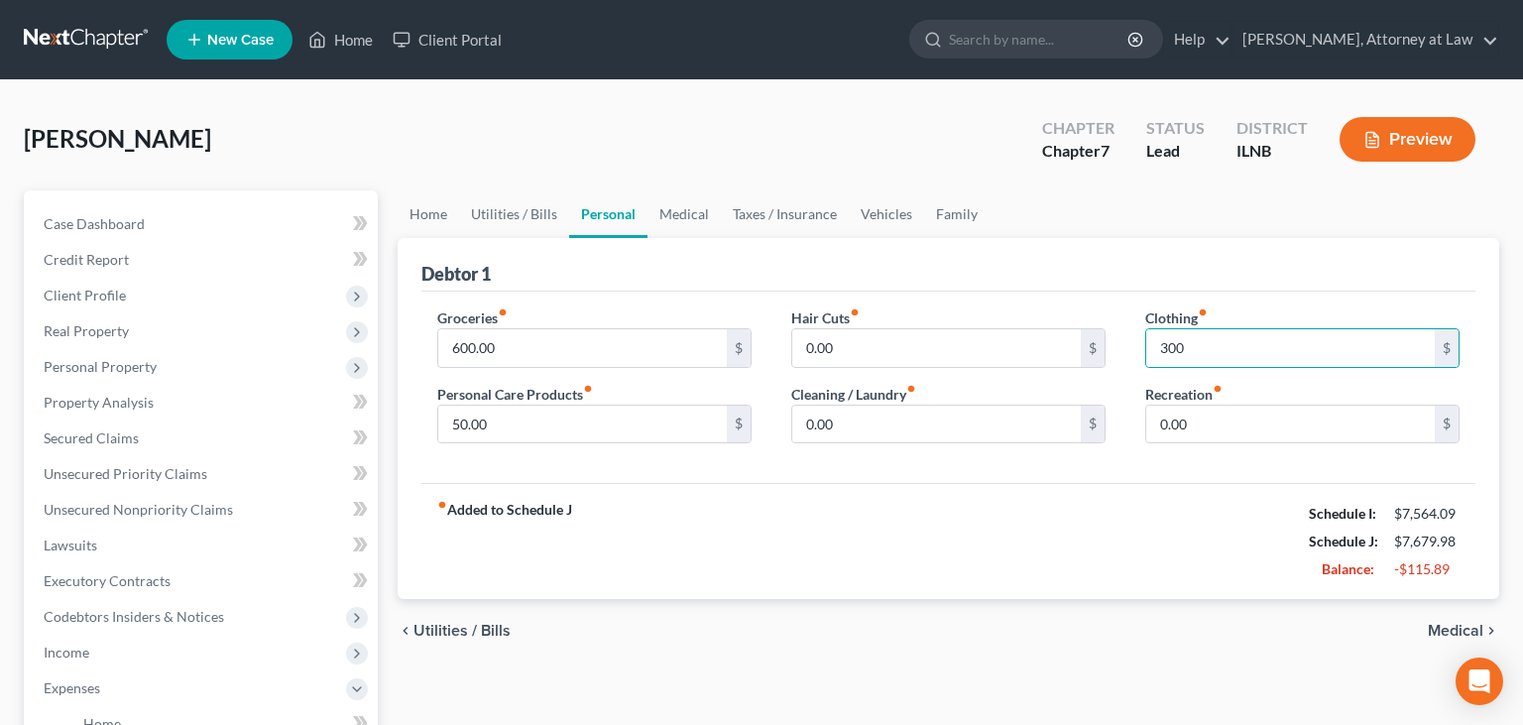
click at [954, 534] on div "fiber_manual_record Added to Schedule J Schedule I: $7,564.09 Schedule J: $7,67…" at bounding box center [949, 541] width 1054 height 116
click at [595, 425] on input "50.00" at bounding box center [582, 425] width 289 height 38
type input "100"
click at [845, 532] on div "fiber_manual_record Added to Schedule J Schedule I: $7,564.09 Schedule J: $7,72…" at bounding box center [949, 541] width 1054 height 116
click at [680, 211] on link "Medical" at bounding box center [684, 214] width 73 height 48
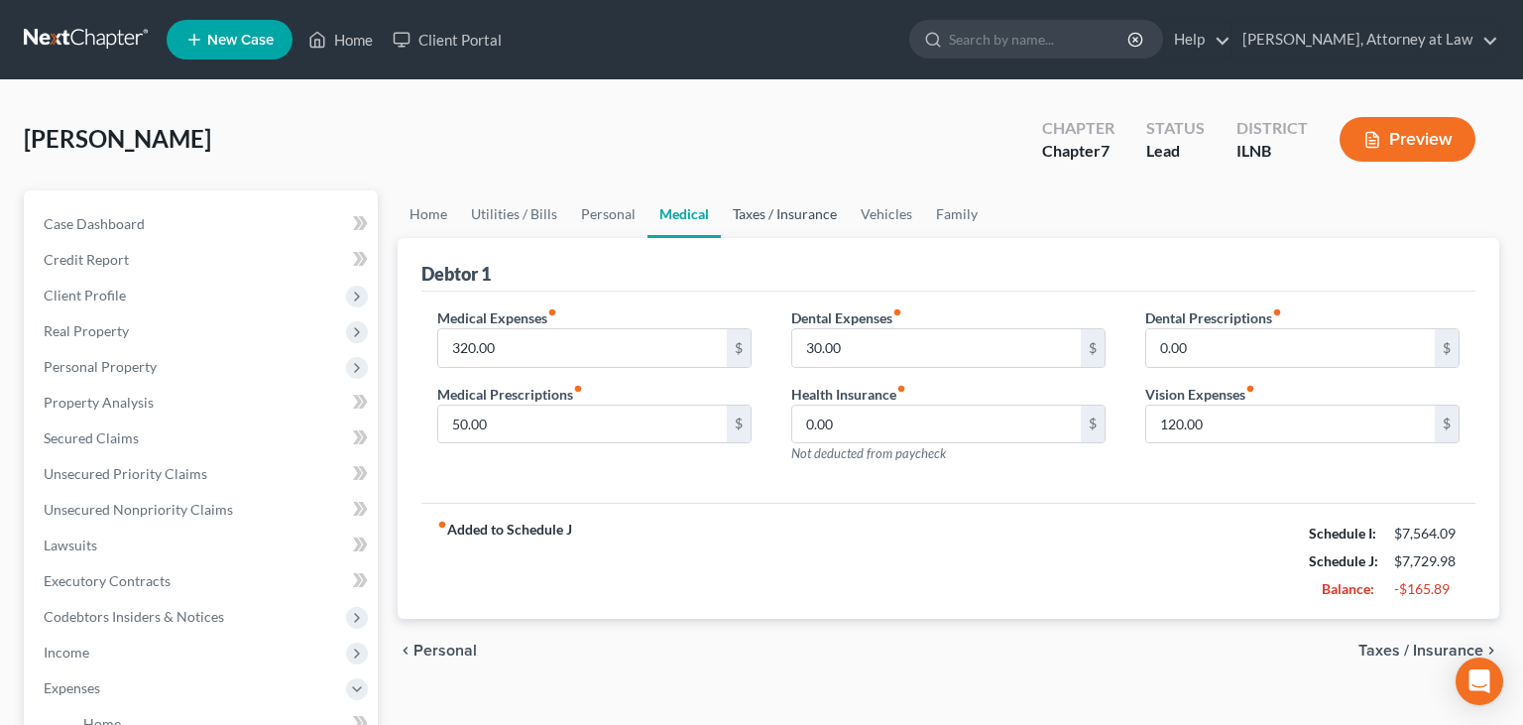
drag, startPoint x: 795, startPoint y: 209, endPoint x: 826, endPoint y: 211, distance: 30.8
click at [795, 209] on link "Taxes / Insurance" at bounding box center [785, 214] width 128 height 48
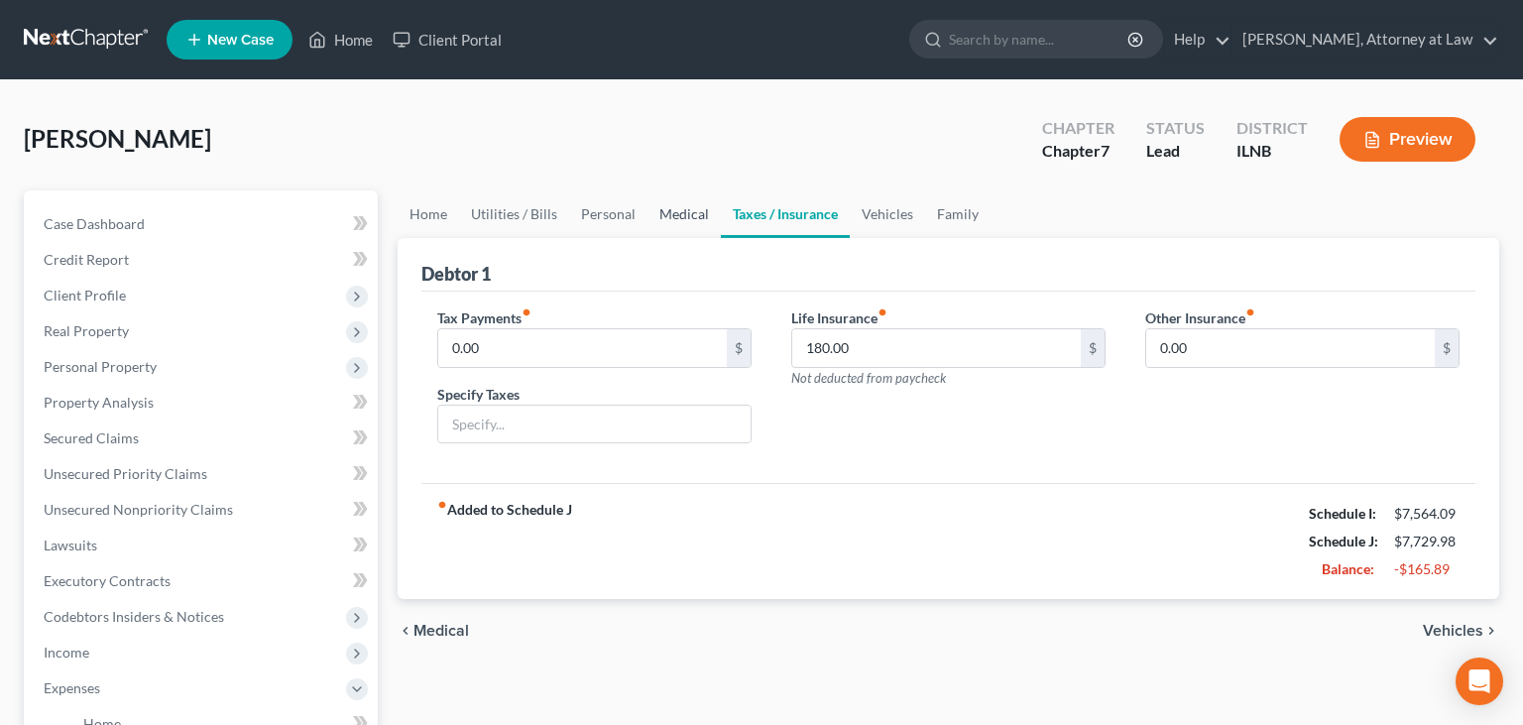
click at [683, 226] on link "Medical" at bounding box center [684, 214] width 73 height 48
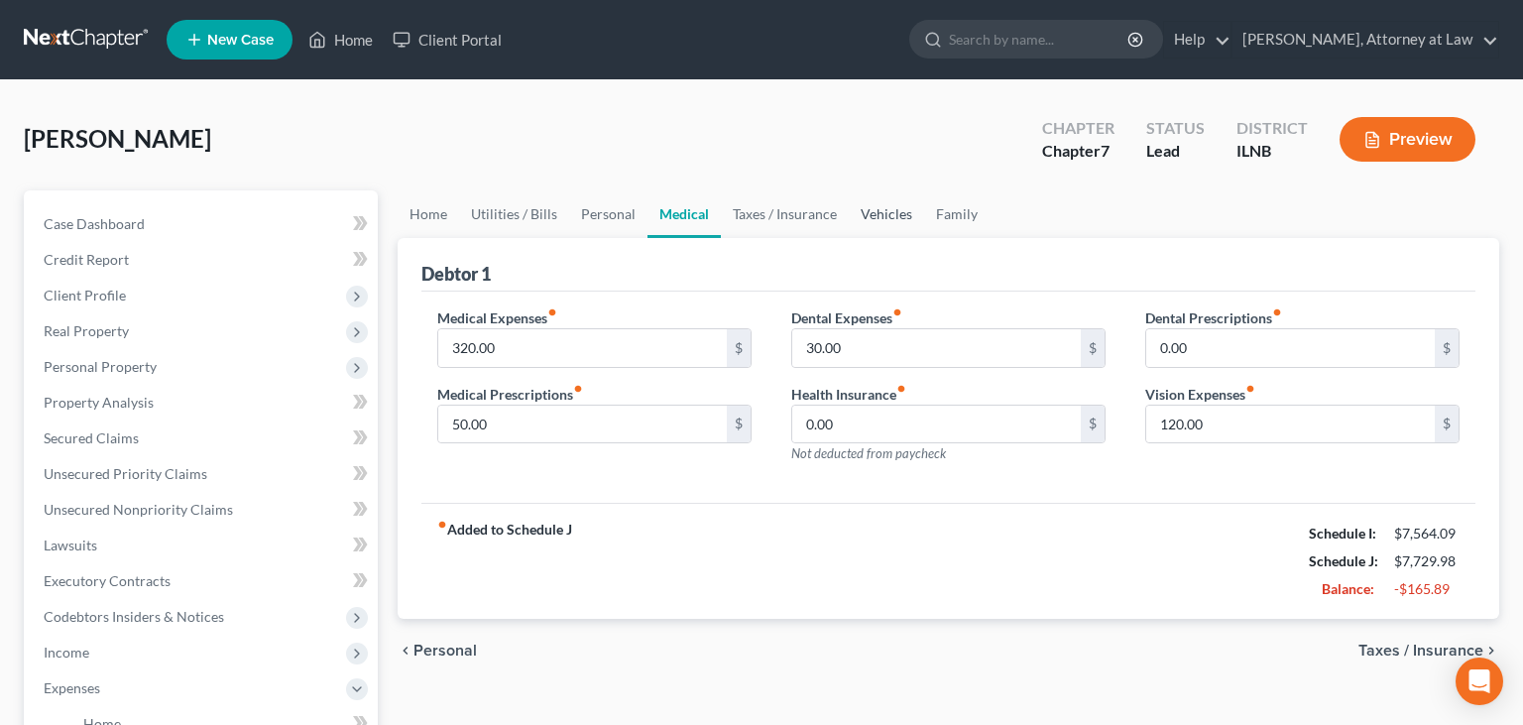
click at [887, 205] on link "Vehicles" at bounding box center [886, 214] width 75 height 48
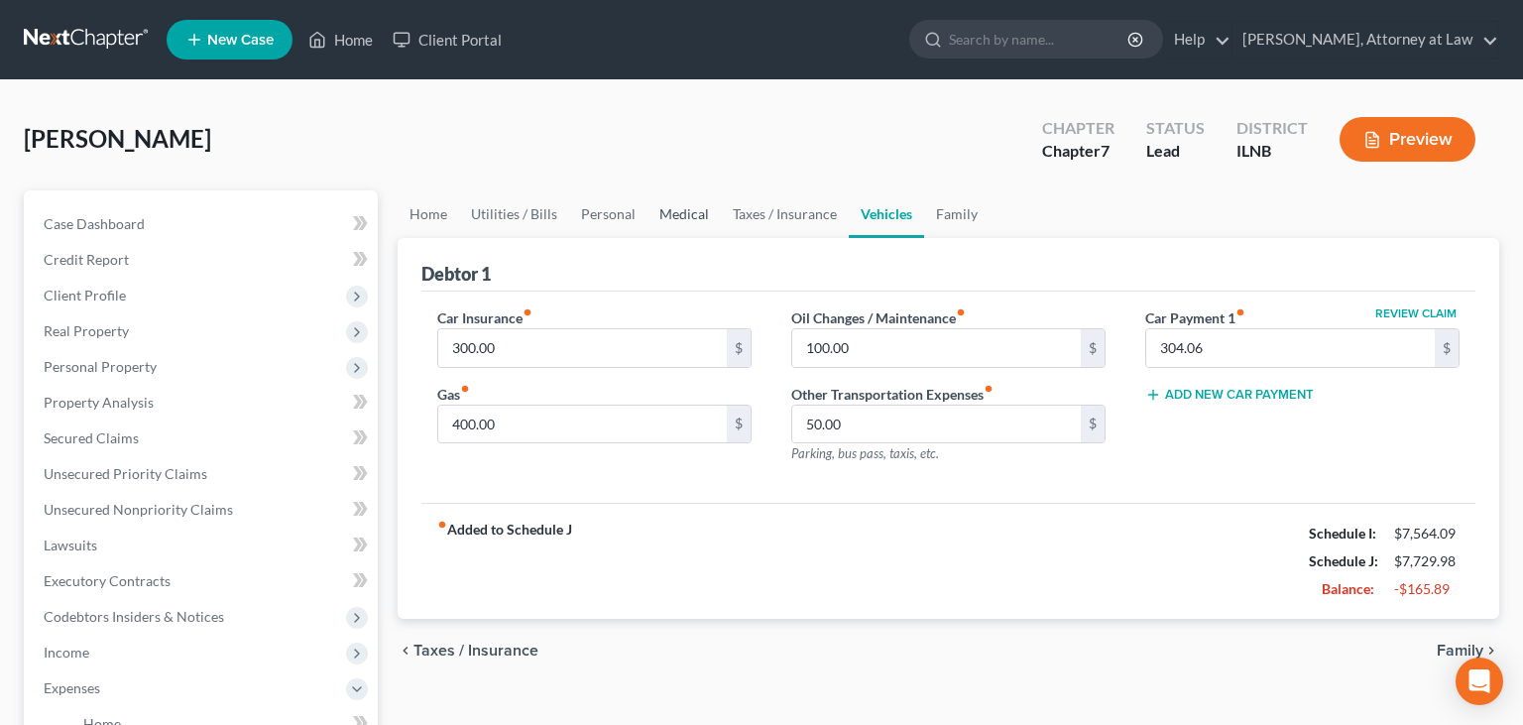
click at [704, 210] on link "Medical" at bounding box center [684, 214] width 73 height 48
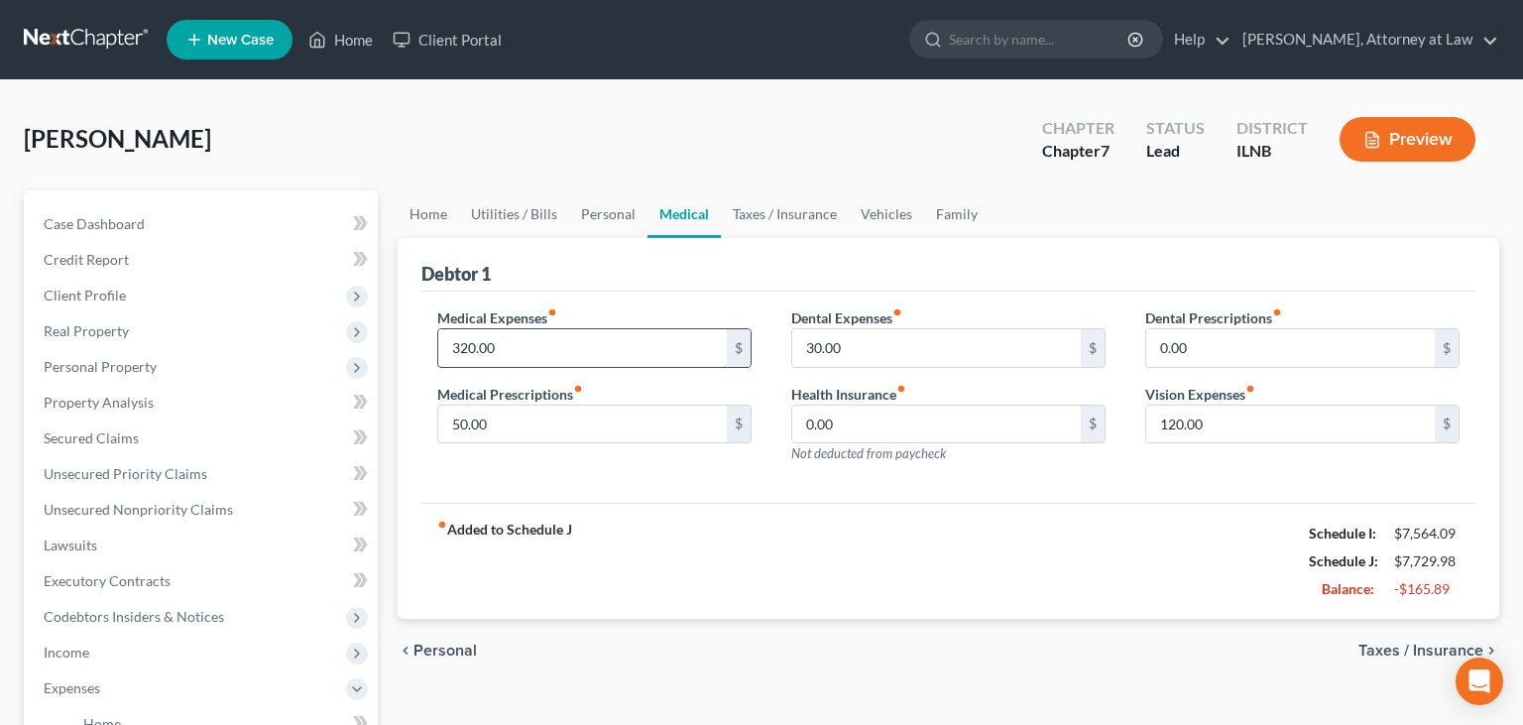
drag, startPoint x: 568, startPoint y: 351, endPoint x: 445, endPoint y: 363, distance: 123.6
click at [451, 363] on input "320.00" at bounding box center [582, 348] width 289 height 38
type input "3"
type input "400"
click at [942, 212] on link "Family" at bounding box center [956, 214] width 65 height 48
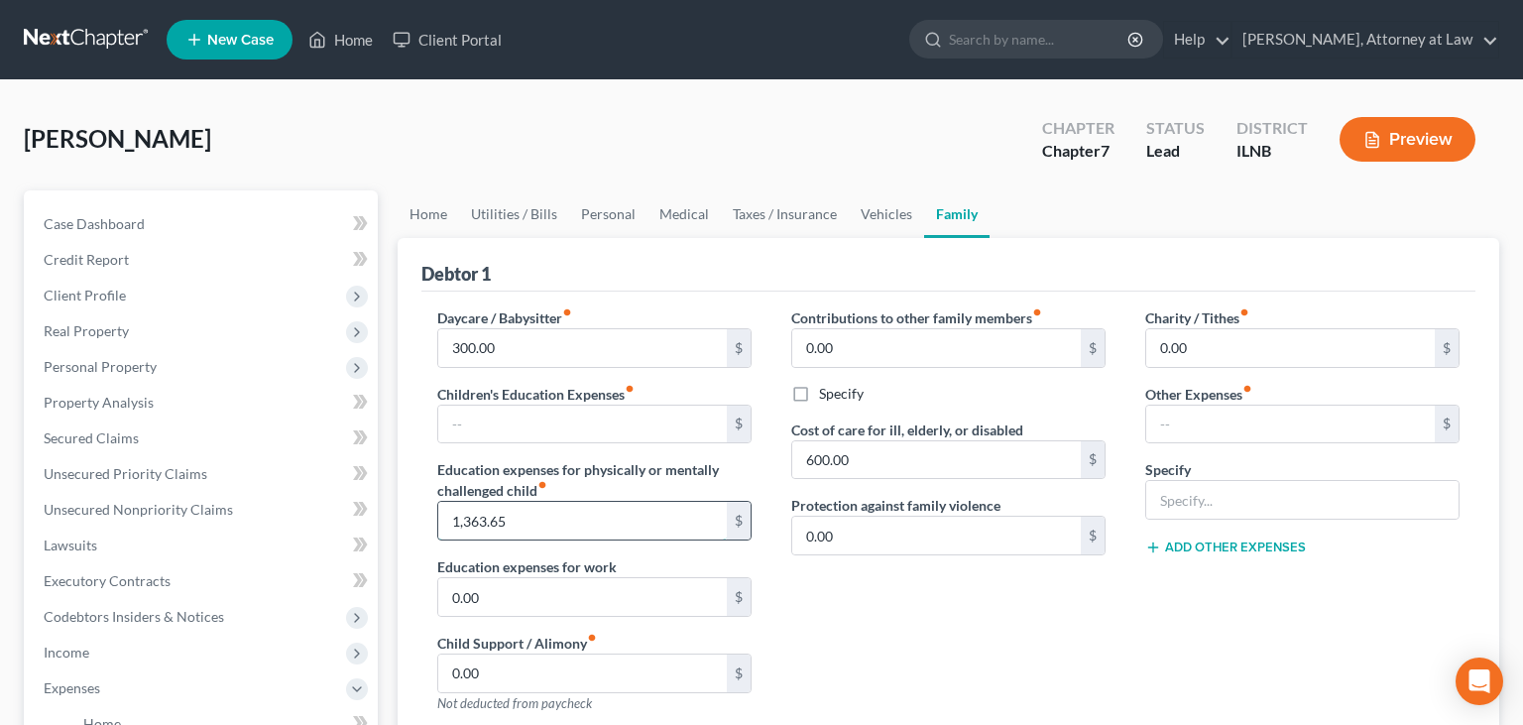
drag, startPoint x: 528, startPoint y: 522, endPoint x: 589, endPoint y: 524, distance: 61.5
click at [589, 524] on input "1,363.65" at bounding box center [582, 521] width 289 height 38
click at [825, 600] on div "Contributions to other family members fiber_manual_record 0.00 $ Specify Cost o…" at bounding box center [949, 518] width 354 height 422
drag, startPoint x: 575, startPoint y: 514, endPoint x: 292, endPoint y: 536, distance: 284.5
click at [438, 536] on input "2,963.65" at bounding box center [582, 521] width 289 height 38
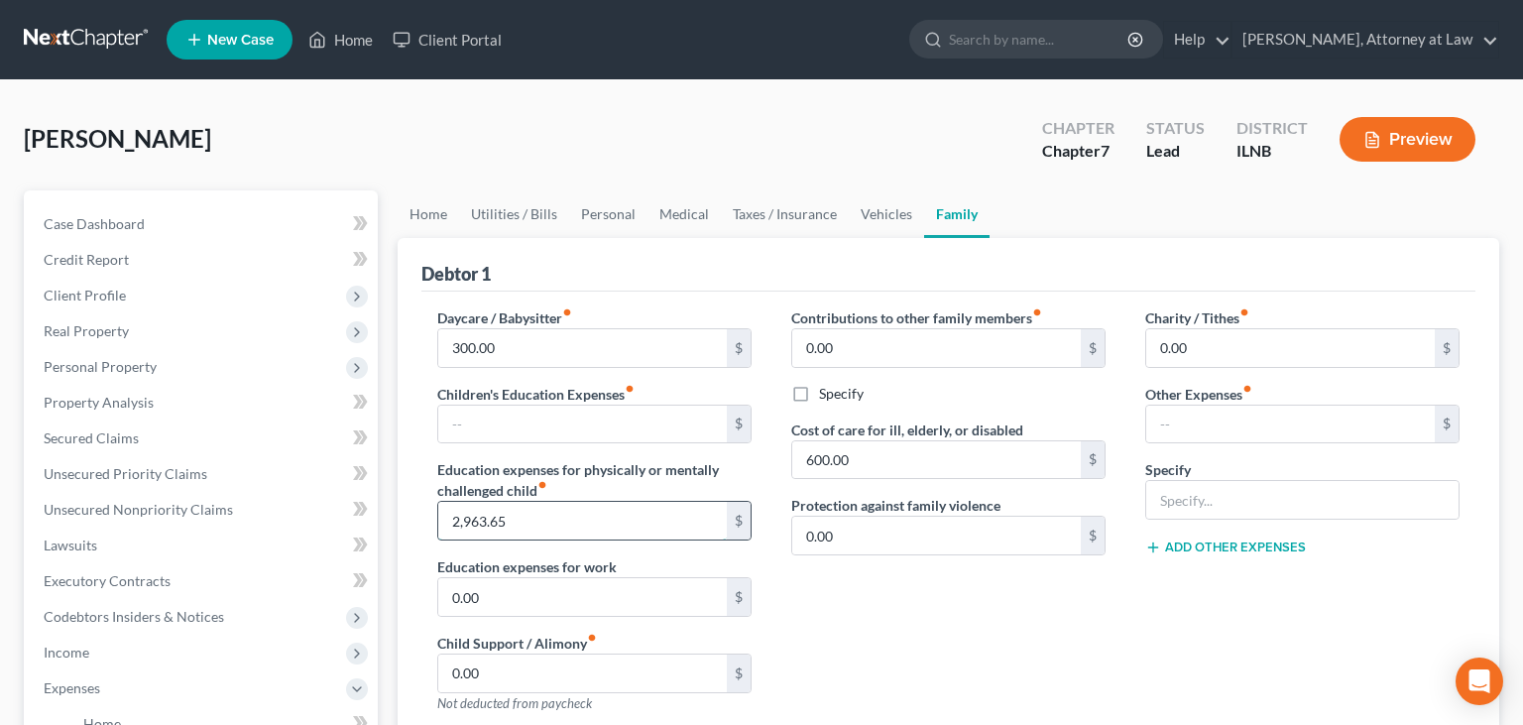
drag, startPoint x: 563, startPoint y: 510, endPoint x: 403, endPoint y: 528, distance: 161.7
click at [438, 528] on input "2,963.65" at bounding box center [582, 521] width 289 height 38
click at [868, 614] on div "Contributions to other family members fiber_manual_record 0.00 $ Specify Cost o…" at bounding box center [949, 518] width 354 height 422
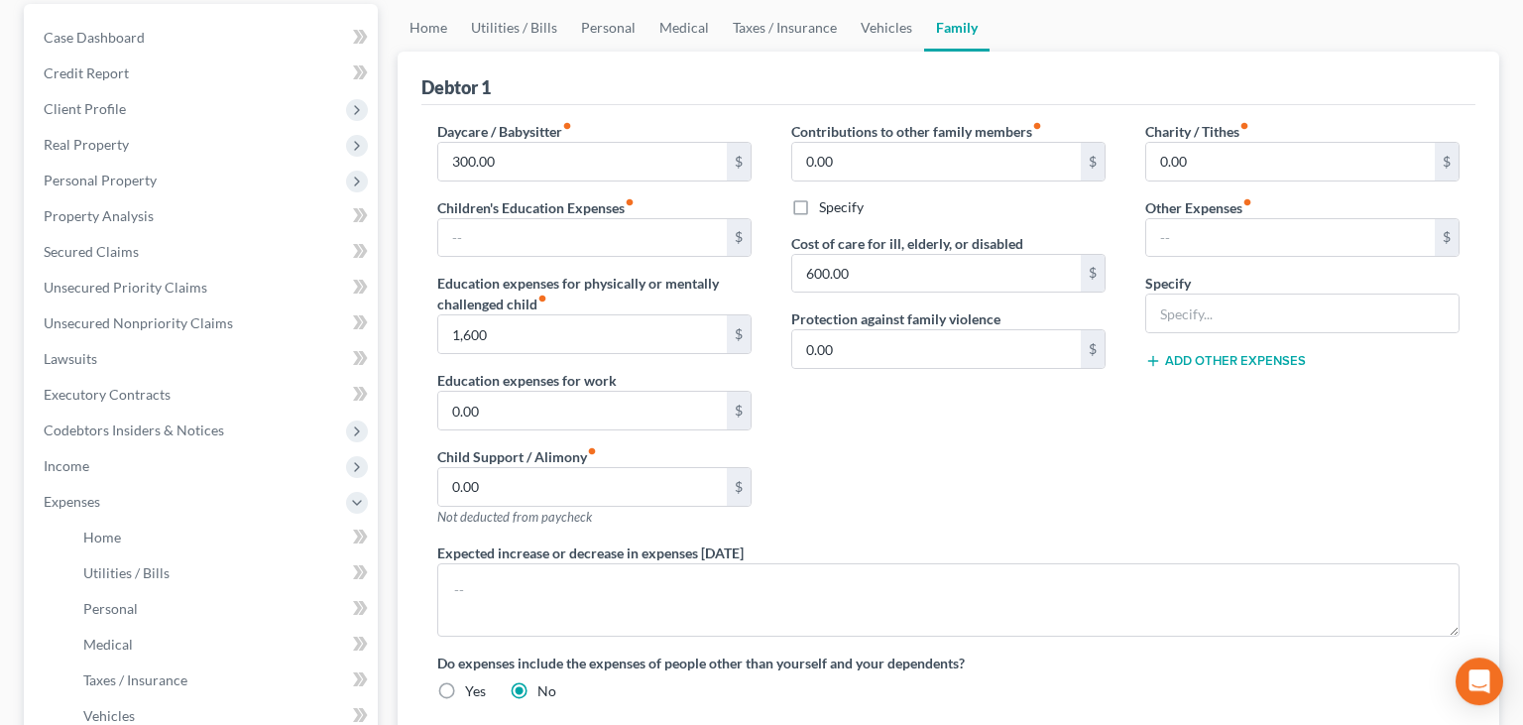
scroll to position [104, 0]
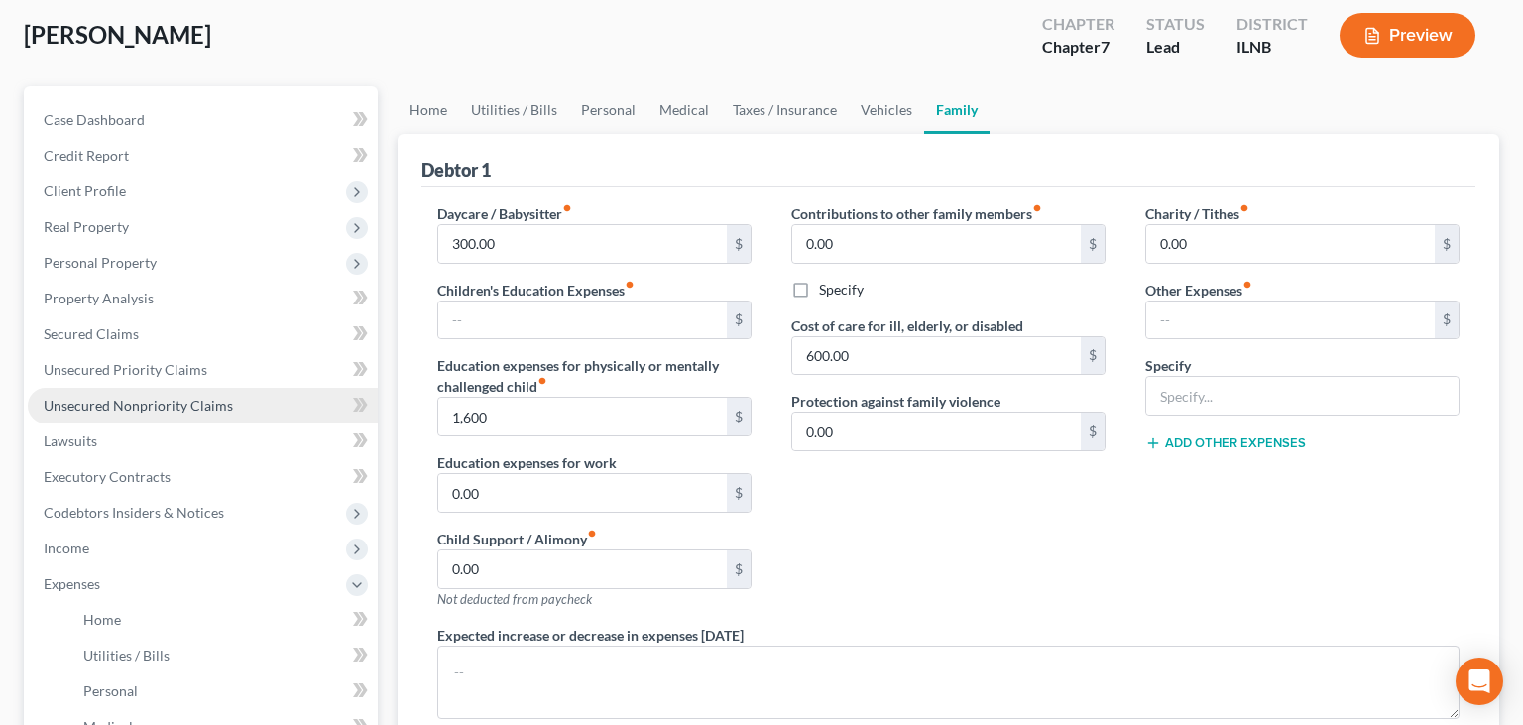
click at [219, 407] on span "Unsecured Nonpriority Claims" at bounding box center [138, 405] width 189 height 17
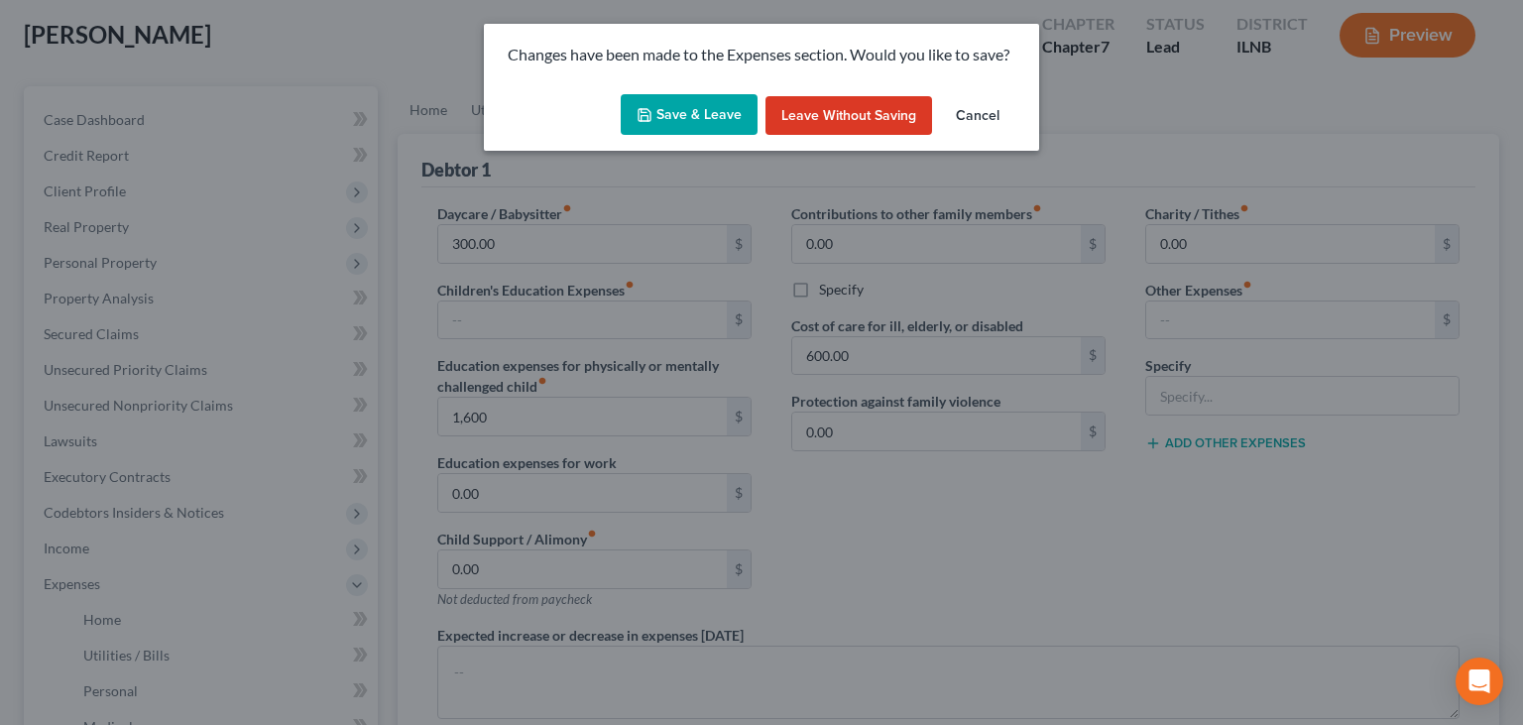
click at [698, 122] on button "Save & Leave" at bounding box center [689, 115] width 137 height 42
type input "1,600.00"
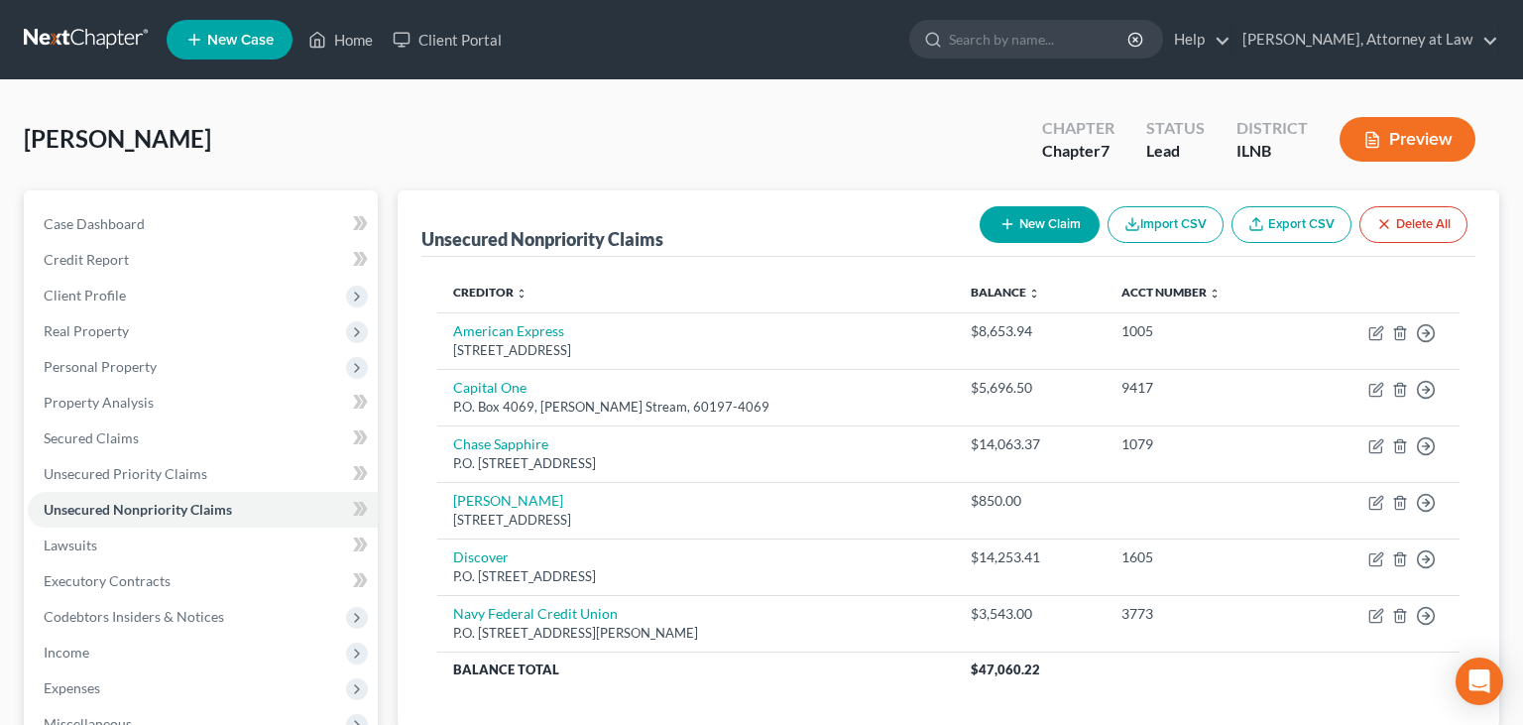
click at [1006, 216] on icon "button" at bounding box center [1008, 224] width 16 height 16
select select "0"
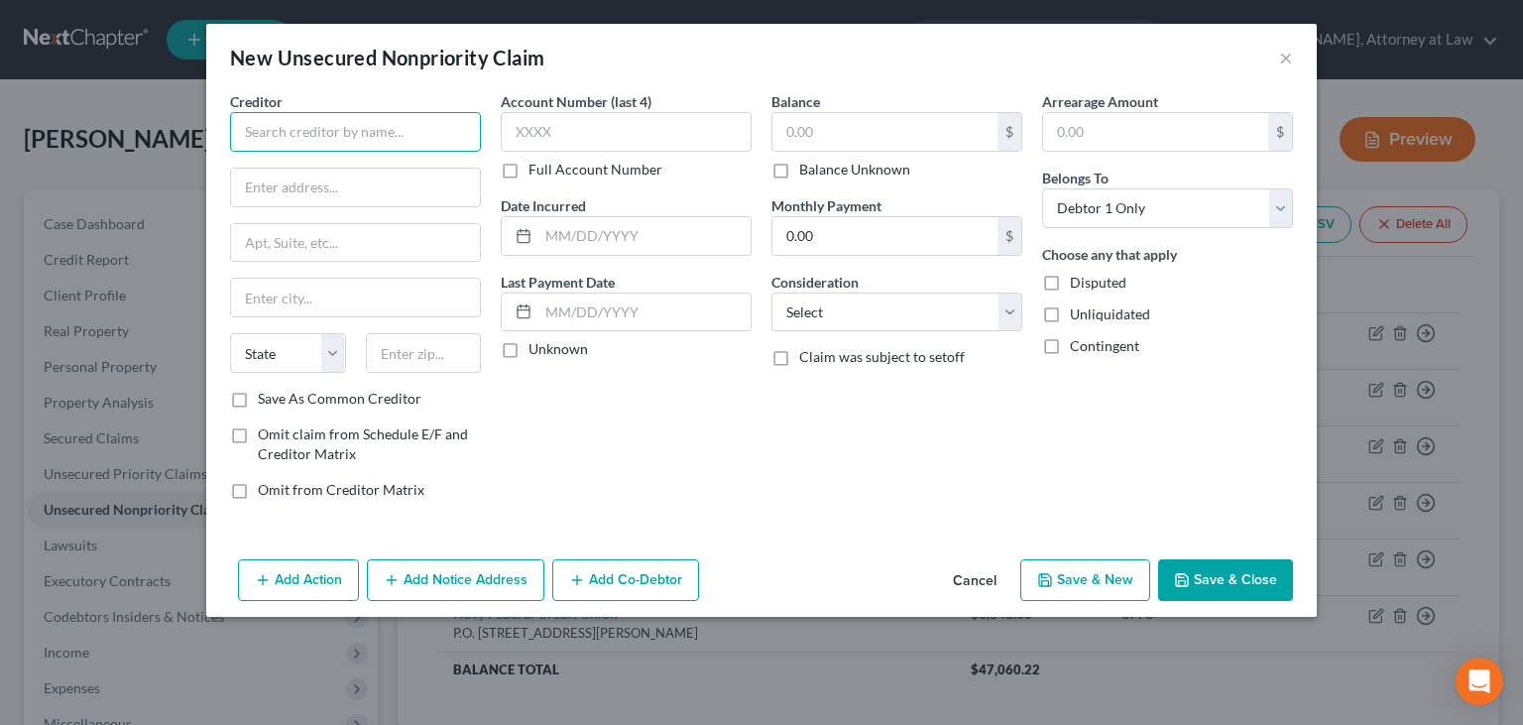
click at [392, 134] on input "text" at bounding box center [355, 132] width 251 height 40
type input "Deyour 2 Discovery"
click at [313, 181] on input "text" at bounding box center [355, 188] width 249 height 38
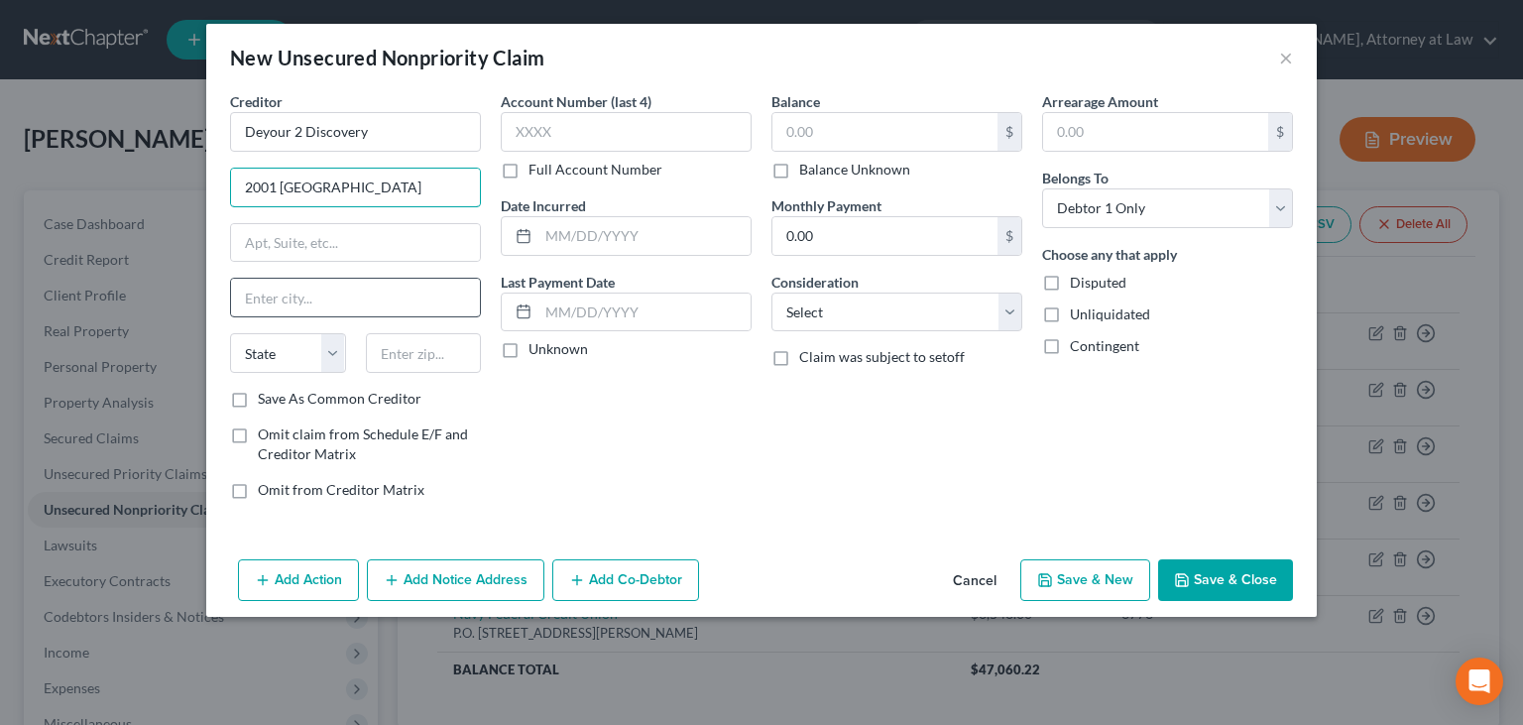
type input "2001 South Wabash"
click at [289, 295] on input "text" at bounding box center [355, 298] width 249 height 38
type input "Chicago"
click at [388, 179] on input "2001 South Wabash" at bounding box center [355, 188] width 249 height 38
type input "2001 South Wabash Avenue"
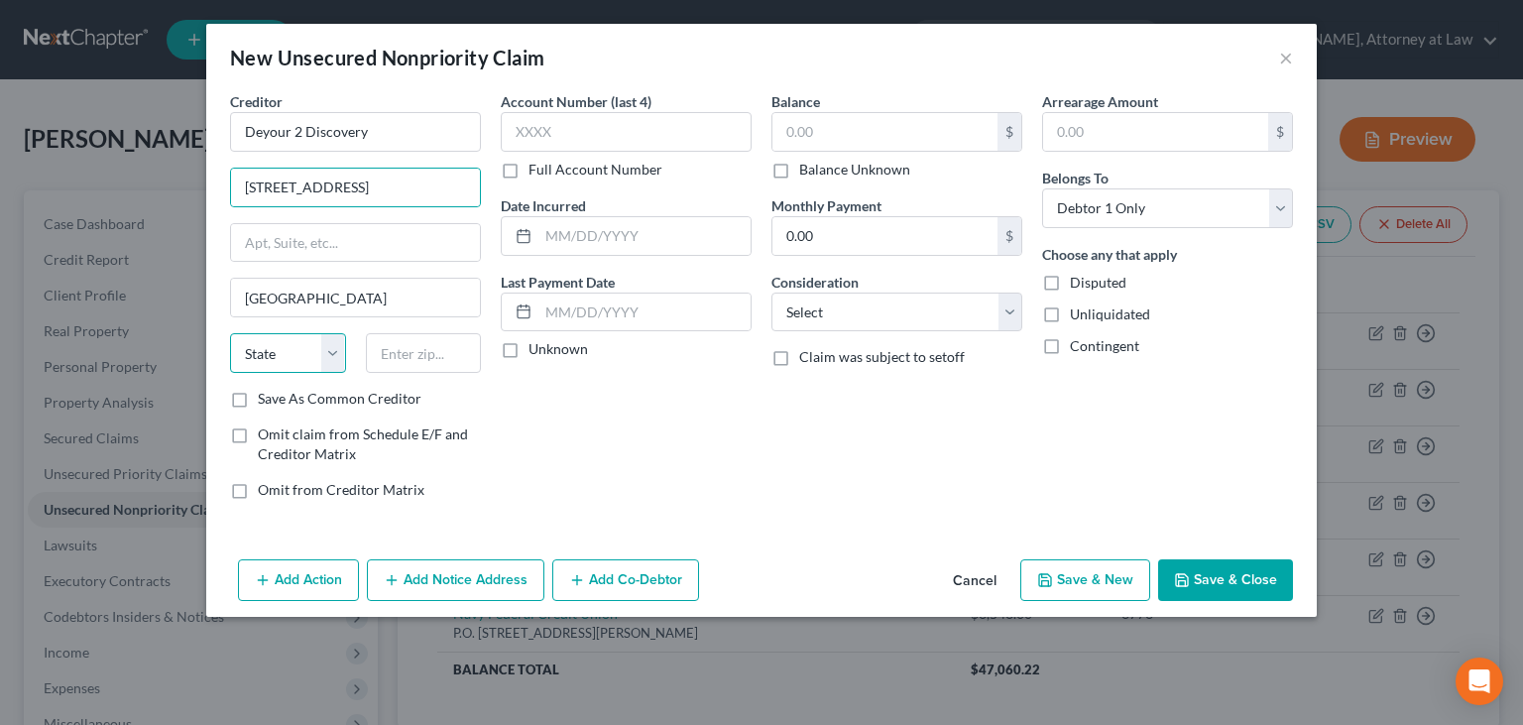
click at [230, 333] on select "State AL AK AR AZ CA CO CT DE DC FL GA GU HI ID IL IN IA KS KY LA ME MD MA MI M…" at bounding box center [288, 353] width 116 height 40
select select "14"
click option "IL" at bounding box center [0, 0] width 0 height 0
click at [403, 360] on input "text" at bounding box center [424, 353] width 116 height 40
type input "60616"
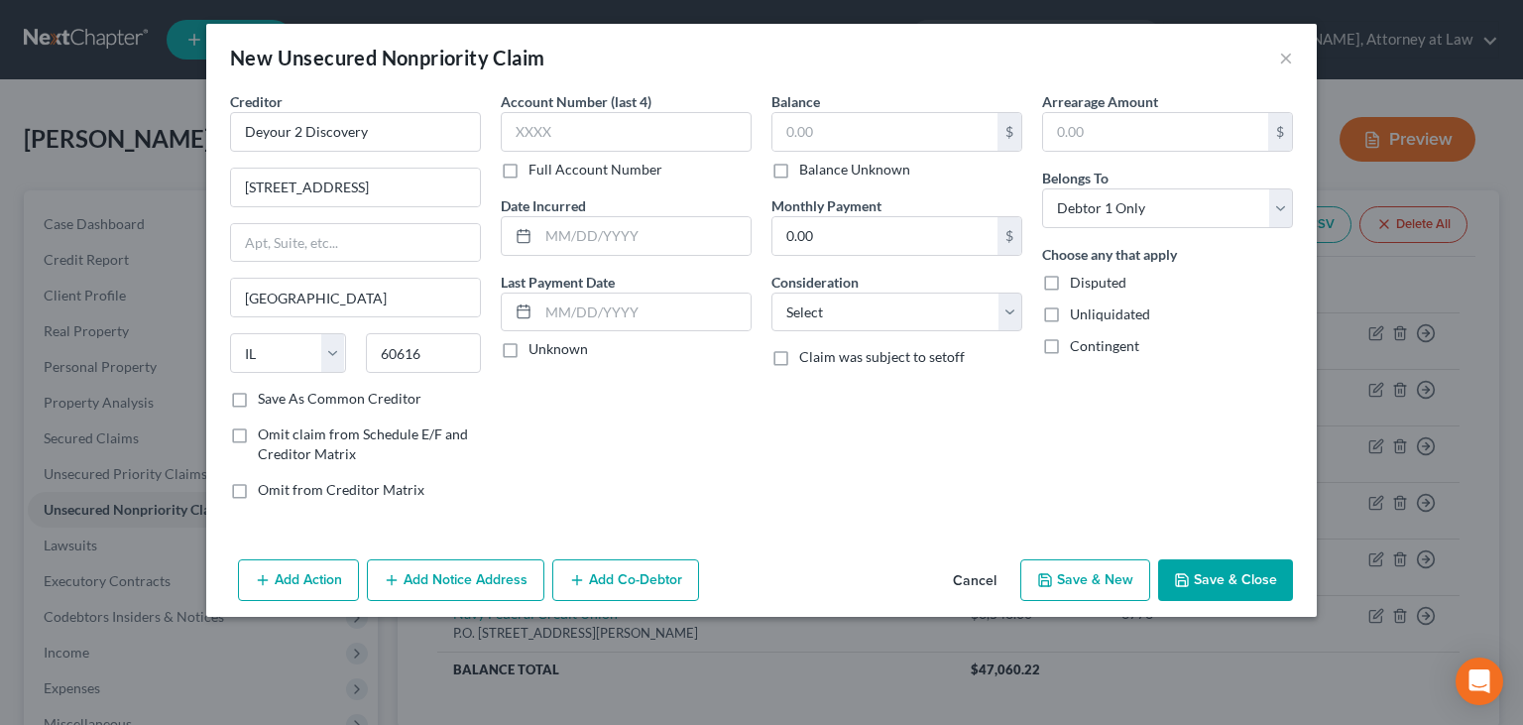
click at [597, 426] on div "Account Number (last 4) Full Account Number Date Incurred Last Payment Date Unk…" at bounding box center [626, 303] width 271 height 425
click at [584, 140] on input "text" at bounding box center [626, 132] width 251 height 40
click at [863, 132] on input "text" at bounding box center [885, 132] width 225 height 38
type input "22,445"
click at [925, 437] on div "Balance 22,445.00 $ Balance Unknown Balance Undetermined 22,445 $ Balance Unkno…" at bounding box center [897, 303] width 271 height 425
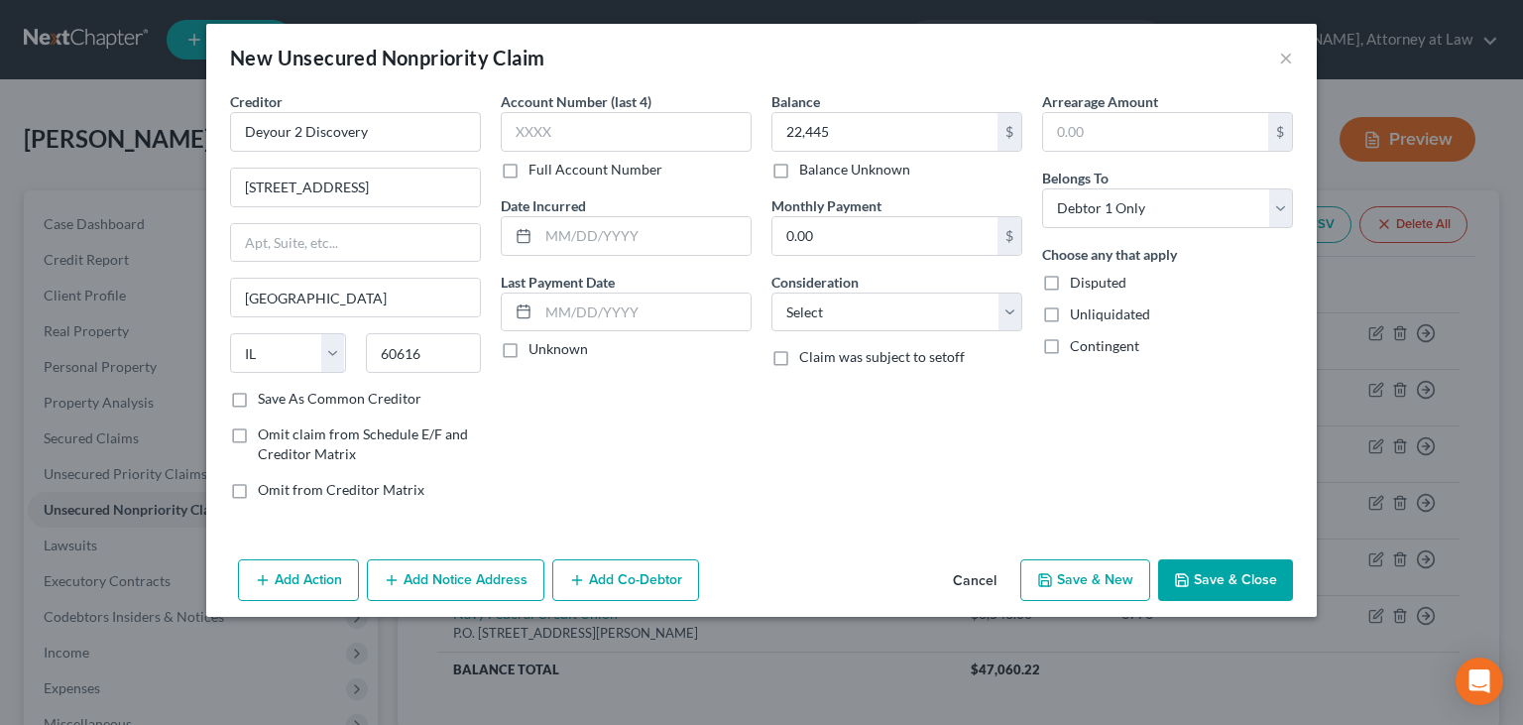
click at [1232, 570] on button "Save & Close" at bounding box center [1225, 580] width 135 height 42
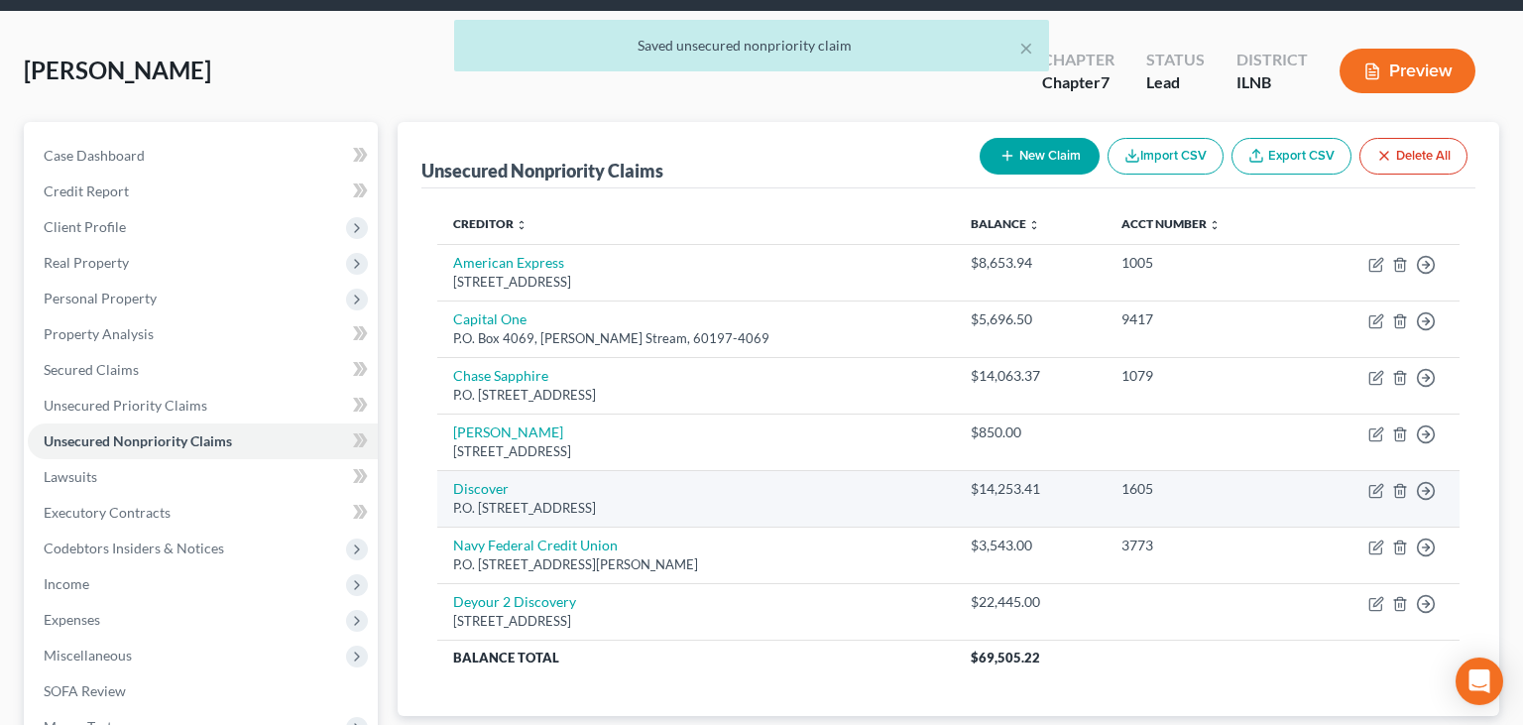
scroll to position [104, 0]
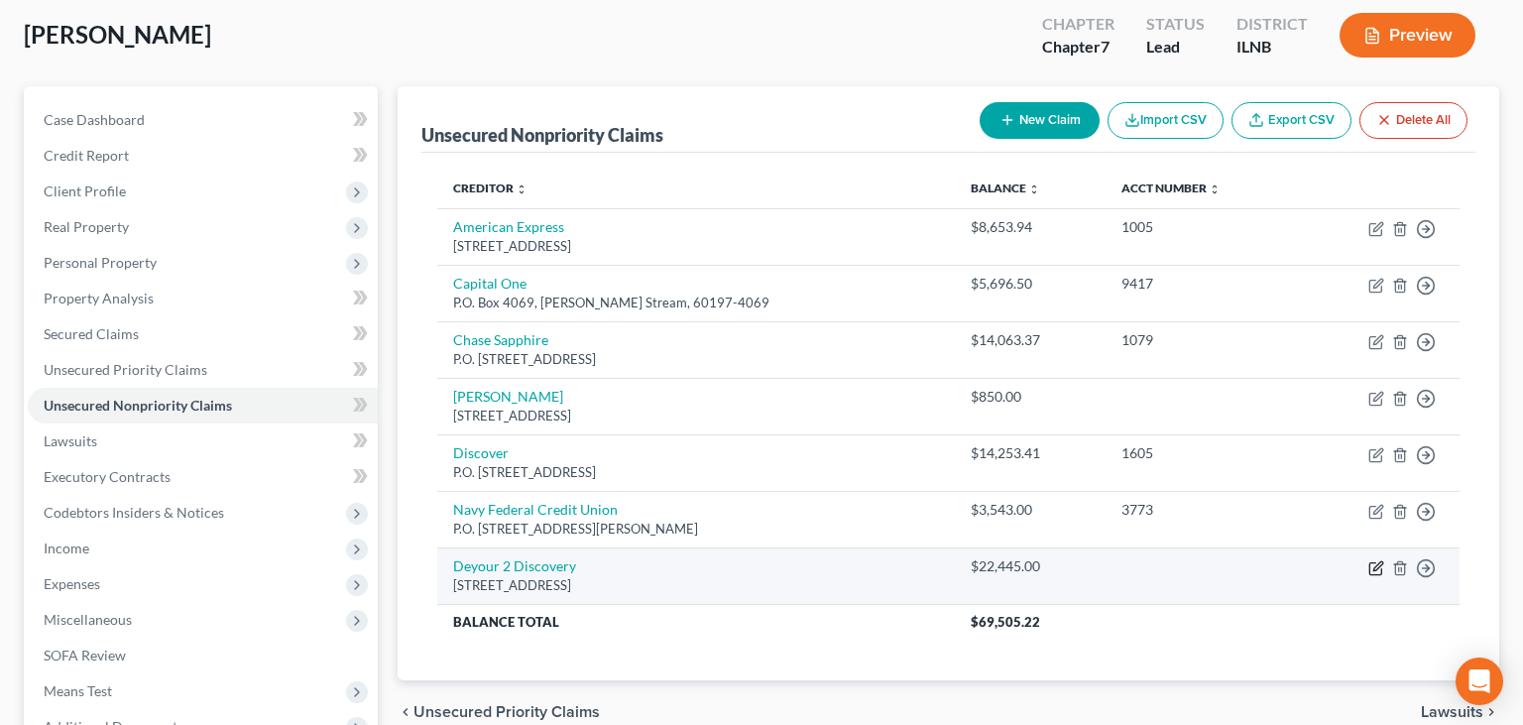
click at [1378, 569] on icon "button" at bounding box center [1377, 568] width 16 height 16
select select "14"
select select "0"
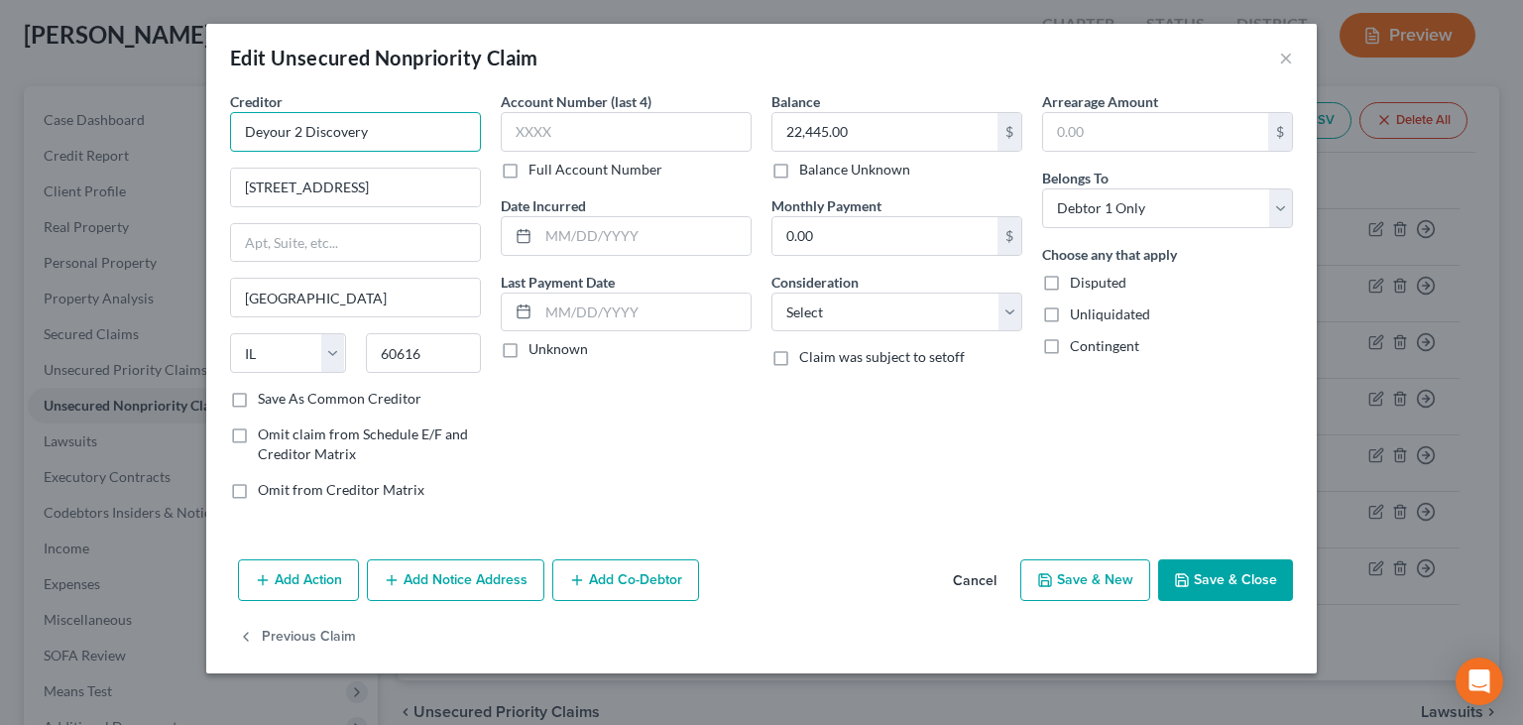
click at [270, 129] on input "Deyour 2 Discovery" at bounding box center [355, 132] width 251 height 40
type input "Detour 2 Discovery"
click at [1219, 569] on button "Save & Close" at bounding box center [1225, 580] width 135 height 42
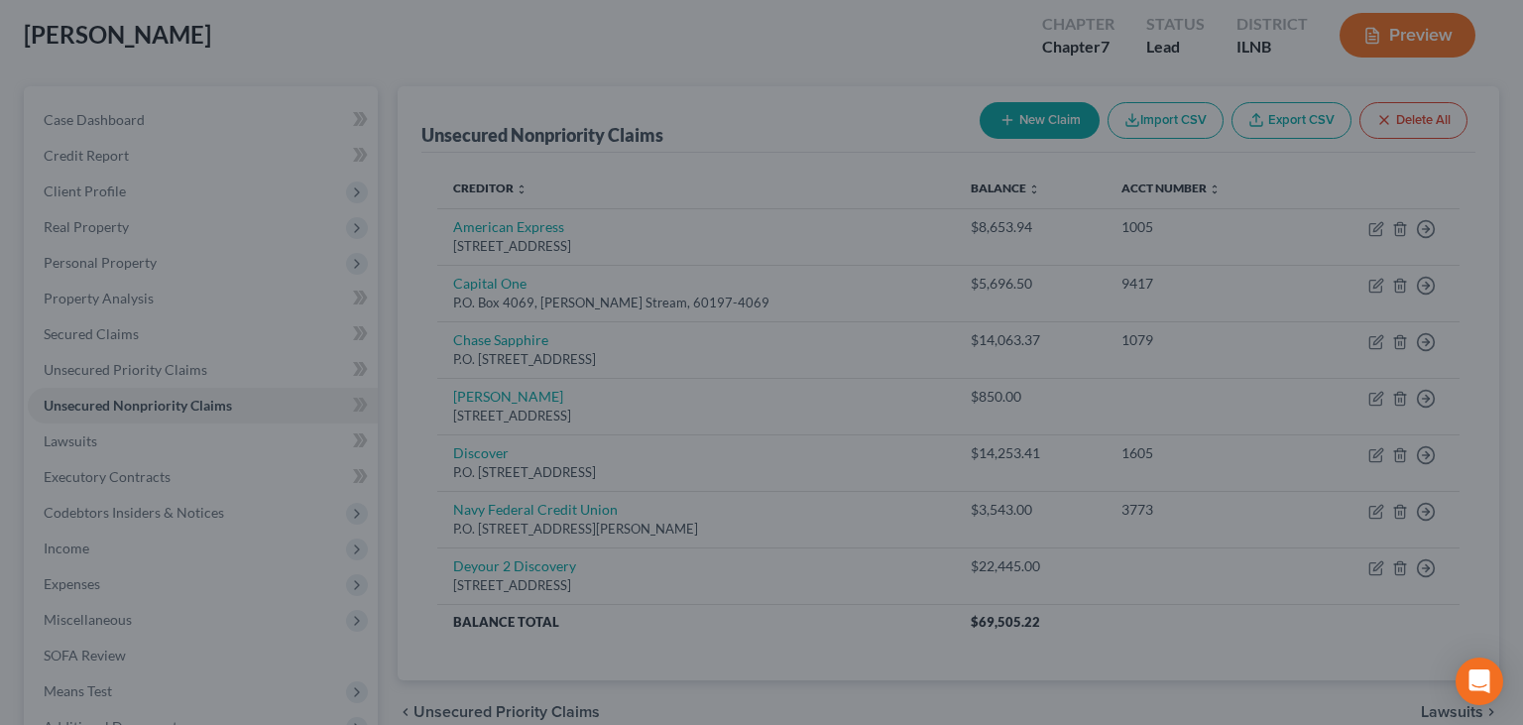
type input "0"
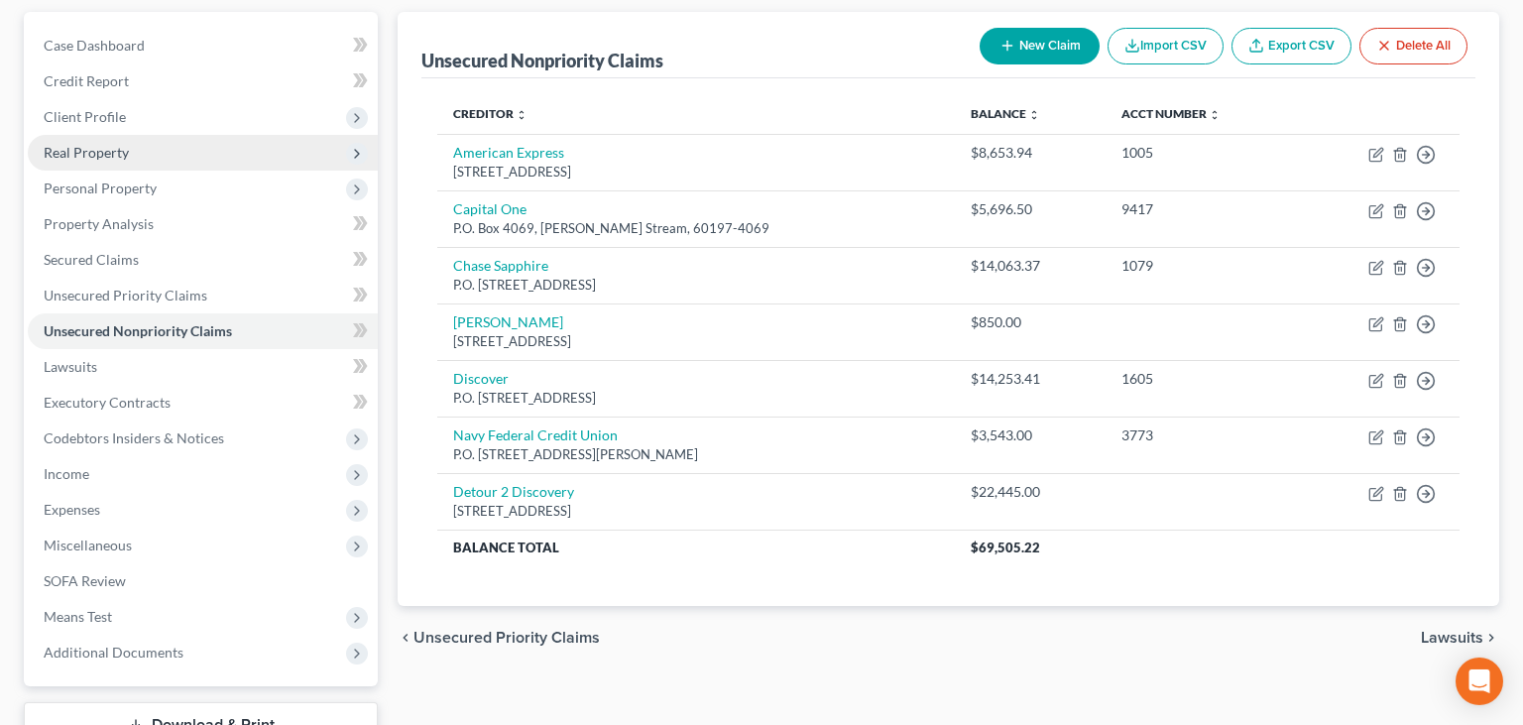
scroll to position [209, 0]
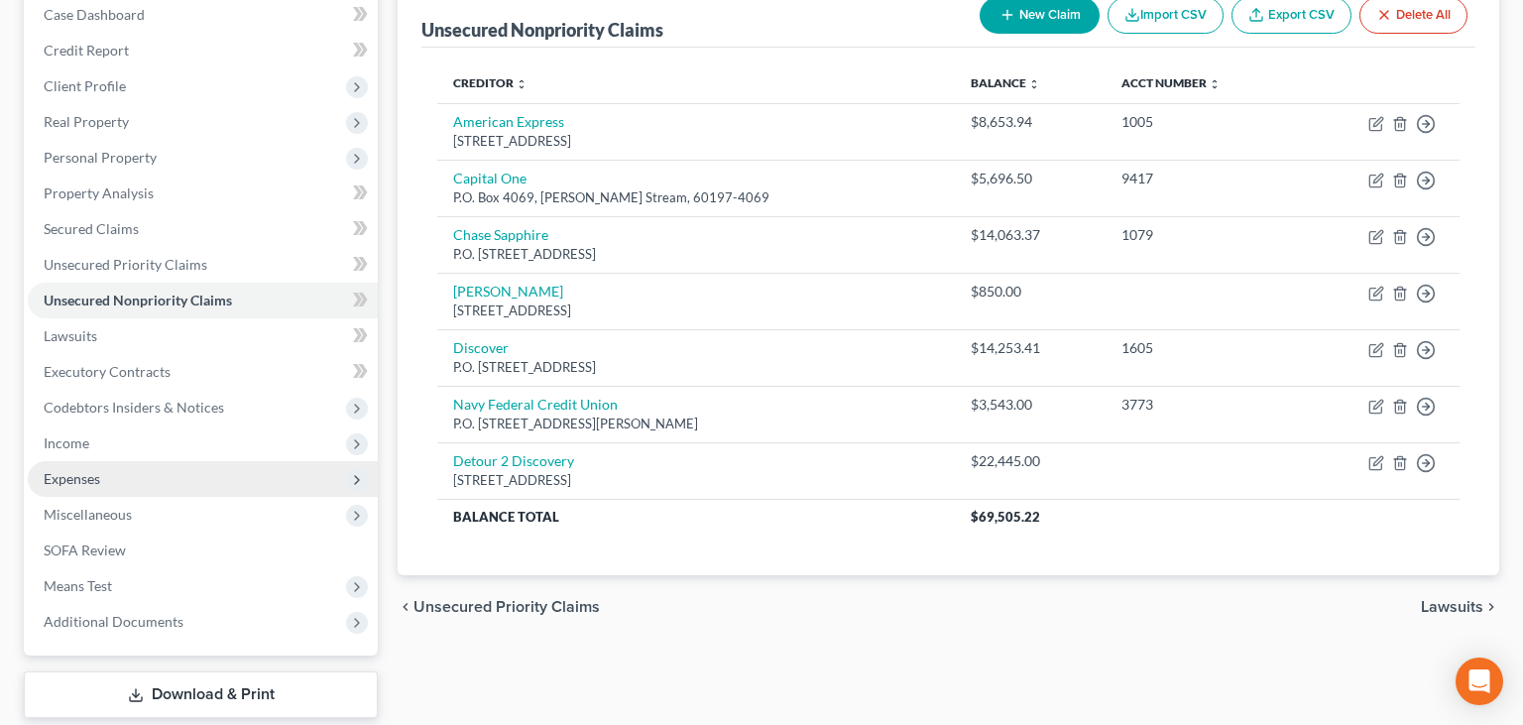
click at [95, 474] on span "Expenses" at bounding box center [72, 478] width 57 height 17
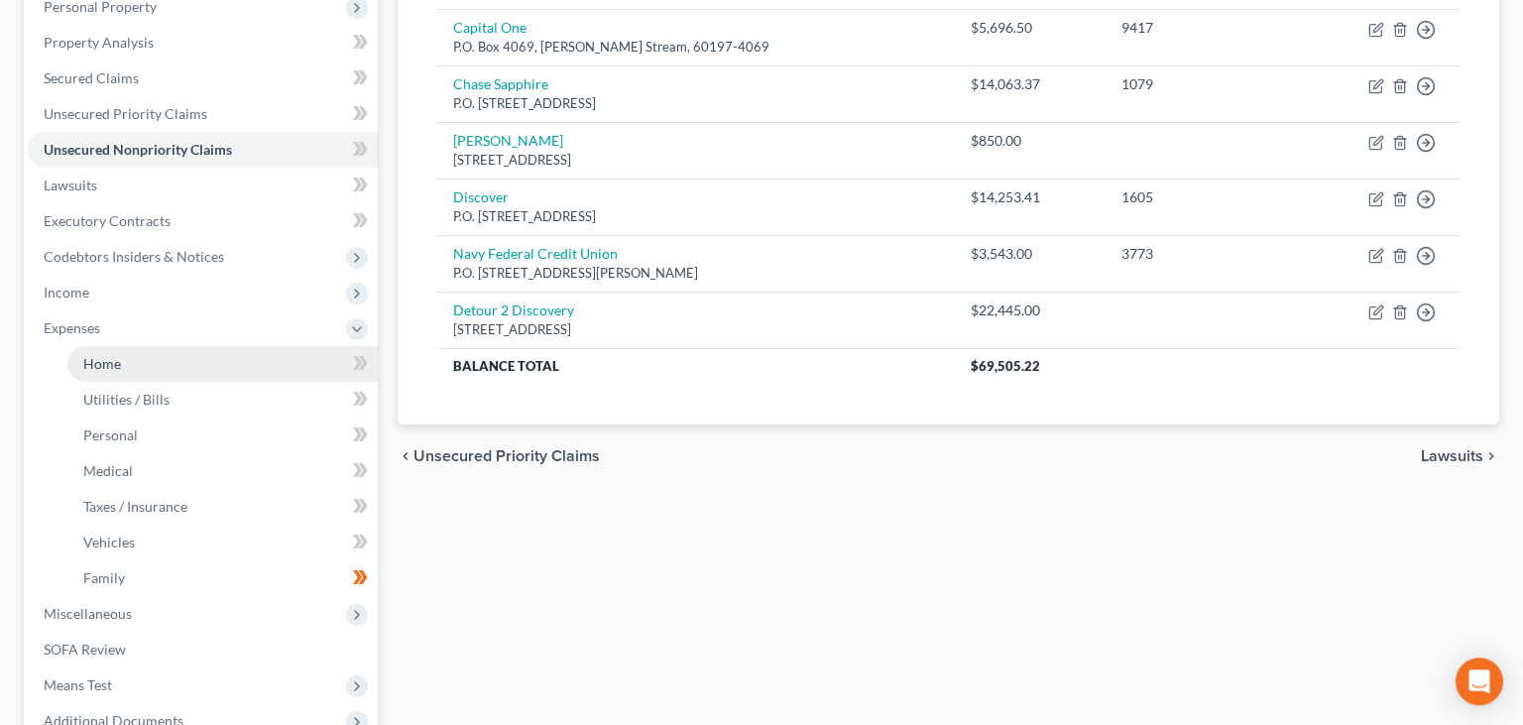
scroll to position [419, 0]
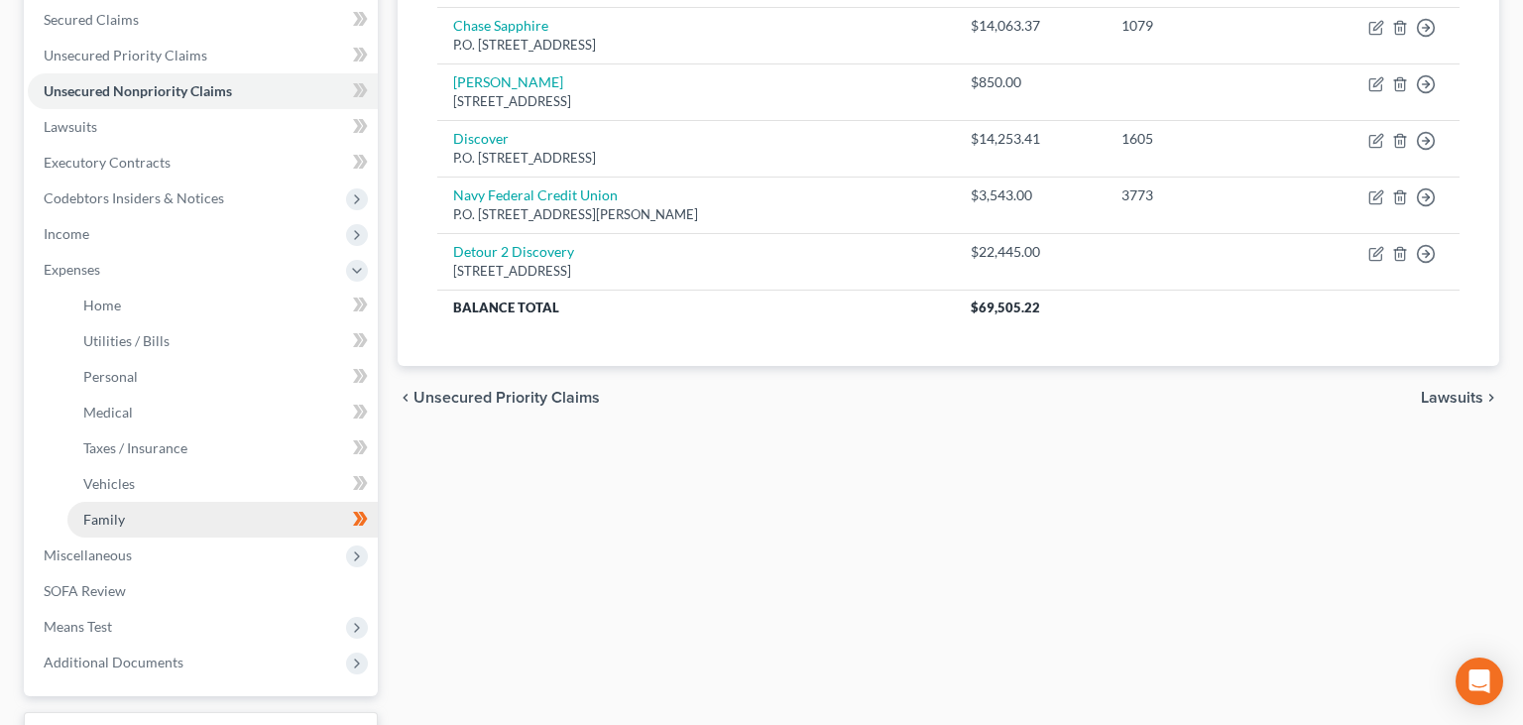
click at [173, 516] on link "Family" at bounding box center [222, 520] width 310 height 36
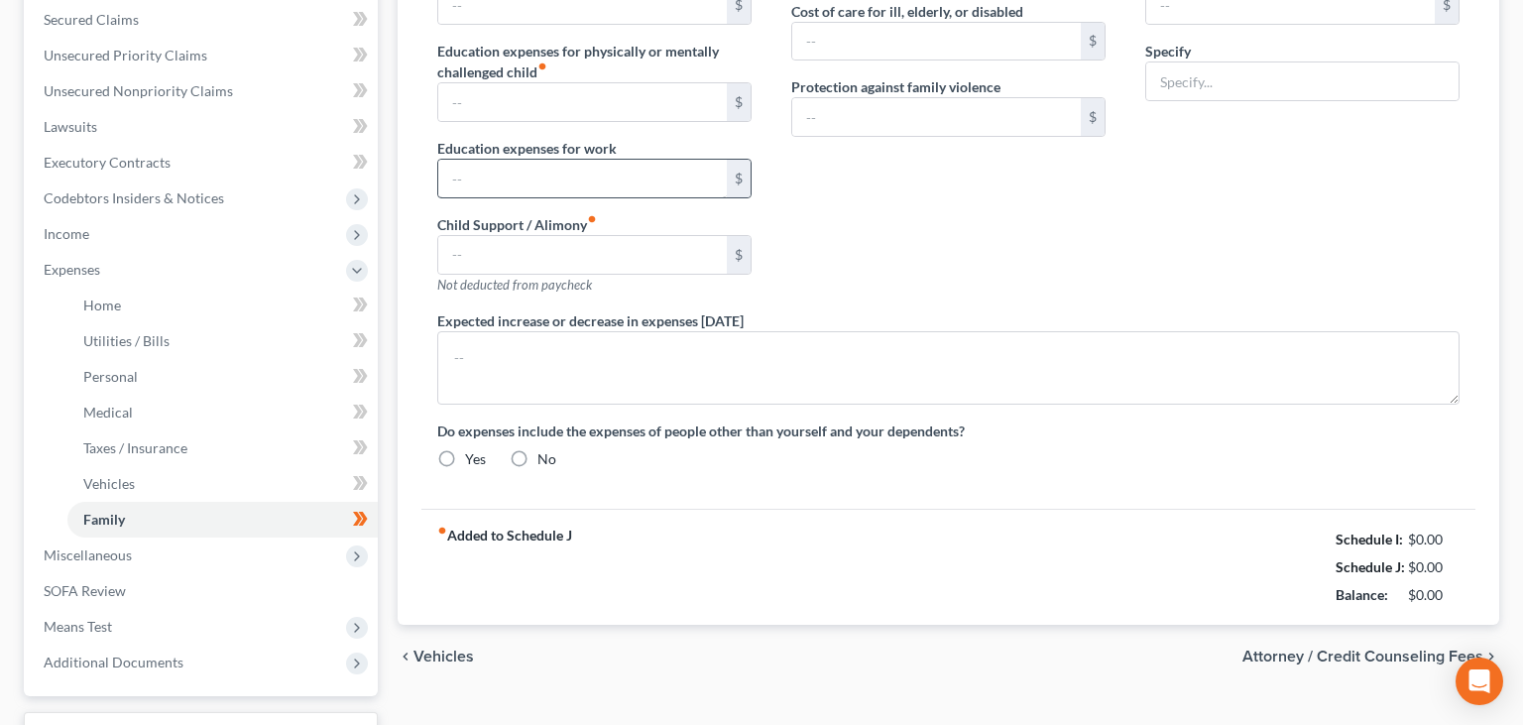
type input "300.00"
type input "1,600.00"
type input "0.00"
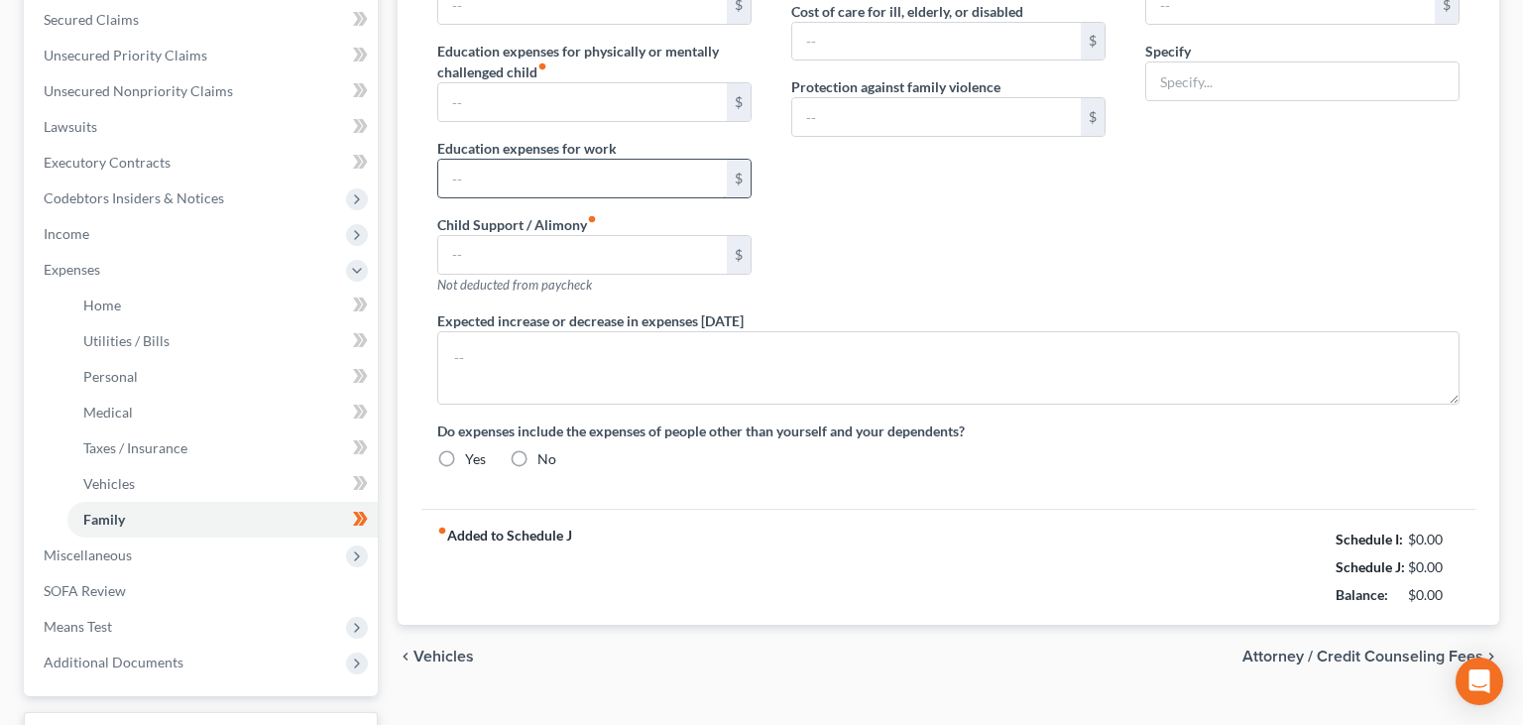
type input "600.00"
type input "0.00"
radio input "true"
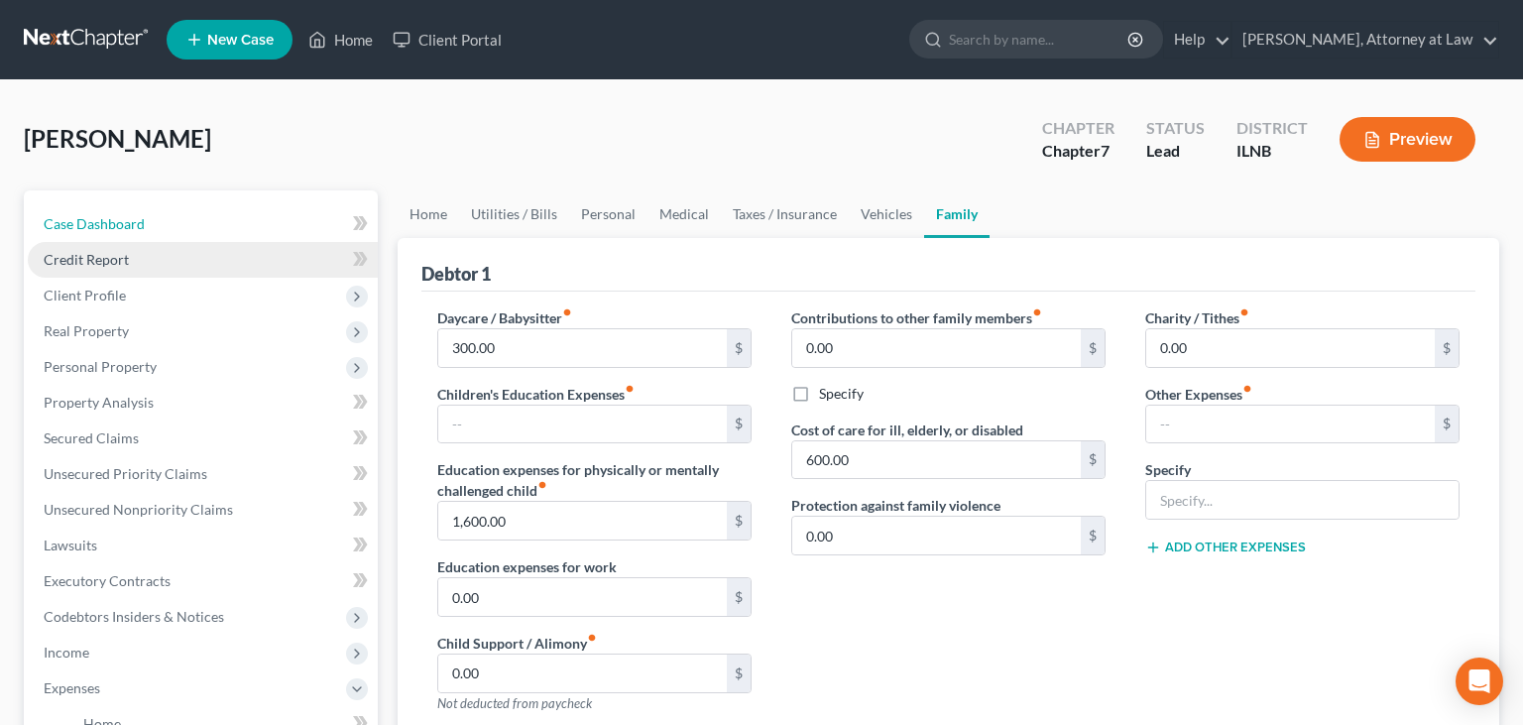
click at [175, 229] on link "Case Dashboard" at bounding box center [203, 224] width 350 height 36
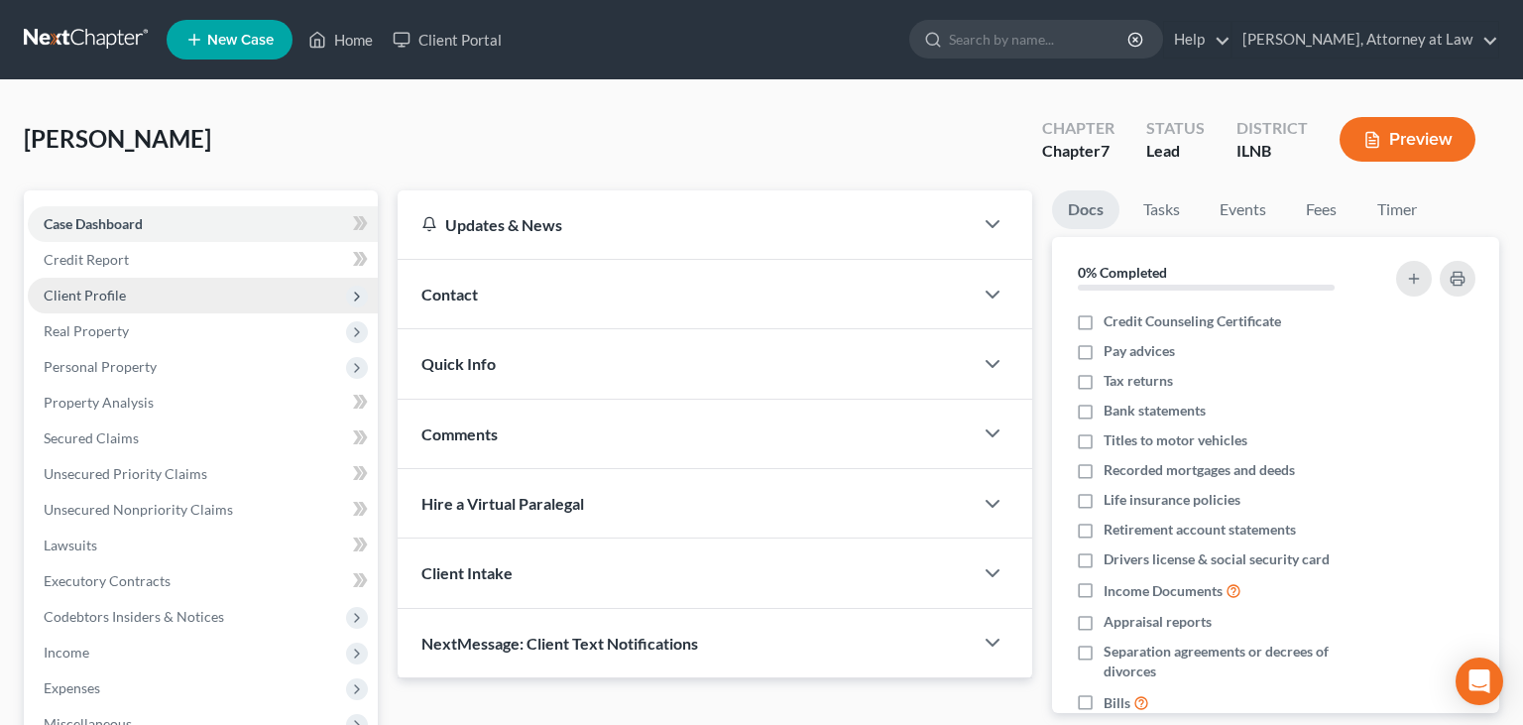
click at [121, 296] on span "Client Profile" at bounding box center [85, 295] width 82 height 17
click at [125, 300] on span "Client Profile" at bounding box center [203, 296] width 350 height 36
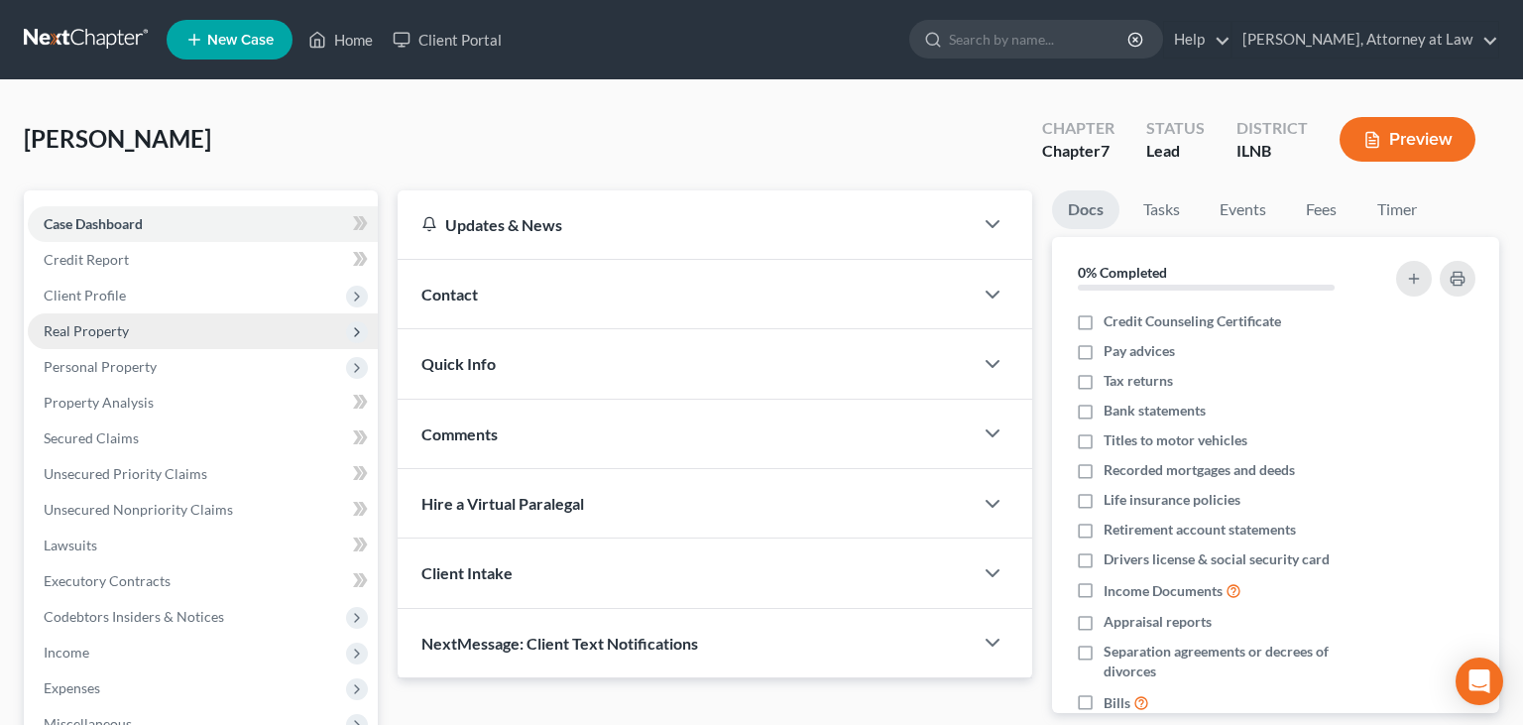
click at [101, 335] on span "Real Property" at bounding box center [86, 330] width 85 height 17
click at [105, 328] on span "Real Property" at bounding box center [86, 330] width 85 height 17
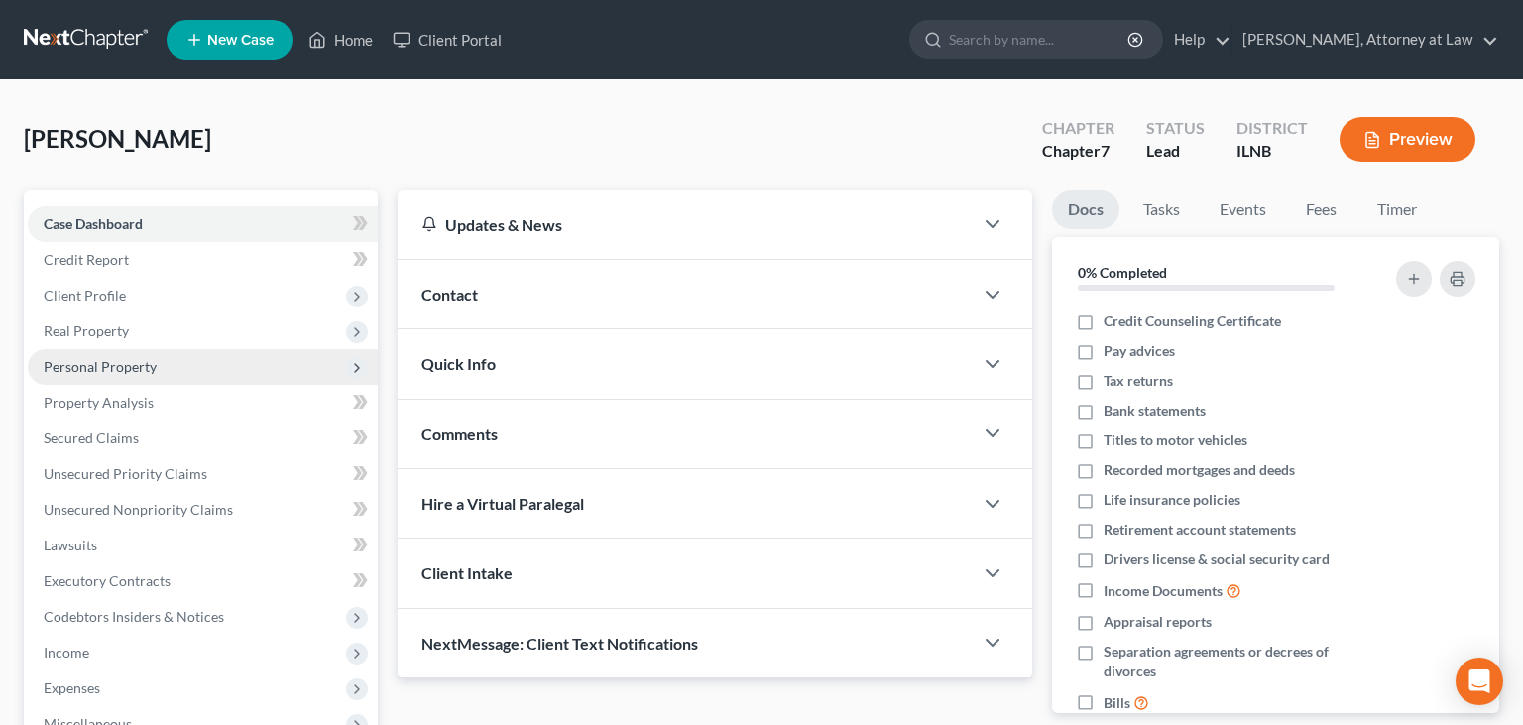
scroll to position [104, 0]
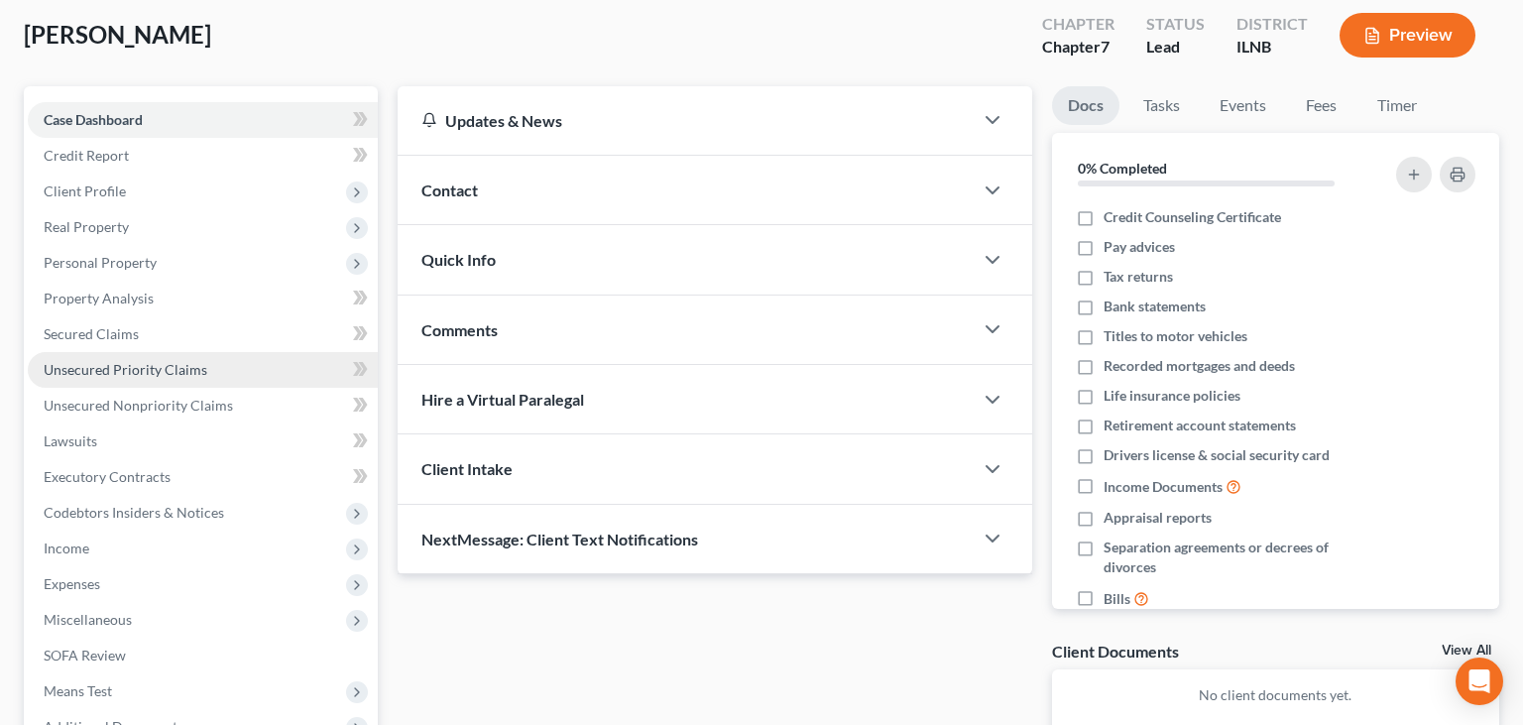
click at [144, 374] on span "Unsecured Priority Claims" at bounding box center [126, 369] width 164 height 17
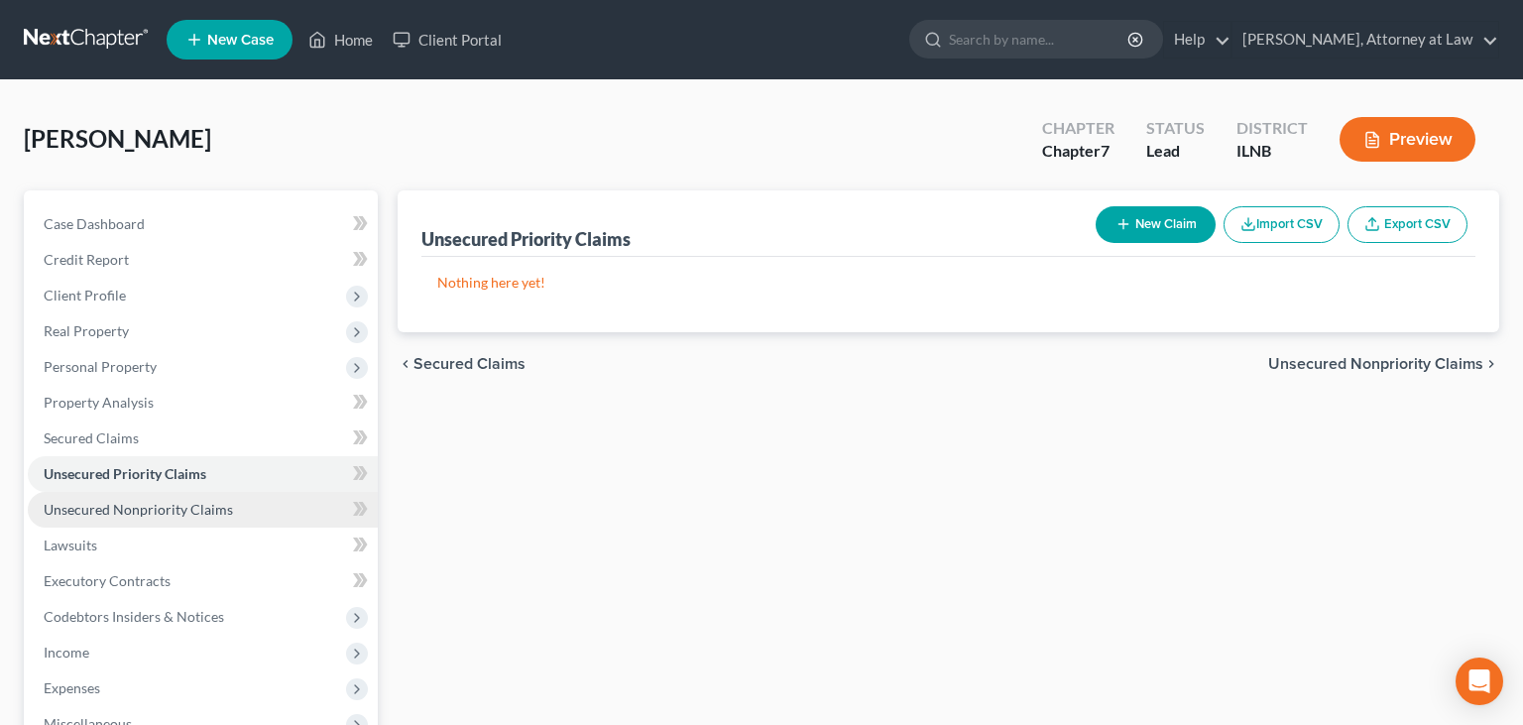
click at [116, 502] on span "Unsecured Nonpriority Claims" at bounding box center [138, 509] width 189 height 17
